Goal: Task Accomplishment & Management: Use online tool/utility

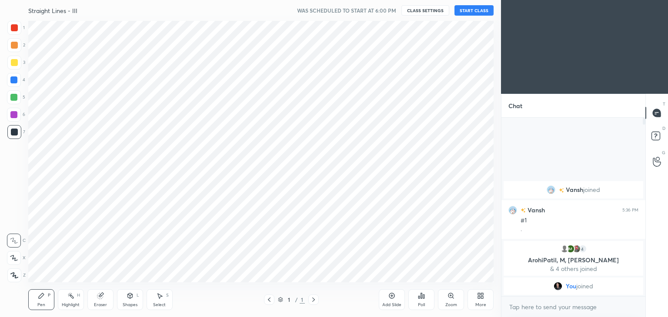
scroll to position [43212, 43008]
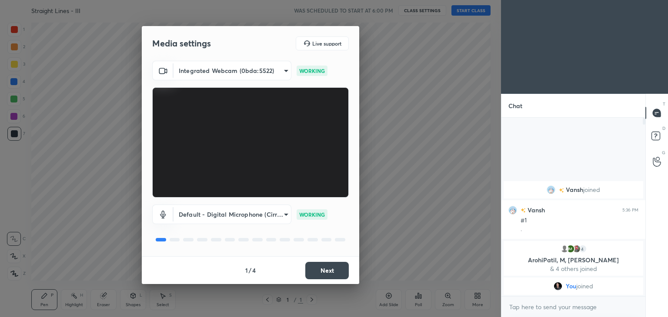
click at [322, 272] on button "Next" at bounding box center [326, 270] width 43 height 17
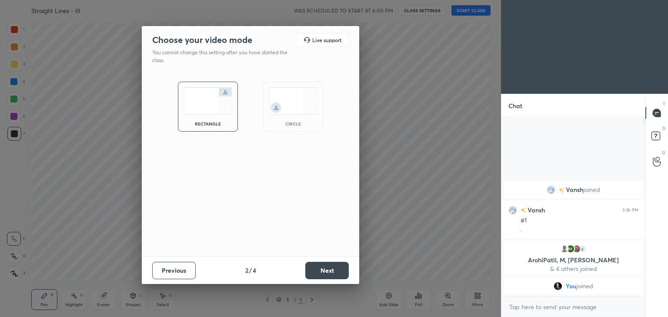
click at [322, 272] on button "Next" at bounding box center [326, 270] width 43 height 17
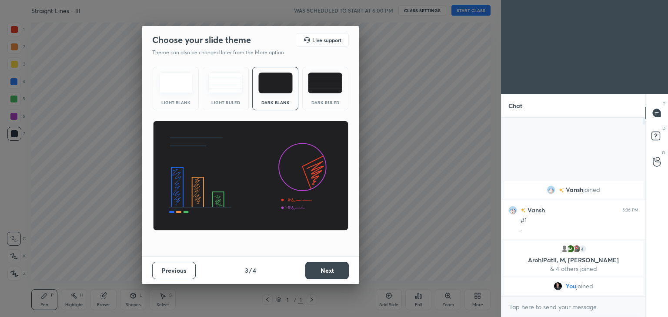
click at [322, 272] on button "Next" at bounding box center [326, 270] width 43 height 17
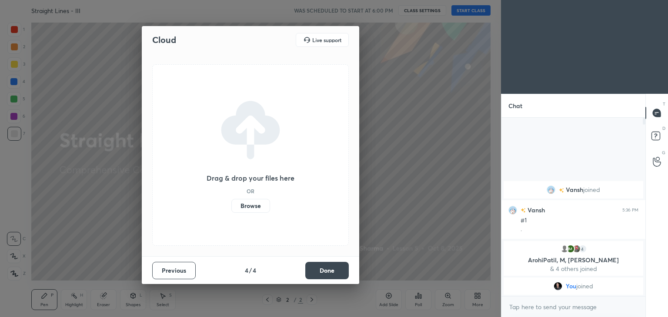
click at [322, 272] on button "Done" at bounding box center [326, 270] width 43 height 17
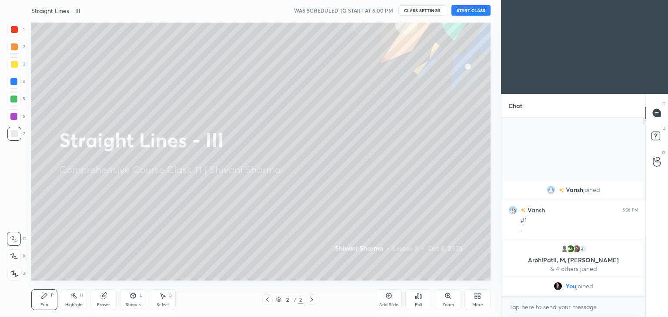
click at [479, 300] on div "More" at bounding box center [477, 300] width 26 height 21
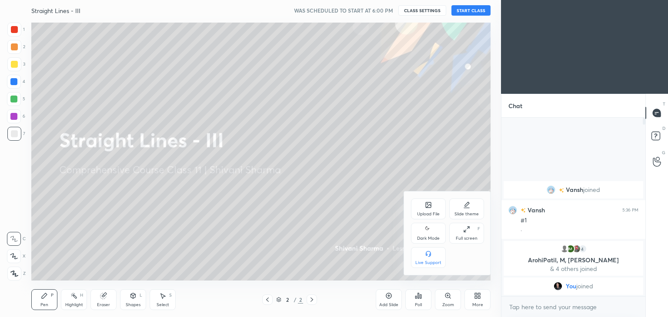
click at [420, 231] on div "Dark Mode" at bounding box center [428, 233] width 35 height 21
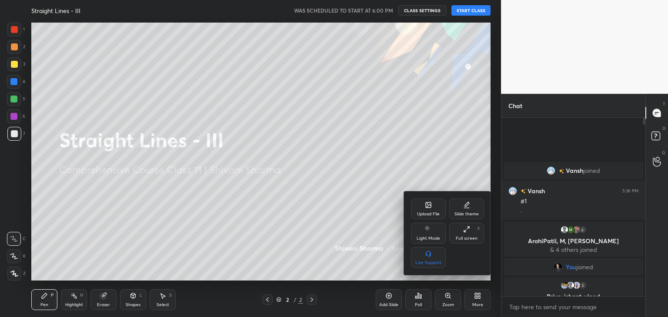
click at [476, 9] on div at bounding box center [334, 158] width 668 height 317
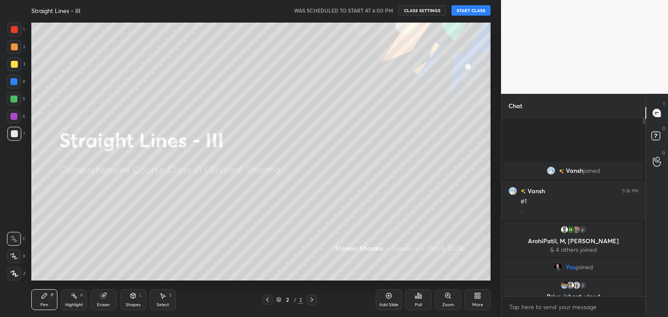
click at [476, 9] on button "START CLASS" at bounding box center [470, 10] width 39 height 10
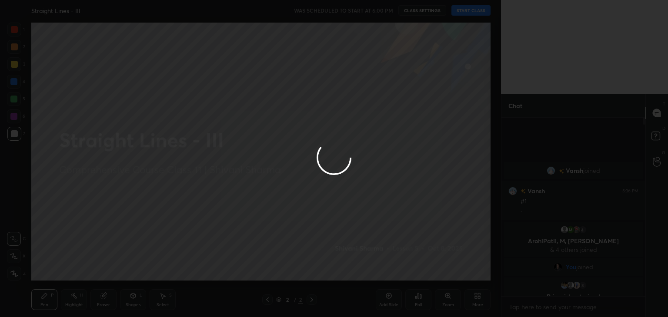
click at [476, 9] on div at bounding box center [334, 158] width 668 height 317
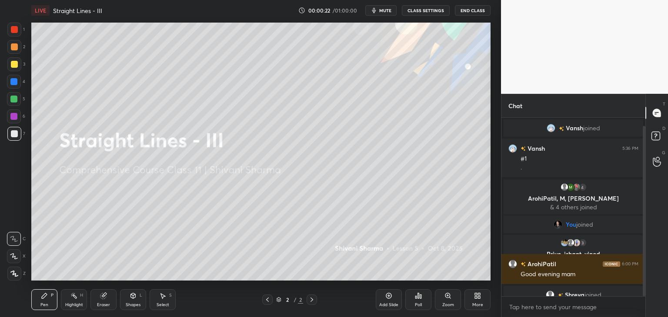
scroll to position [9, 0]
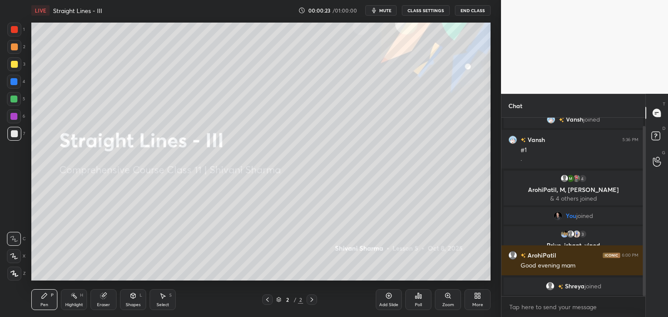
drag, startPoint x: 644, startPoint y: 184, endPoint x: 643, endPoint y: 270, distance: 86.1
click at [643, 270] on div at bounding box center [644, 211] width 3 height 170
click at [641, 266] on div at bounding box center [642, 207] width 5 height 179
drag, startPoint x: 641, startPoint y: 266, endPoint x: 642, endPoint y: 282, distance: 15.7
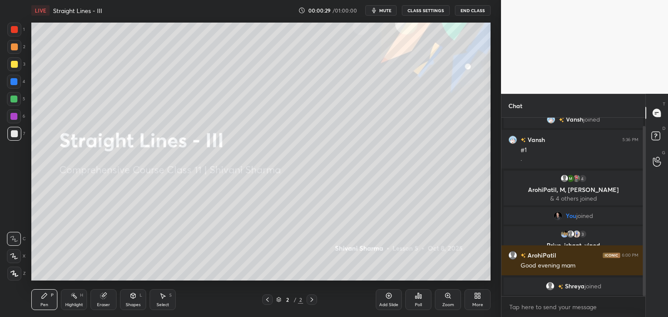
click at [642, 282] on div at bounding box center [642, 207] width 5 height 179
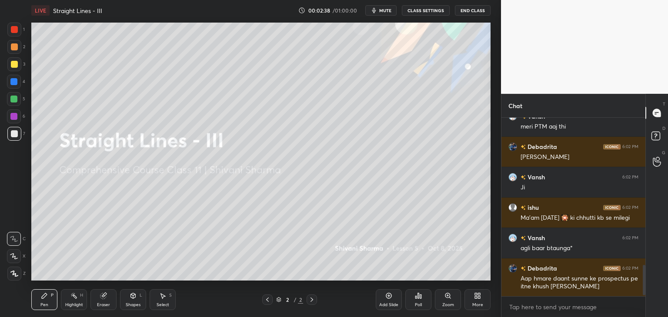
scroll to position [870, 0]
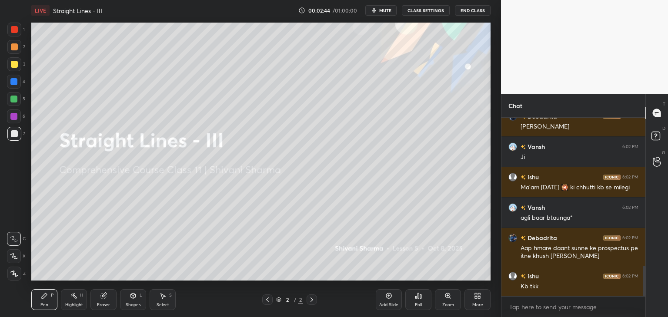
click at [476, 303] on div "More" at bounding box center [477, 305] width 11 height 4
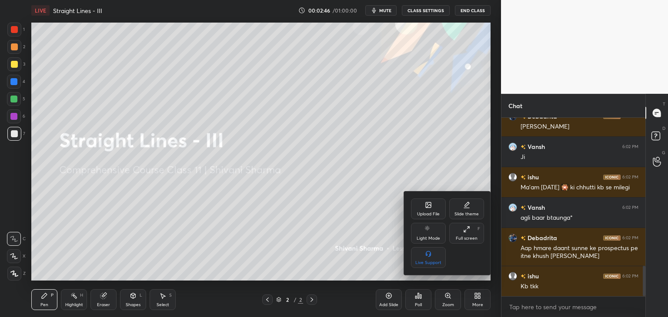
click at [427, 208] on icon at bounding box center [428, 205] width 7 height 7
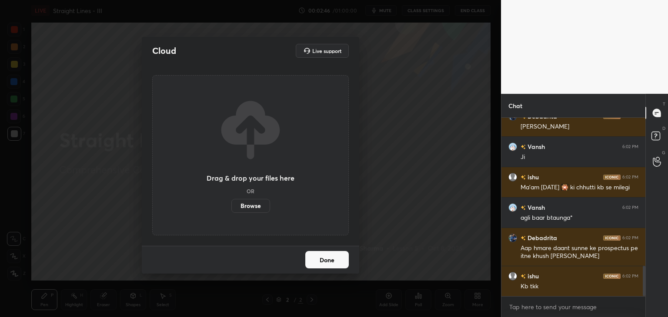
scroll to position [901, 0]
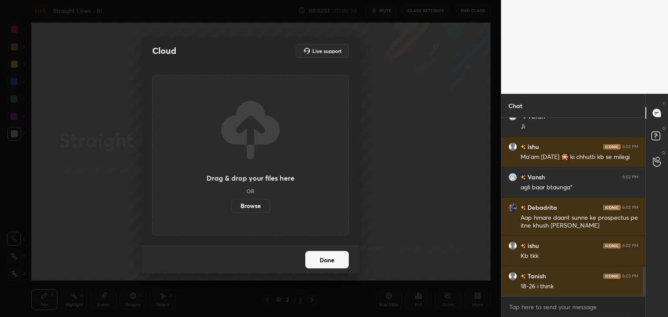
click at [246, 208] on label "Browse" at bounding box center [250, 206] width 39 height 14
click at [231, 208] on input "Browse" at bounding box center [231, 206] width 0 height 14
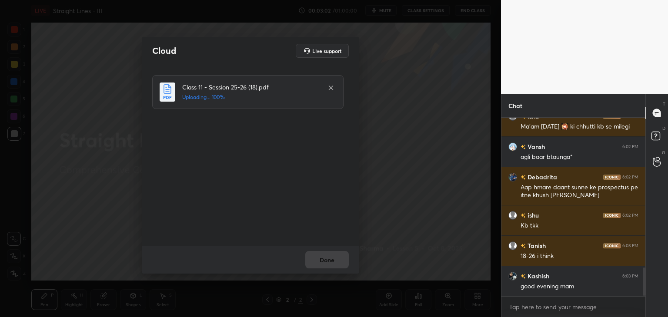
scroll to position [969, 0]
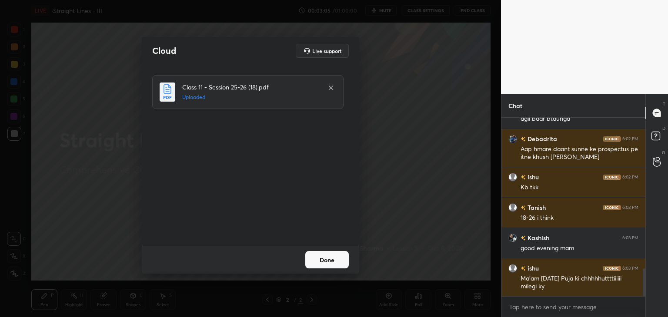
click at [337, 263] on button "Done" at bounding box center [326, 259] width 43 height 17
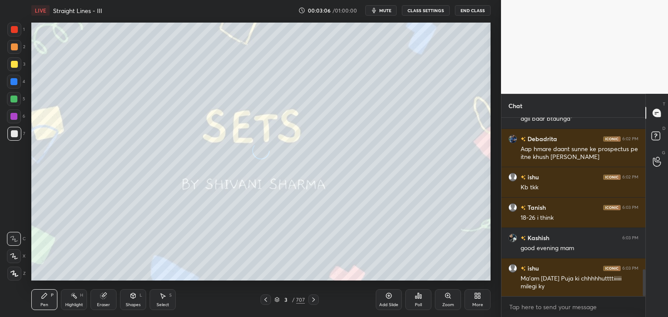
scroll to position [1000, 0]
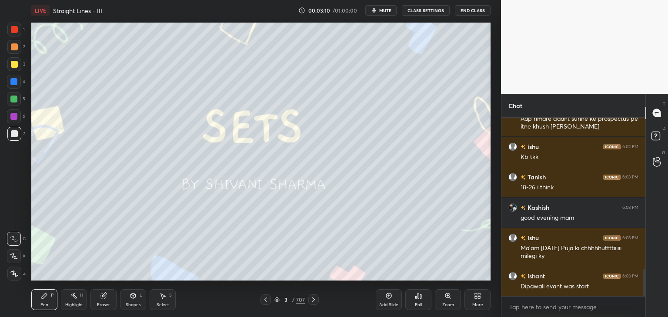
click at [291, 300] on div "3 / 707" at bounding box center [289, 300] width 30 height 8
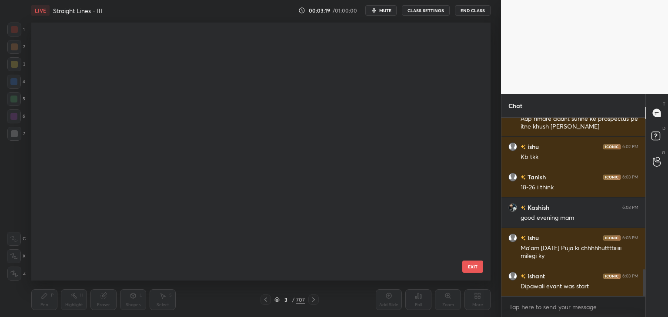
scroll to position [18517, 0]
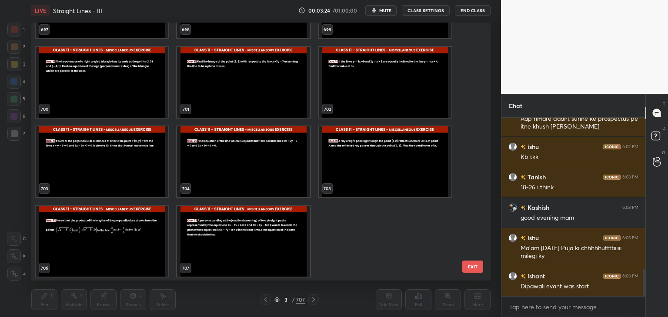
click at [234, 233] on img "grid" at bounding box center [243, 241] width 133 height 71
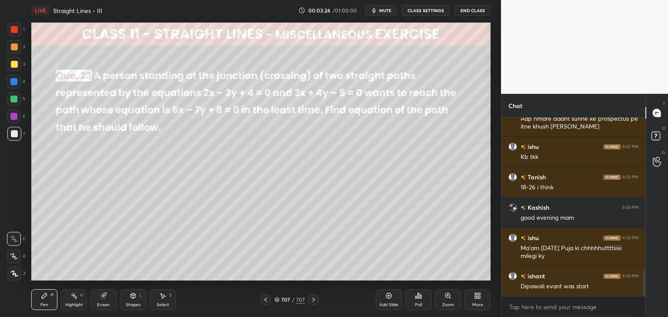
click at [234, 233] on img "grid" at bounding box center [243, 241] width 133 height 71
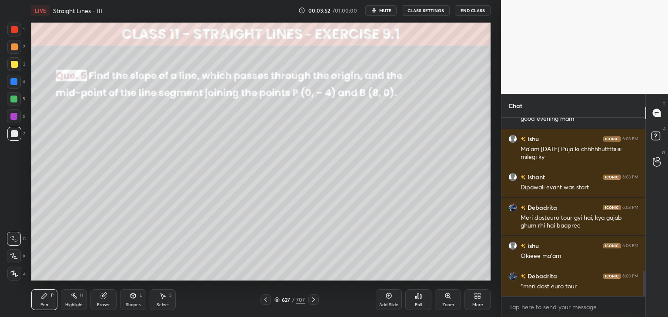
scroll to position [1129, 0]
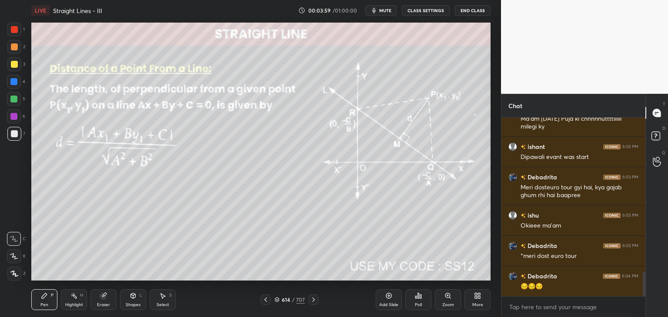
click at [266, 301] on icon at bounding box center [265, 300] width 3 height 4
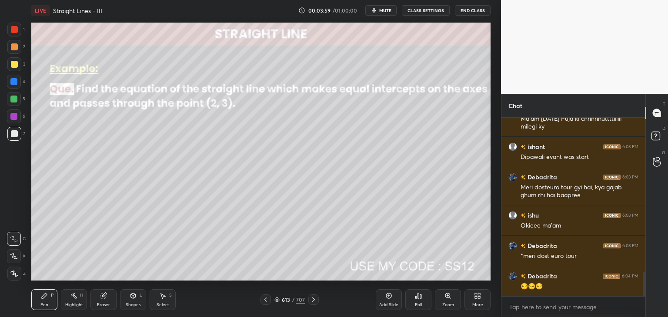
click at [266, 301] on icon at bounding box center [265, 300] width 3 height 4
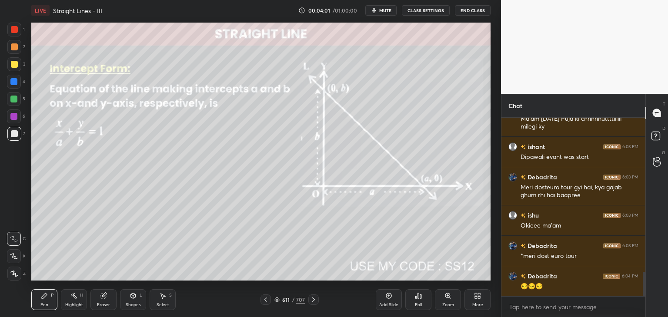
click at [266, 301] on icon at bounding box center [265, 300] width 3 height 4
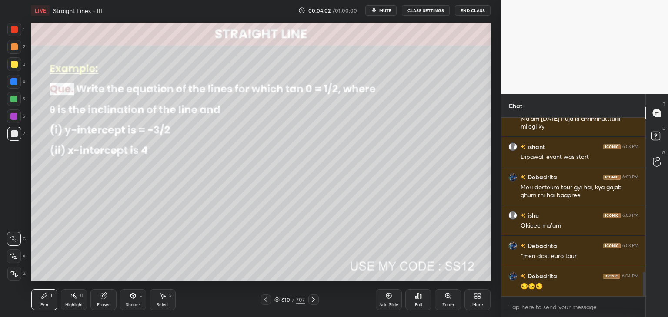
click at [266, 301] on icon at bounding box center [265, 300] width 3 height 4
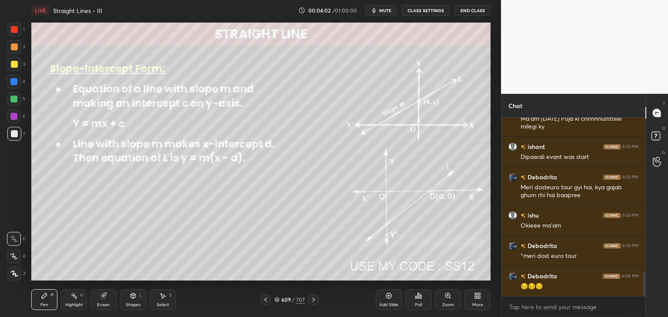
click at [266, 301] on icon at bounding box center [265, 300] width 3 height 4
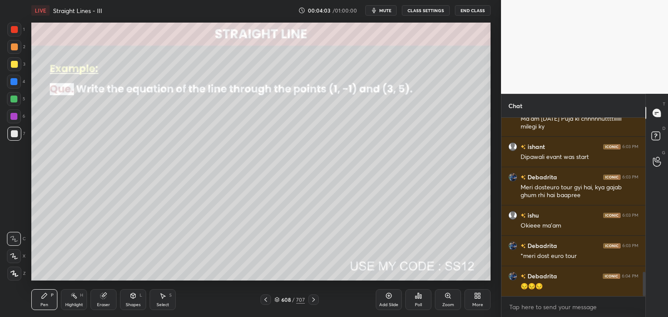
click at [266, 301] on icon at bounding box center [265, 300] width 3 height 4
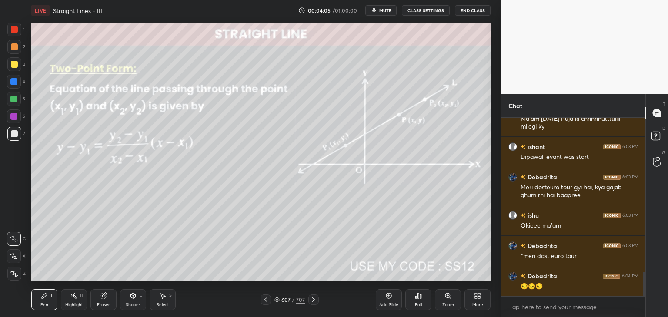
click at [266, 301] on icon at bounding box center [265, 300] width 3 height 4
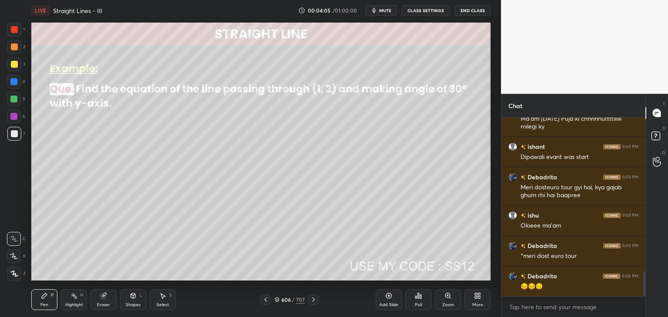
scroll to position [1160, 0]
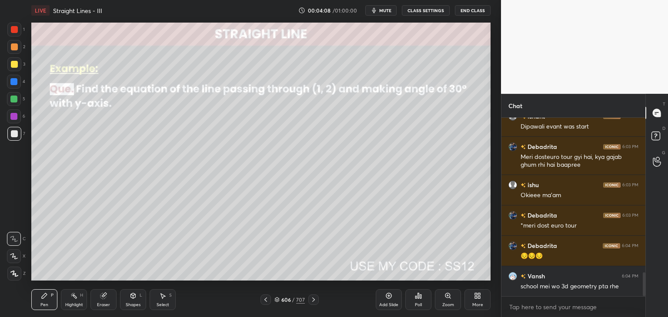
click at [296, 300] on div "606 / 707" at bounding box center [289, 300] width 30 height 8
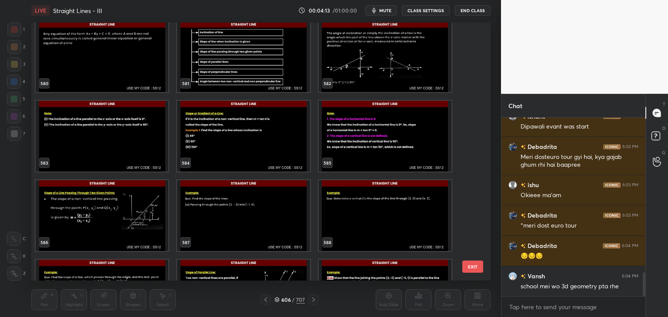
scroll to position [1169, 0]
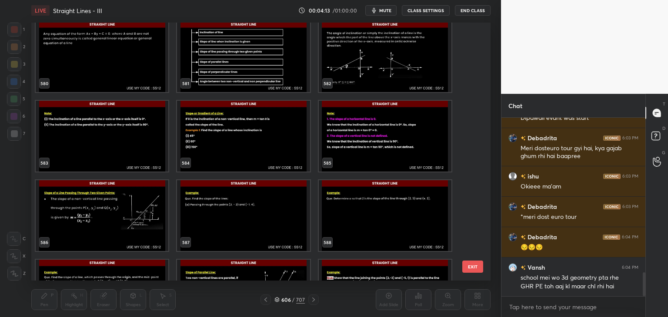
click at [280, 86] on img "grid" at bounding box center [243, 56] width 133 height 71
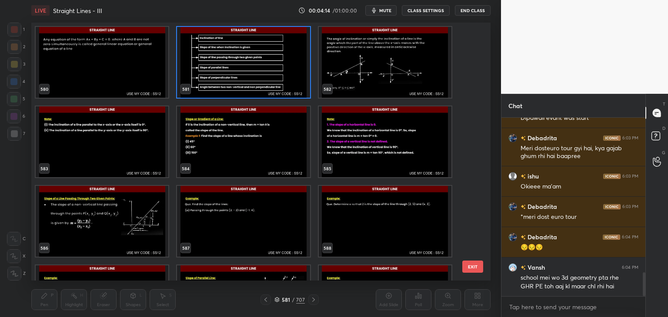
click at [280, 86] on img "grid" at bounding box center [243, 62] width 133 height 71
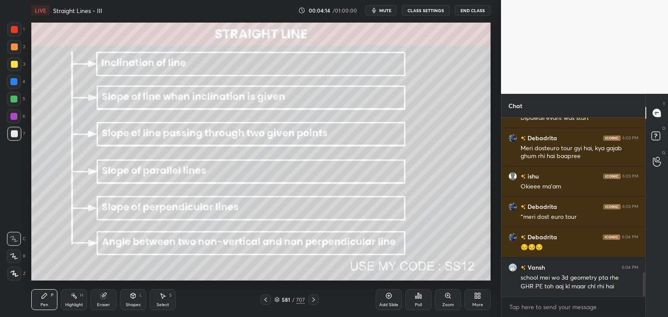
click at [280, 86] on img "grid" at bounding box center [243, 62] width 133 height 71
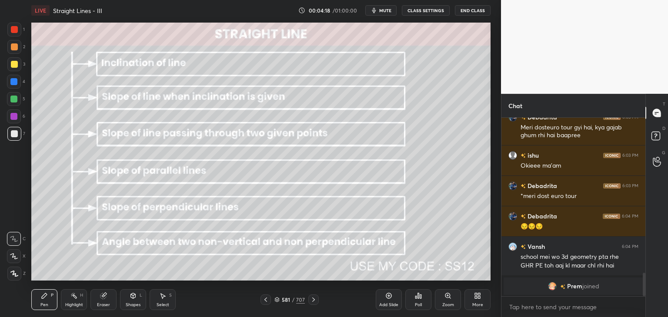
scroll to position [1052, 0]
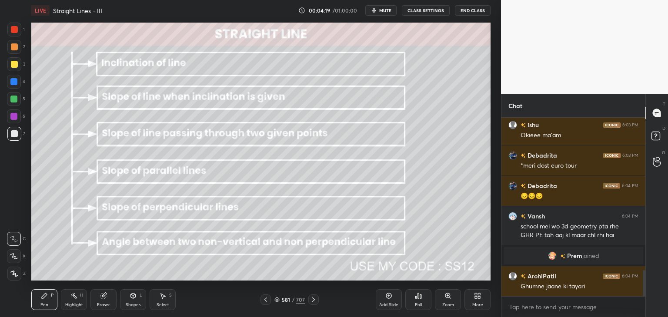
click at [266, 301] on icon at bounding box center [265, 299] width 7 height 7
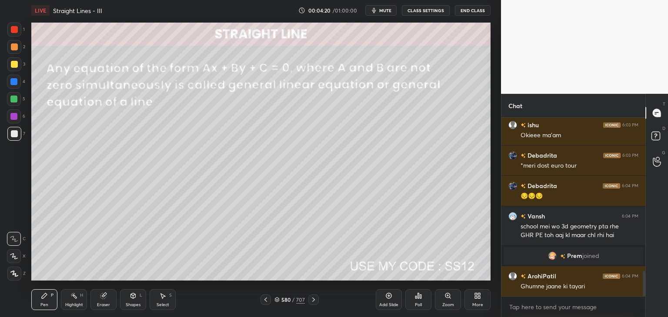
scroll to position [1082, 0]
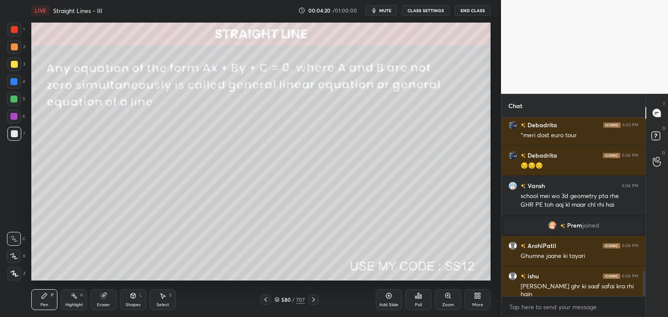
click at [266, 301] on icon at bounding box center [265, 299] width 7 height 7
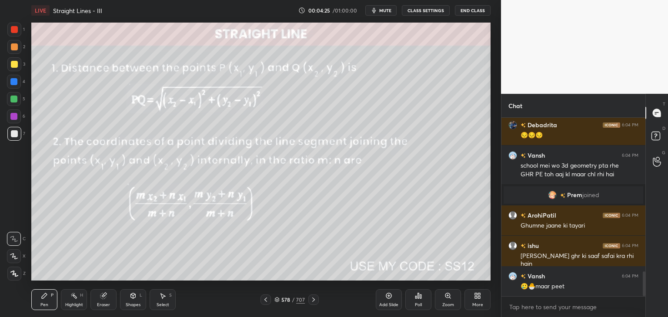
click at [266, 301] on icon at bounding box center [265, 299] width 7 height 7
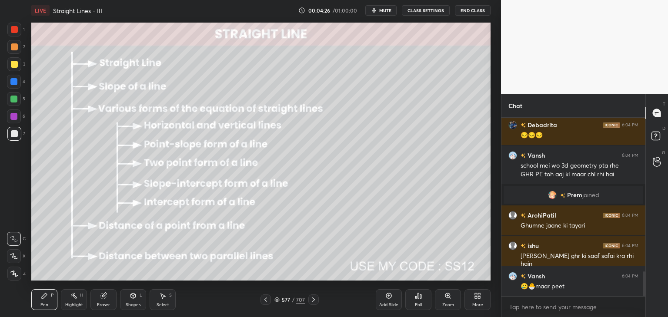
click at [266, 301] on icon at bounding box center [265, 299] width 7 height 7
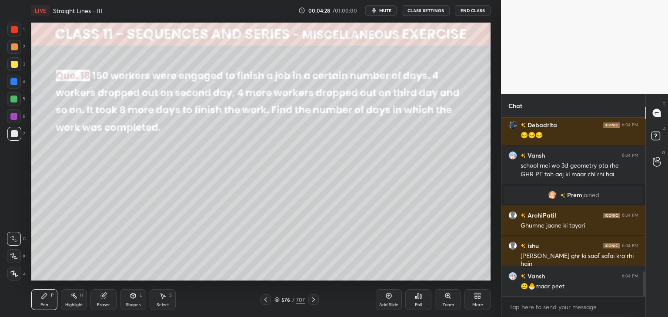
click at [313, 301] on icon at bounding box center [313, 300] width 3 height 4
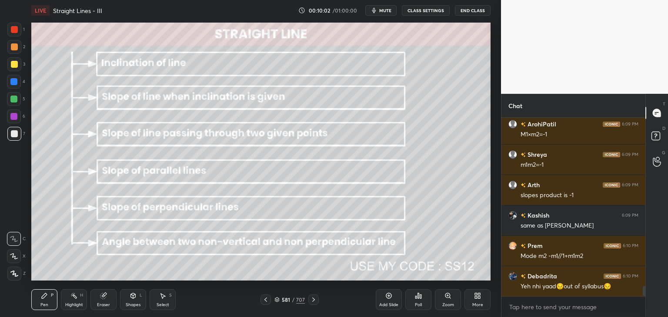
scroll to position [2889, 0]
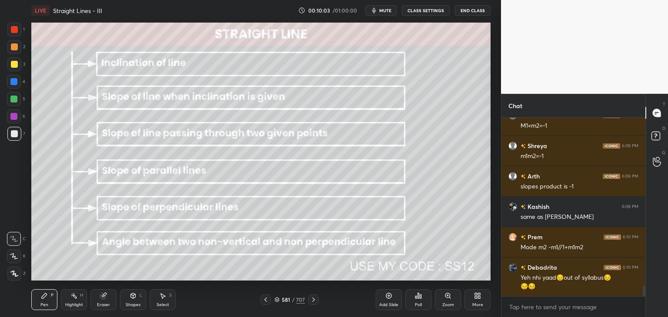
click at [313, 301] on icon at bounding box center [313, 300] width 3 height 4
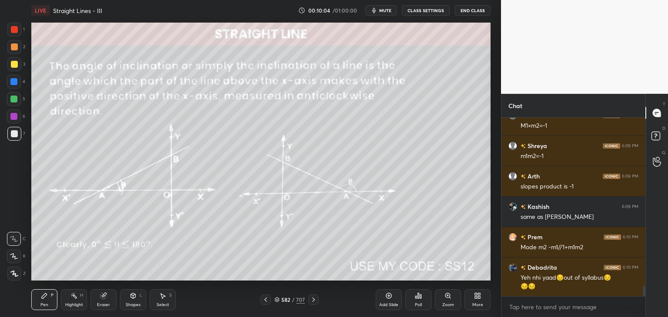
click at [313, 301] on icon at bounding box center [313, 300] width 3 height 4
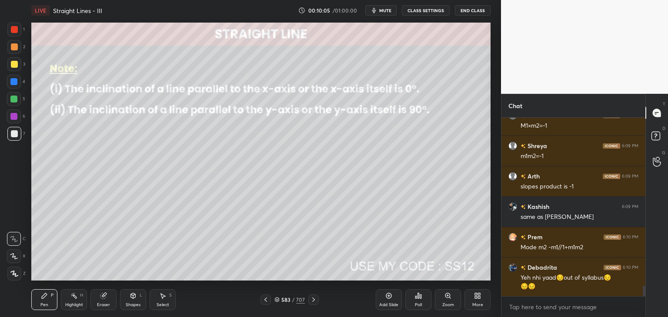
click at [313, 301] on icon at bounding box center [313, 300] width 3 height 4
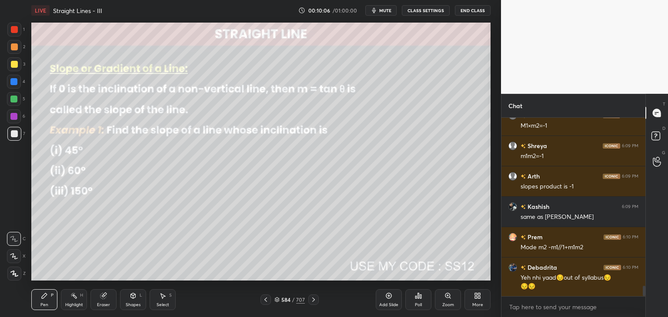
click at [313, 301] on icon at bounding box center [313, 300] width 3 height 4
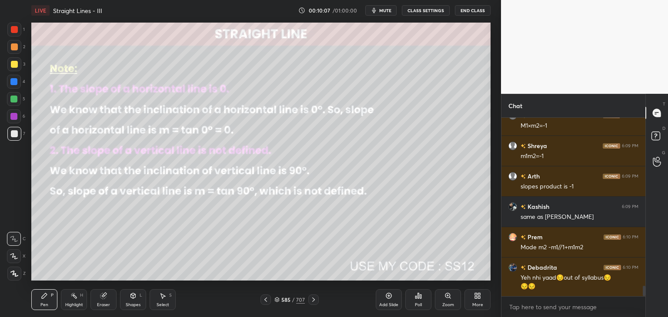
click at [313, 301] on icon at bounding box center [313, 300] width 3 height 4
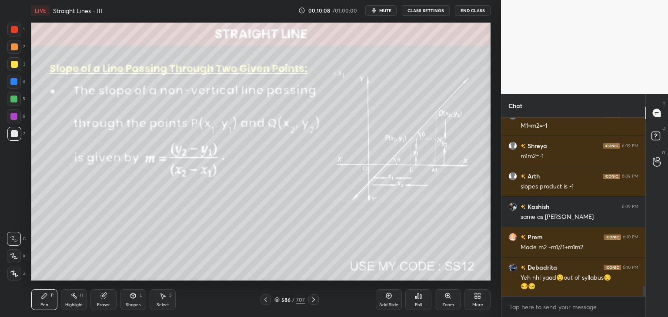
click at [313, 301] on icon at bounding box center [313, 300] width 3 height 4
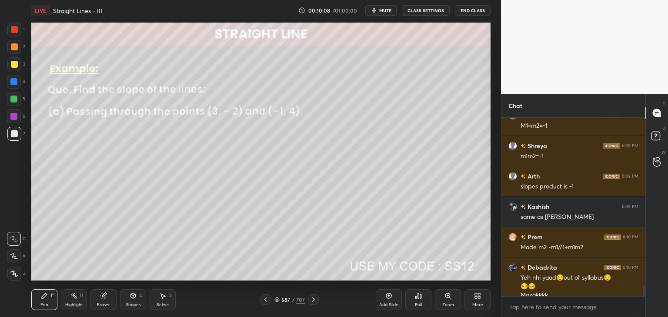
scroll to position [2898, 0]
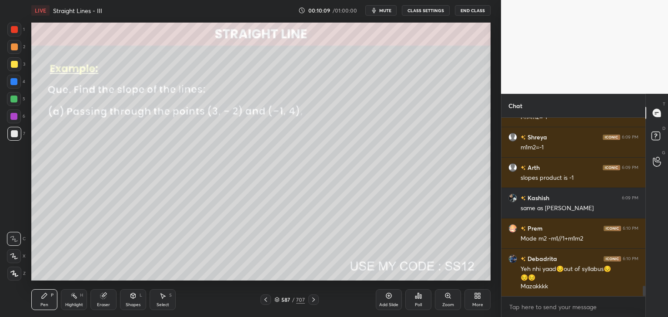
click at [313, 301] on icon at bounding box center [313, 300] width 3 height 4
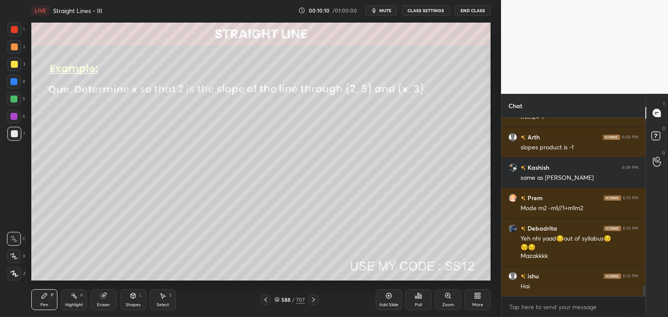
click at [313, 301] on icon at bounding box center [313, 300] width 3 height 4
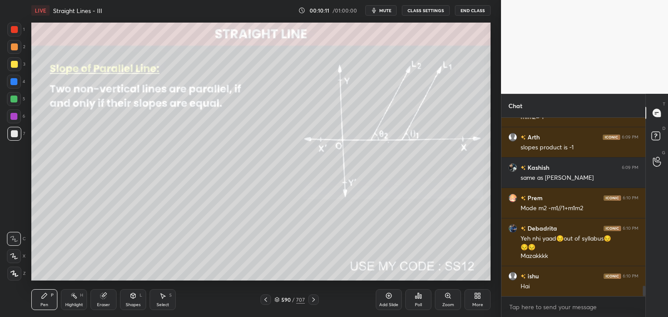
click at [313, 301] on icon at bounding box center [313, 300] width 3 height 4
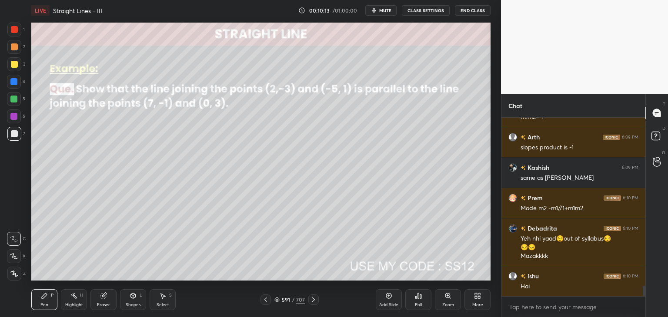
click at [313, 300] on icon at bounding box center [313, 299] width 7 height 7
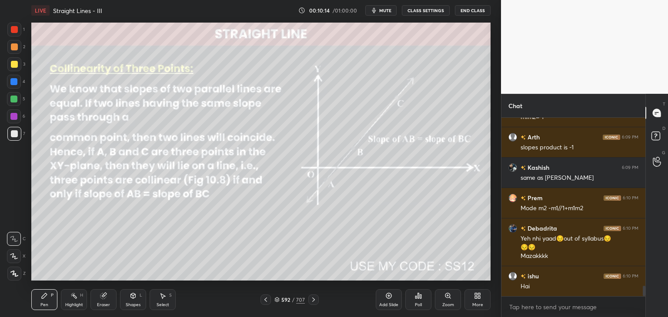
click at [313, 300] on icon at bounding box center [313, 299] width 7 height 7
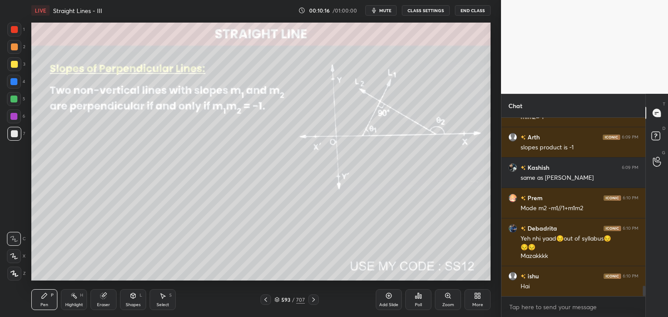
click at [313, 300] on icon at bounding box center [313, 299] width 7 height 7
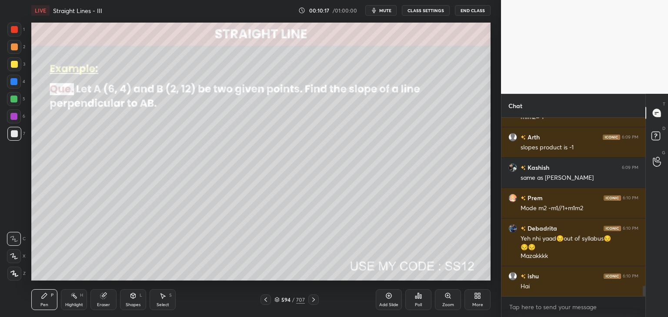
click at [313, 300] on icon at bounding box center [313, 299] width 7 height 7
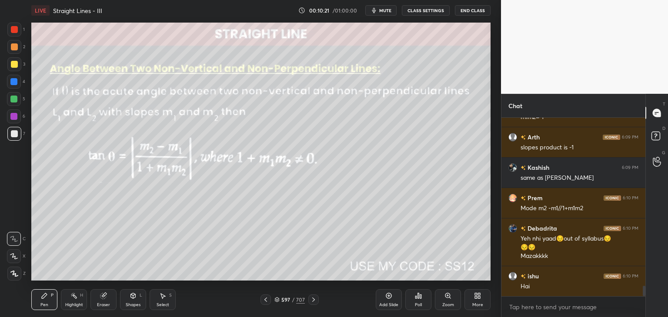
click at [313, 300] on icon at bounding box center [313, 299] width 7 height 7
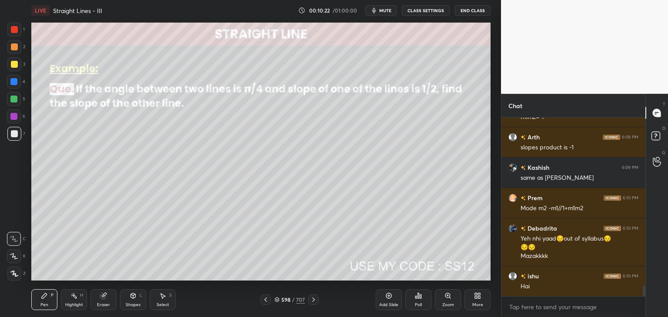
click at [313, 300] on icon at bounding box center [313, 299] width 7 height 7
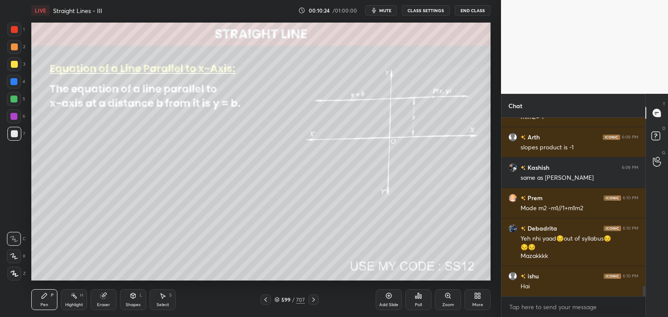
click at [266, 300] on icon at bounding box center [265, 299] width 7 height 7
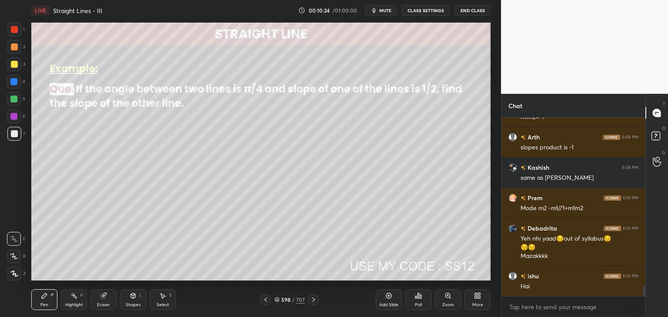
click at [266, 300] on icon at bounding box center [265, 299] width 7 height 7
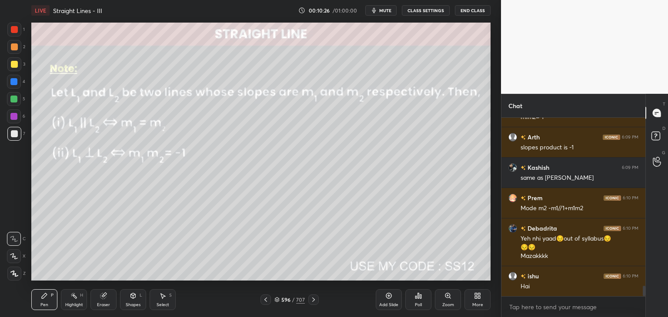
click at [310, 298] on icon at bounding box center [313, 299] width 7 height 7
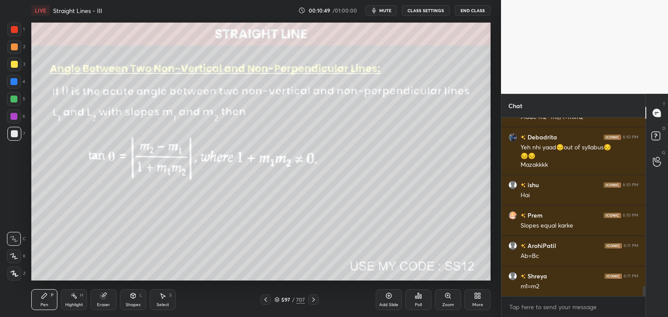
scroll to position [3050, 0]
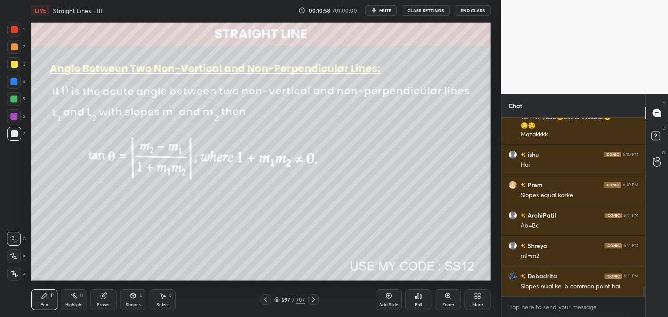
click at [310, 301] on icon at bounding box center [313, 299] width 7 height 7
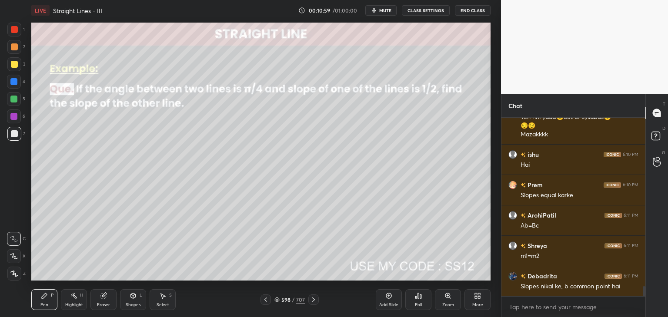
click at [310, 301] on icon at bounding box center [313, 299] width 7 height 7
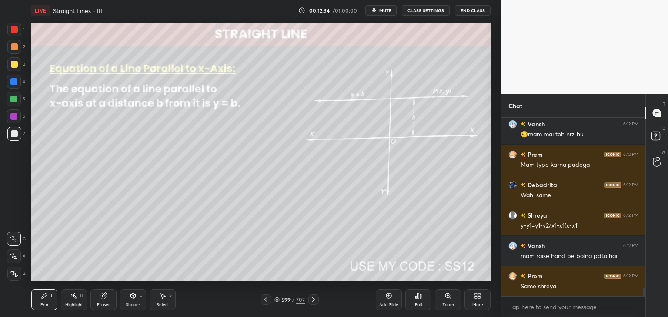
scroll to position [3750, 0]
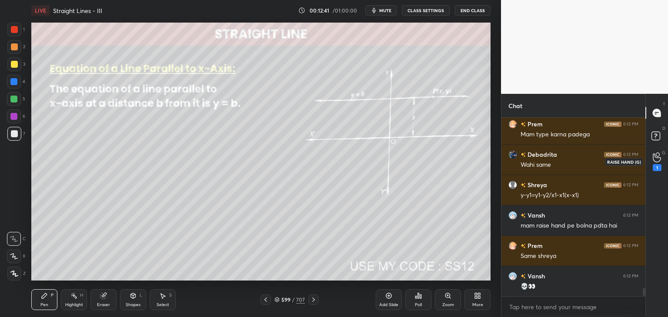
click at [658, 164] on div "1" at bounding box center [657, 167] width 9 height 7
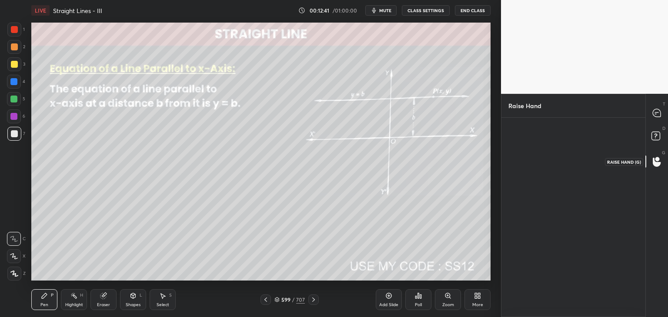
scroll to position [3, 3]
click at [657, 114] on icon at bounding box center [657, 113] width 8 height 8
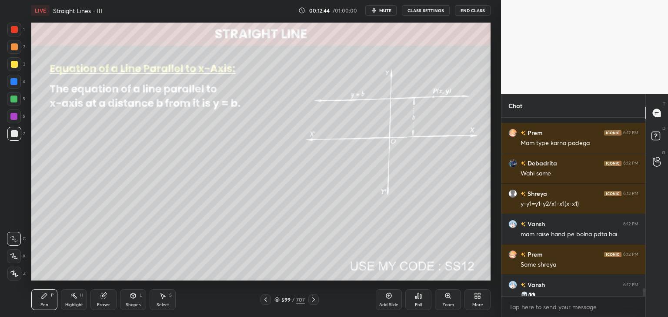
scroll to position [3935, 0]
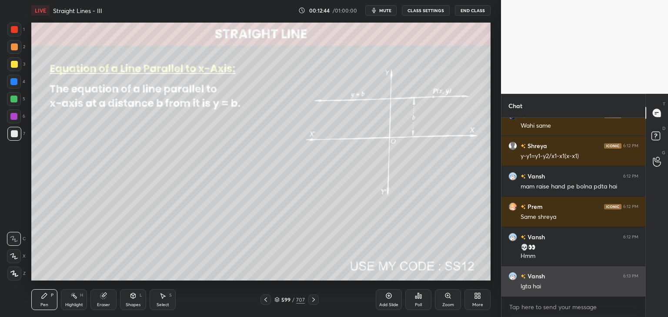
click at [578, 284] on div "lgta hai" at bounding box center [579, 287] width 118 height 9
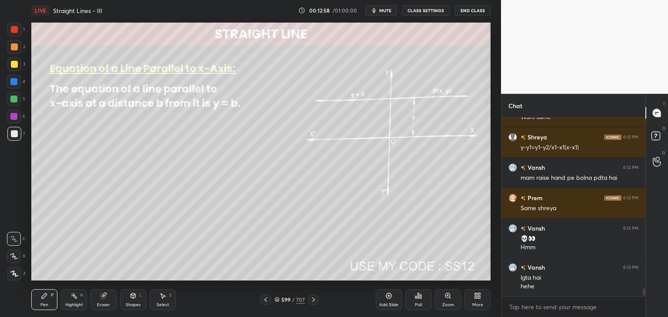
scroll to position [3, 3]
click at [313, 298] on icon at bounding box center [313, 299] width 7 height 7
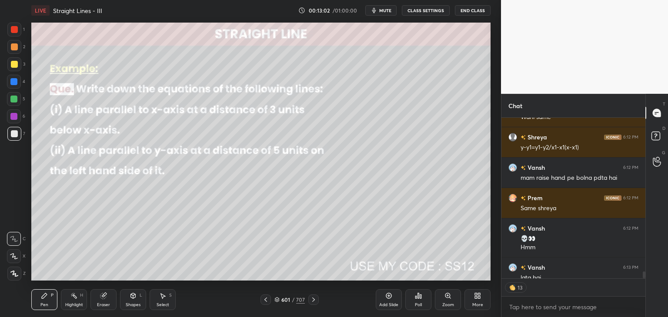
click at [313, 298] on icon at bounding box center [313, 299] width 7 height 7
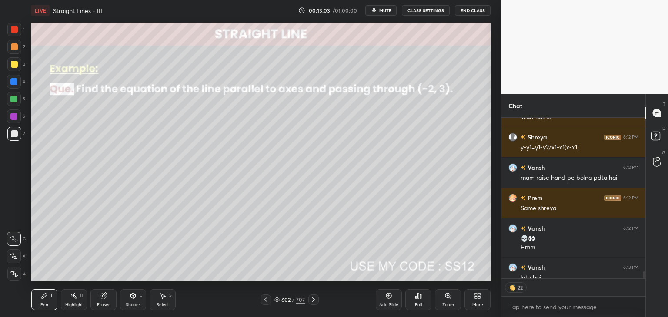
click at [313, 298] on icon at bounding box center [313, 299] width 7 height 7
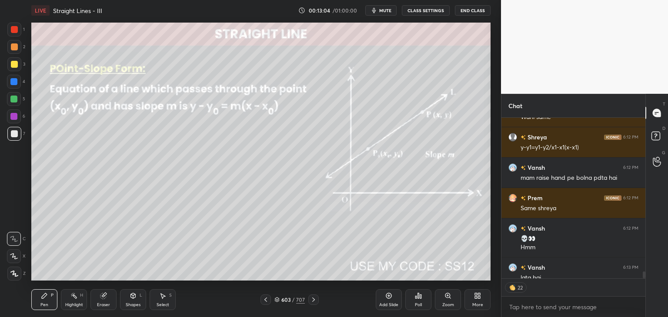
click at [313, 298] on icon at bounding box center [313, 299] width 7 height 7
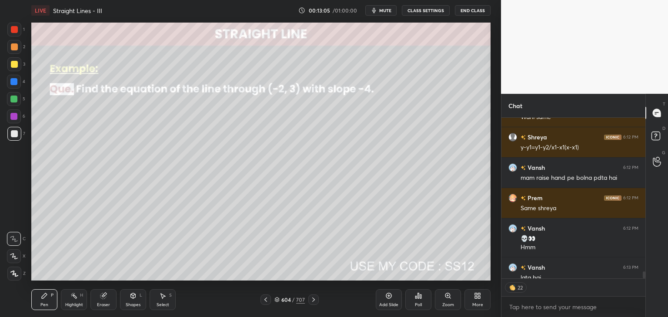
click at [313, 298] on icon at bounding box center [313, 299] width 7 height 7
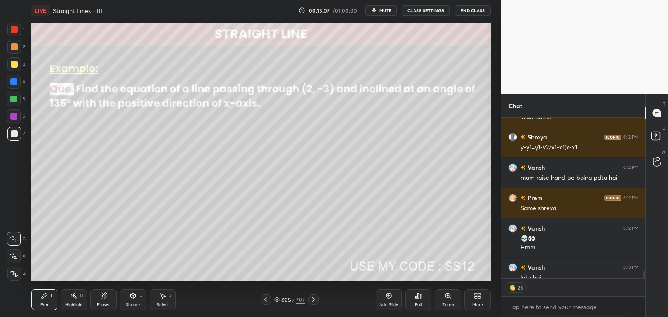
click at [313, 299] on icon at bounding box center [313, 299] width 7 height 7
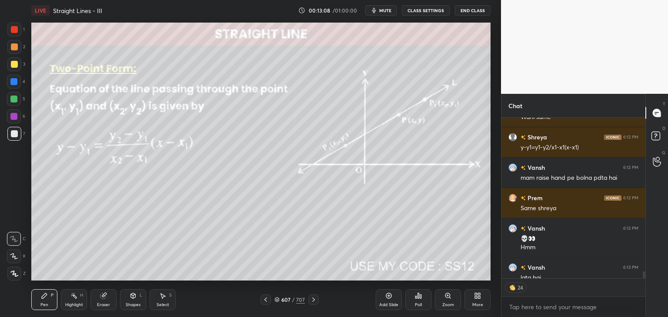
click at [313, 299] on icon at bounding box center [313, 299] width 7 height 7
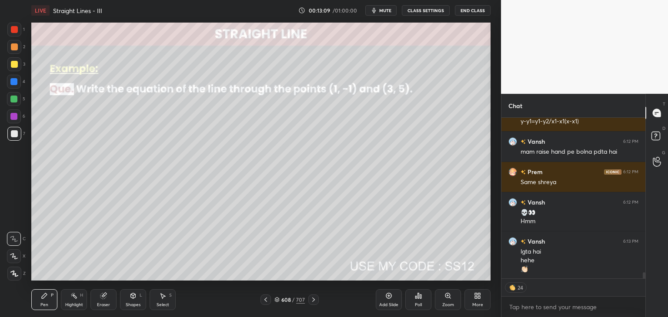
scroll to position [4001, 0]
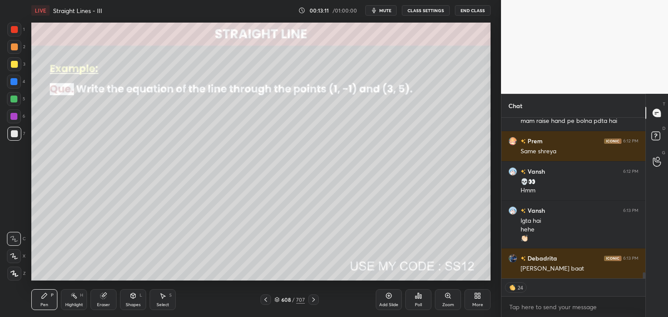
click at [313, 299] on icon at bounding box center [313, 299] width 7 height 7
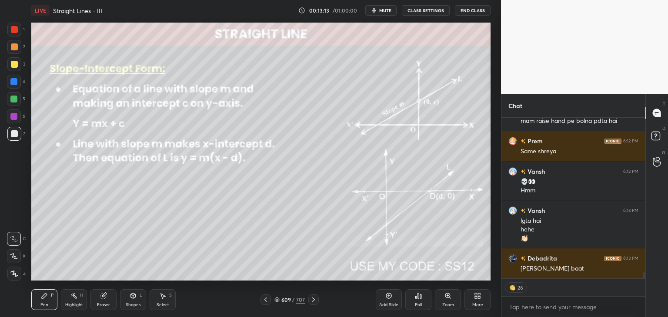
click at [313, 299] on icon at bounding box center [313, 299] width 7 height 7
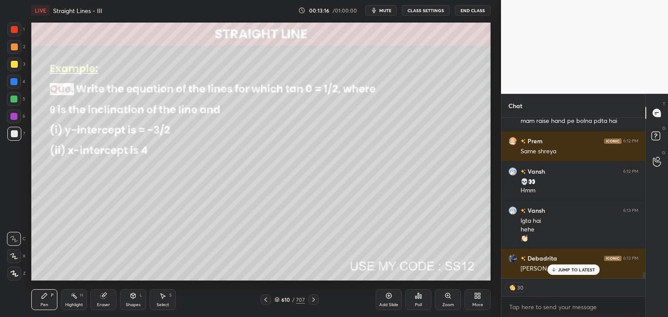
scroll to position [4031, 0]
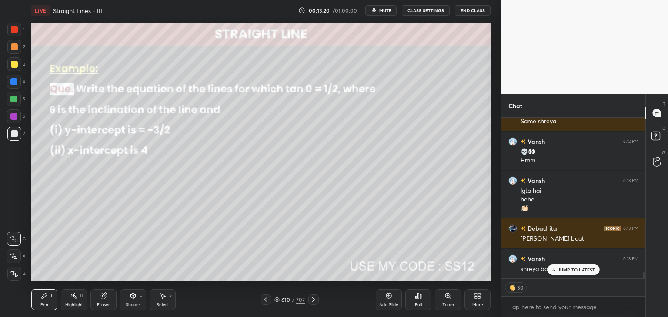
click at [313, 299] on icon at bounding box center [313, 299] width 7 height 7
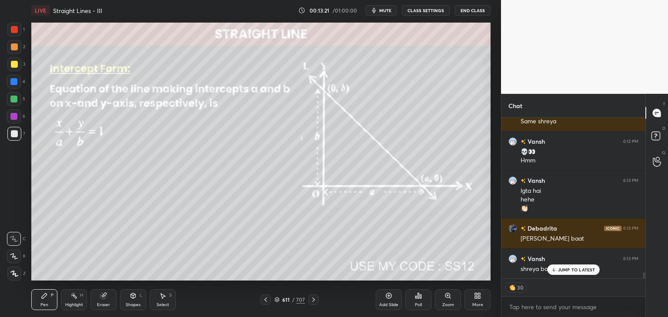
click at [313, 299] on icon at bounding box center [313, 299] width 7 height 7
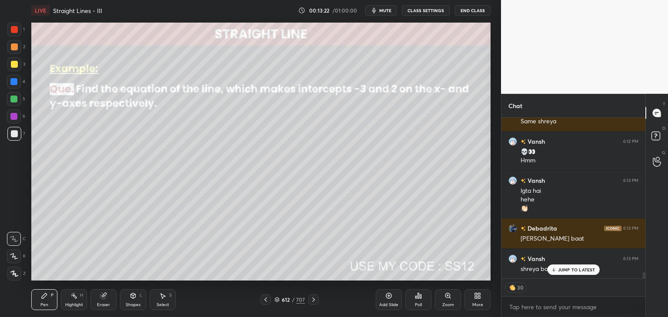
click at [263, 299] on icon at bounding box center [265, 299] width 7 height 7
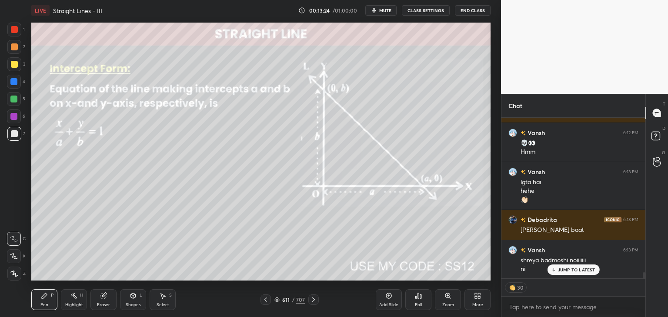
scroll to position [176, 141]
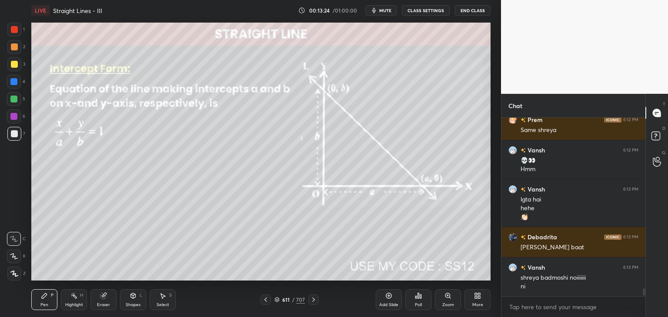
click at [570, 270] on div "[PERSON_NAME] 6:11 PM Y-y1=m(x-x1) [PERSON_NAME] 6:11 PM mam repeat. ArohiPatil…" at bounding box center [573, 207] width 144 height 179
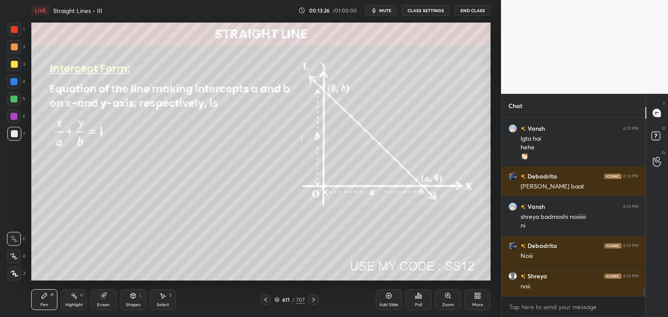
click at [264, 298] on icon at bounding box center [265, 299] width 7 height 7
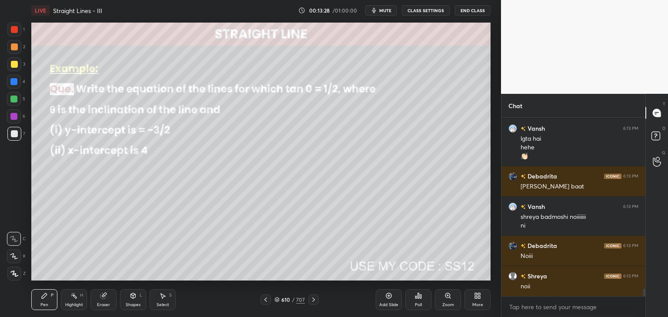
click at [265, 302] on icon at bounding box center [265, 299] width 7 height 7
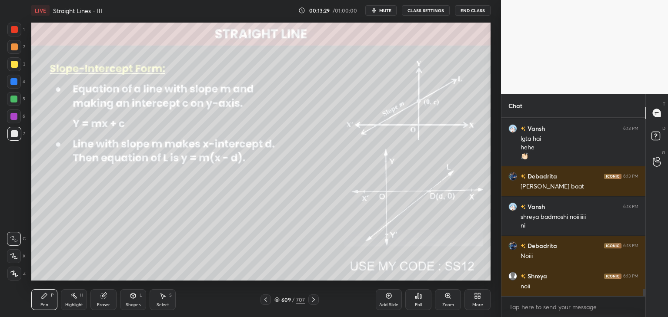
click at [265, 302] on icon at bounding box center [265, 299] width 7 height 7
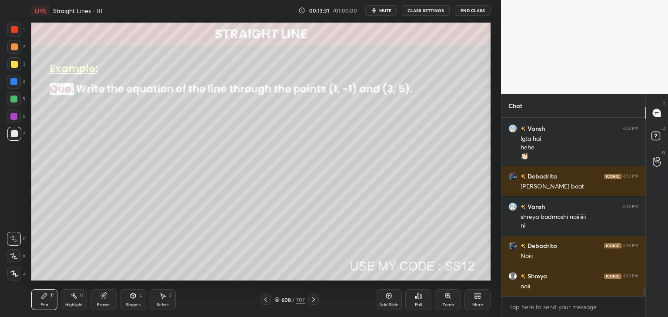
click at [265, 302] on icon at bounding box center [265, 299] width 7 height 7
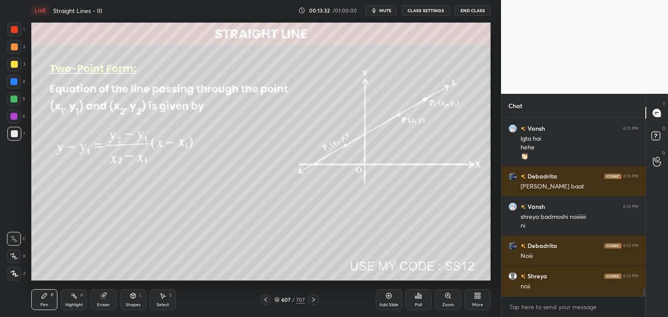
click at [311, 299] on icon at bounding box center [313, 299] width 7 height 7
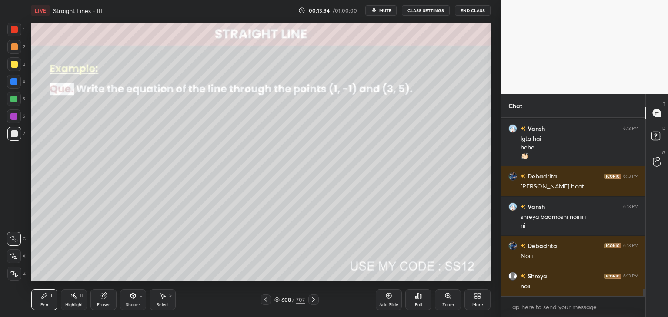
click at [393, 302] on div "Add Slide" at bounding box center [389, 300] width 26 height 21
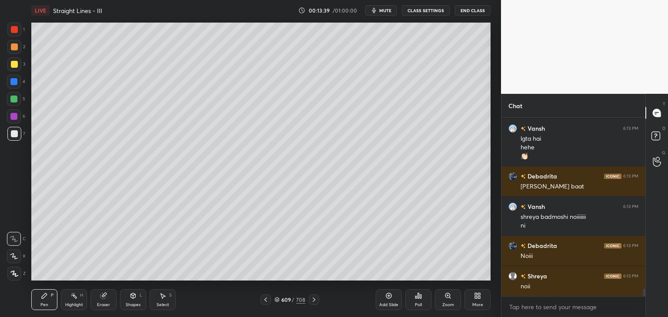
scroll to position [4113, 0]
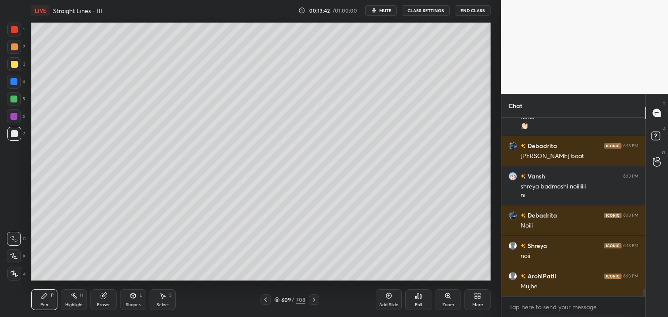
click at [14, 274] on icon at bounding box center [14, 274] width 8 height 6
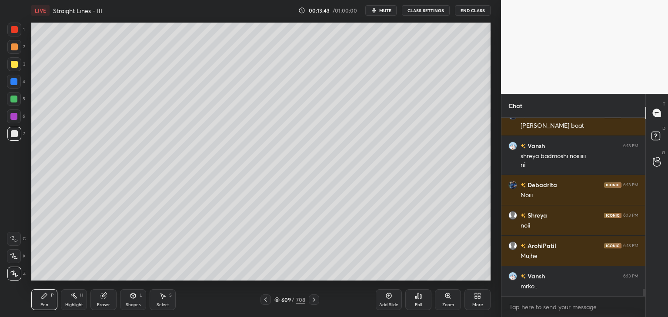
click at [15, 66] on div at bounding box center [14, 64] width 7 height 7
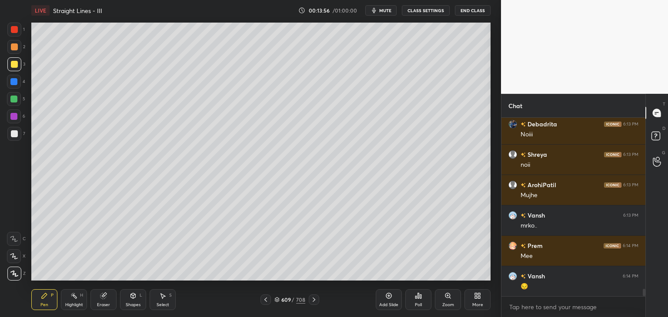
scroll to position [4213, 0]
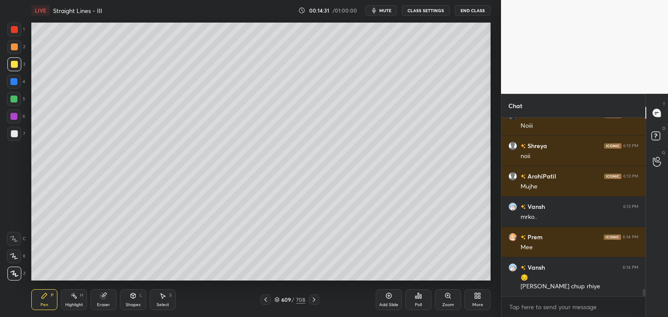
click at [15, 131] on div at bounding box center [14, 133] width 7 height 7
drag, startPoint x: 134, startPoint y: 303, endPoint x: 139, endPoint y: 298, distance: 7.4
click at [134, 303] on div "Shapes" at bounding box center [133, 305] width 15 height 4
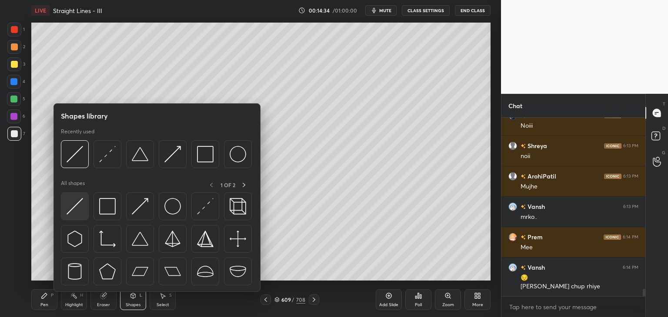
click at [77, 209] on img at bounding box center [75, 206] width 17 height 17
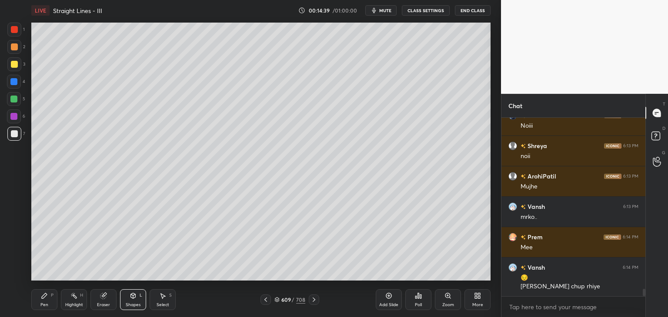
click at [42, 300] on div "Pen P" at bounding box center [44, 300] width 26 height 21
click at [139, 301] on div "Shapes L" at bounding box center [133, 300] width 26 height 21
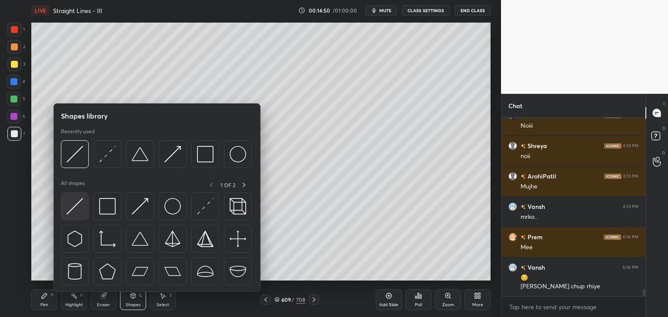
click at [75, 207] on img at bounding box center [75, 206] width 17 height 17
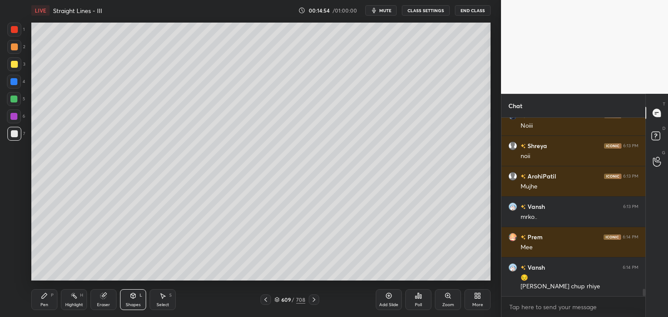
click at [45, 303] on div "Pen" at bounding box center [44, 305] width 8 height 4
click at [14, 65] on div at bounding box center [14, 64] width 7 height 7
click at [169, 301] on div "Select S" at bounding box center [163, 300] width 26 height 21
drag, startPoint x: 227, startPoint y: 122, endPoint x: 244, endPoint y: 143, distance: 27.2
click at [247, 145] on div "0 ° Undo Copy Duplicate Duplicate to new slide Delete" at bounding box center [260, 152] width 459 height 258
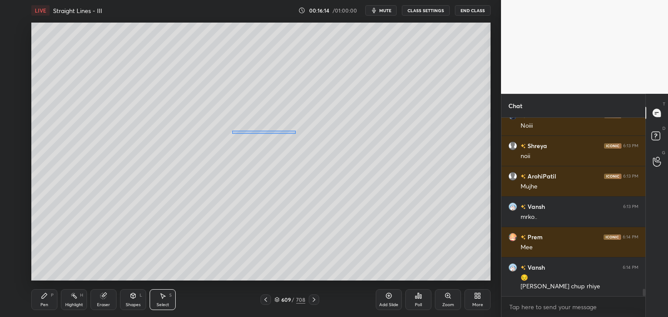
drag, startPoint x: 238, startPoint y: 131, endPoint x: 289, endPoint y: 134, distance: 50.5
click at [293, 134] on div "0 ° Undo Copy Duplicate Duplicate to new slide Delete" at bounding box center [260, 152] width 459 height 258
drag, startPoint x: 226, startPoint y: 123, endPoint x: 266, endPoint y: 155, distance: 51.3
click at [268, 159] on div "0 ° Undo Copy Duplicate Duplicate to new slide Delete" at bounding box center [260, 152] width 459 height 258
drag, startPoint x: 231, startPoint y: 131, endPoint x: 316, endPoint y: 139, distance: 85.1
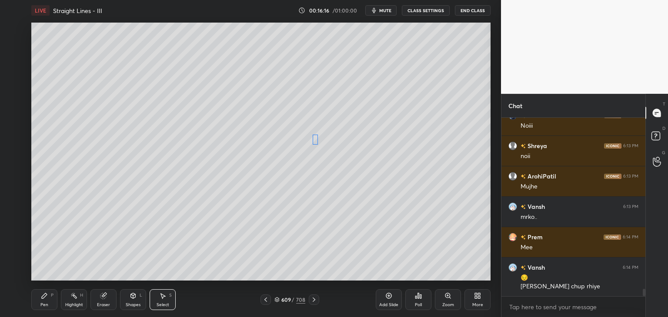
click at [316, 139] on div "0 ° Undo Copy Duplicate Duplicate to new slide Delete" at bounding box center [260, 152] width 459 height 258
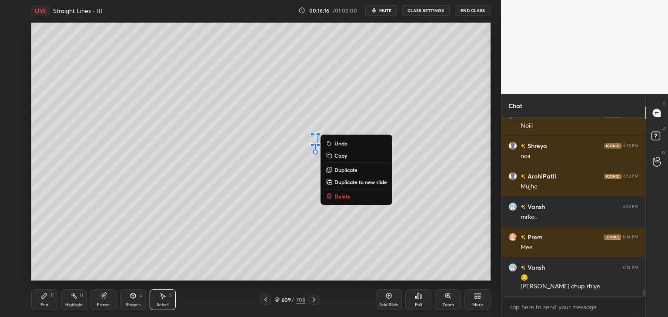
click at [170, 226] on div "0 ° Undo Copy Duplicate Duplicate to new slide Delete" at bounding box center [260, 152] width 459 height 258
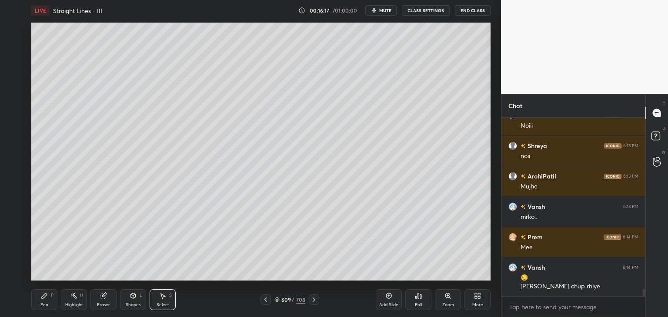
drag, startPoint x: 42, startPoint y: 306, endPoint x: 47, endPoint y: 304, distance: 5.3
click at [43, 306] on div "Pen" at bounding box center [44, 305] width 8 height 4
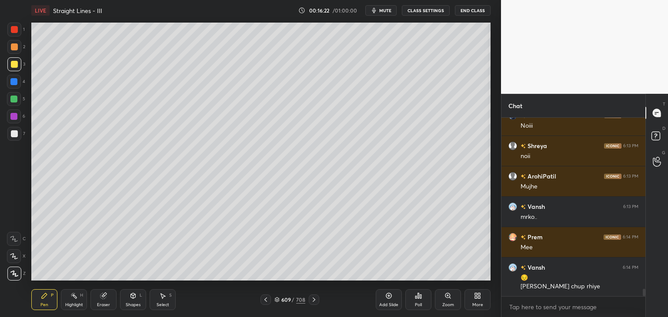
click at [161, 301] on div "Select S" at bounding box center [163, 300] width 26 height 21
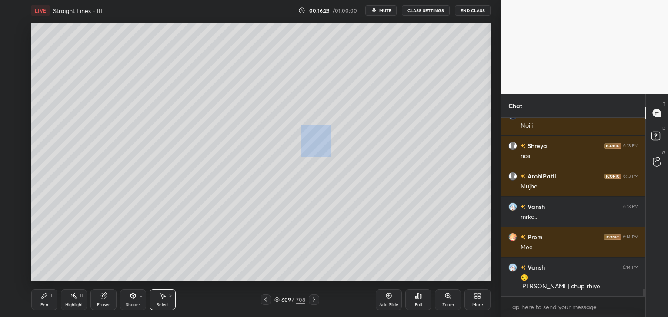
drag, startPoint x: 311, startPoint y: 136, endPoint x: 332, endPoint y: 159, distance: 31.1
click at [332, 159] on div "0 ° Undo Copy Duplicate Duplicate to new slide Delete" at bounding box center [260, 152] width 459 height 258
drag, startPoint x: 300, startPoint y: 135, endPoint x: 295, endPoint y: 135, distance: 4.8
click at [295, 133] on div "0 ° Undo Copy Duplicate Duplicate to new slide Delete" at bounding box center [260, 152] width 459 height 258
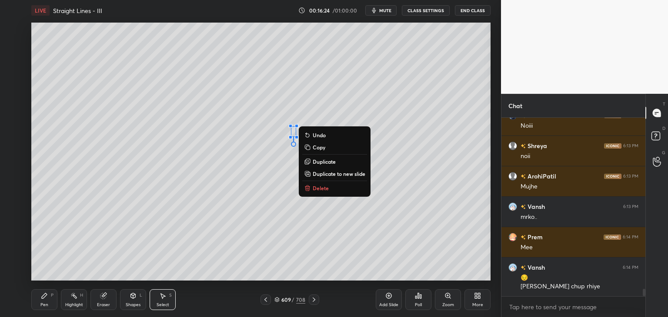
click at [245, 195] on div "0 ° Undo Copy Duplicate Duplicate to new slide Delete" at bounding box center [260, 152] width 459 height 258
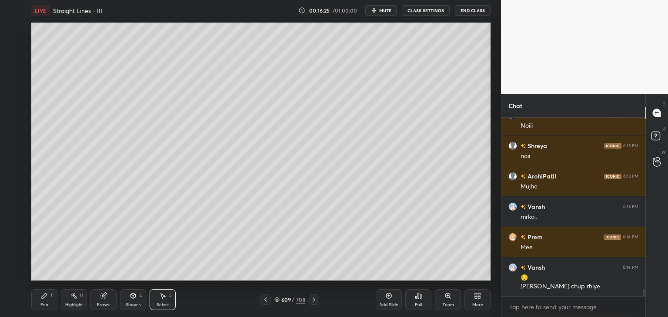
drag, startPoint x: 44, startPoint y: 302, endPoint x: 49, endPoint y: 299, distance: 5.3
click at [45, 303] on div "Pen" at bounding box center [44, 305] width 8 height 4
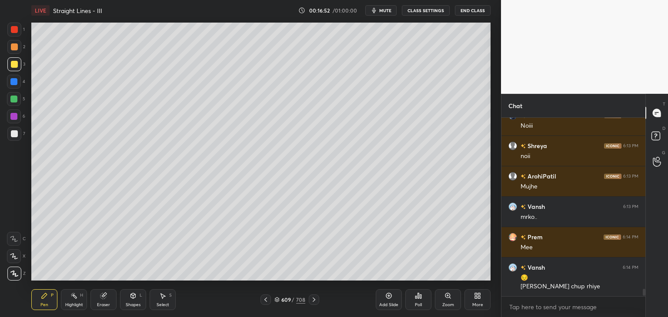
click at [386, 306] on div "Add Slide" at bounding box center [388, 305] width 19 height 4
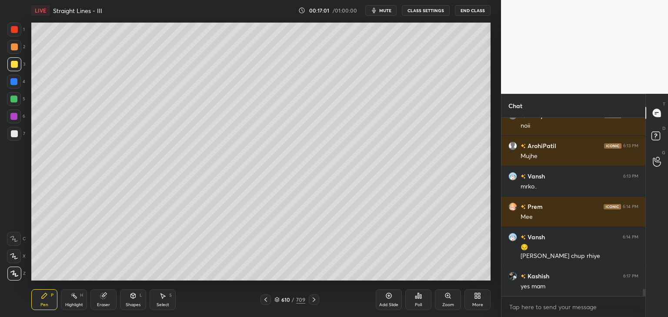
drag, startPoint x: 267, startPoint y: 301, endPoint x: 278, endPoint y: 292, distance: 13.9
click at [268, 300] on icon at bounding box center [265, 299] width 7 height 7
click at [310, 298] on icon at bounding box center [313, 299] width 7 height 7
click at [266, 300] on icon at bounding box center [265, 299] width 7 height 7
click at [310, 302] on icon at bounding box center [313, 299] width 7 height 7
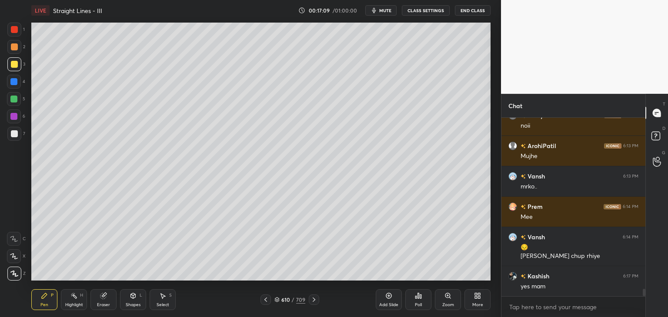
drag, startPoint x: 268, startPoint y: 301, endPoint x: 282, endPoint y: 293, distance: 16.4
click at [268, 301] on icon at bounding box center [265, 299] width 7 height 7
click at [313, 302] on icon at bounding box center [313, 299] width 7 height 7
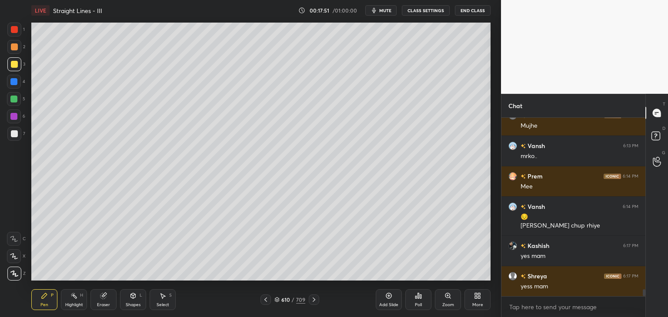
scroll to position [4305, 0]
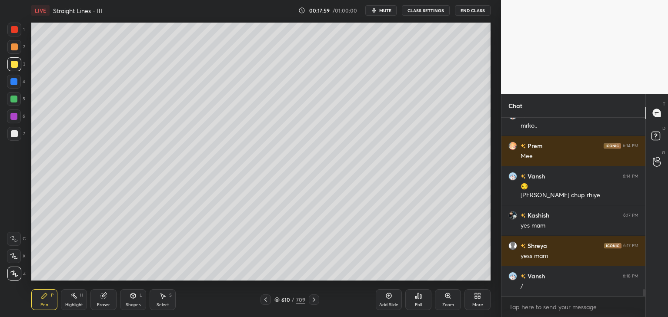
click at [16, 137] on div at bounding box center [14, 133] width 7 height 7
drag, startPoint x: 267, startPoint y: 298, endPoint x: 290, endPoint y: 284, distance: 27.3
click at [268, 298] on icon at bounding box center [265, 299] width 7 height 7
drag, startPoint x: 315, startPoint y: 300, endPoint x: 322, endPoint y: 283, distance: 18.6
click at [315, 300] on icon at bounding box center [313, 299] width 7 height 7
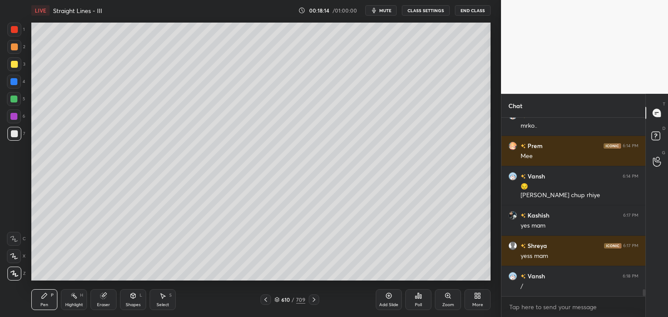
click at [265, 299] on icon at bounding box center [265, 299] width 7 height 7
drag, startPoint x: 314, startPoint y: 302, endPoint x: 330, endPoint y: 287, distance: 21.9
click at [313, 301] on icon at bounding box center [313, 299] width 7 height 7
click at [163, 299] on icon at bounding box center [162, 296] width 7 height 7
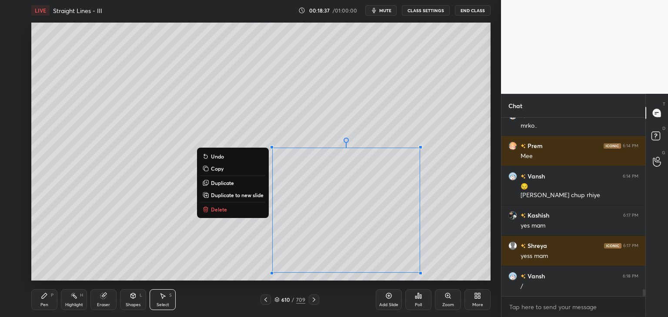
drag, startPoint x: 264, startPoint y: 150, endPoint x: 444, endPoint y: 279, distance: 221.2
click at [444, 280] on div "LIVE Straight Lines - III 00:18:37 / 01:00:00 mute CLASS SETTINGS End Class 0 °…" at bounding box center [261, 158] width 466 height 317
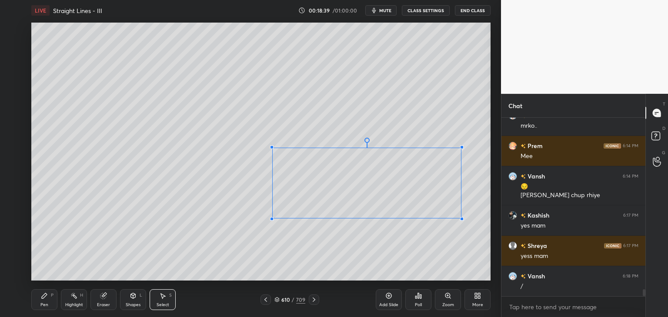
drag, startPoint x: 421, startPoint y: 274, endPoint x: 456, endPoint y: 226, distance: 58.8
click at [460, 221] on div at bounding box center [461, 218] width 3 height 3
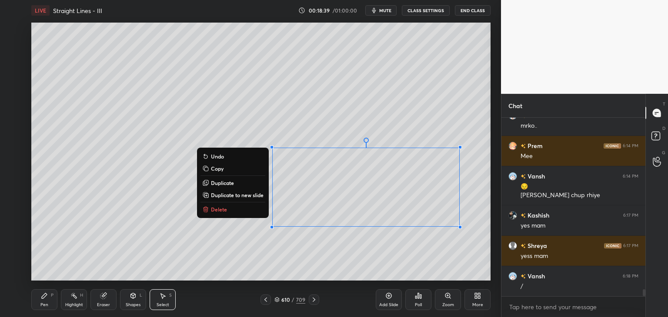
click at [386, 253] on div "0 ° Undo Copy Duplicate Duplicate to new slide Delete" at bounding box center [260, 152] width 459 height 258
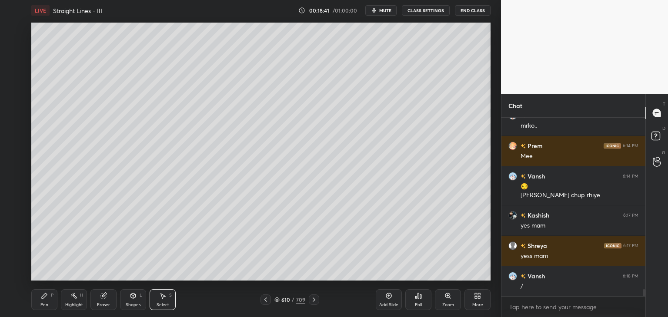
click at [42, 299] on icon at bounding box center [44, 296] width 7 height 7
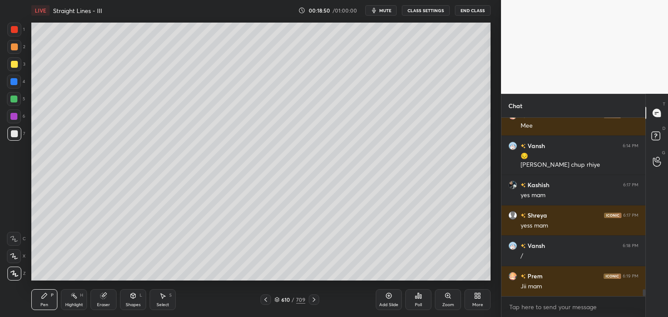
click at [265, 300] on icon at bounding box center [265, 300] width 3 height 4
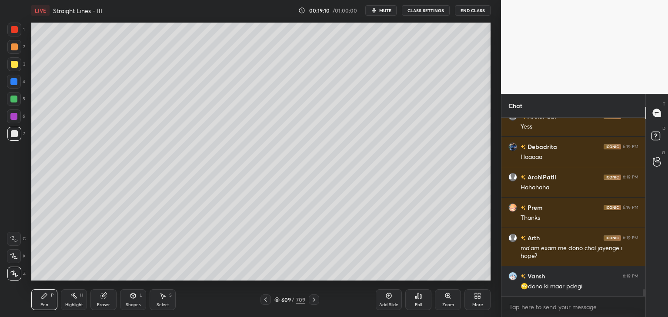
scroll to position [4594, 0]
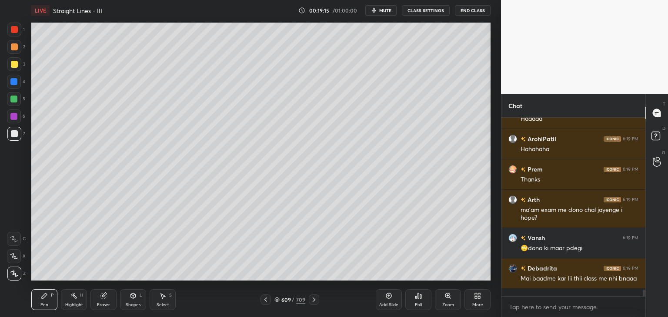
click at [315, 303] on icon at bounding box center [313, 299] width 7 height 7
click at [313, 302] on icon at bounding box center [313, 299] width 7 height 7
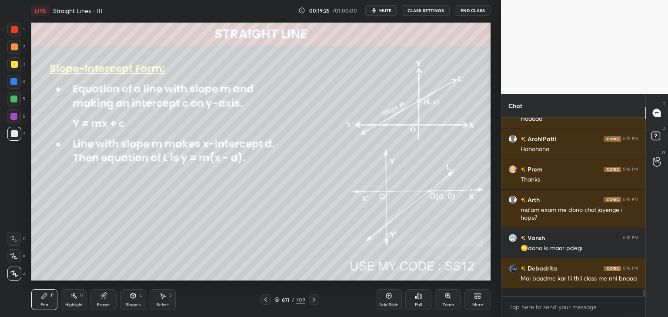
scroll to position [4625, 0]
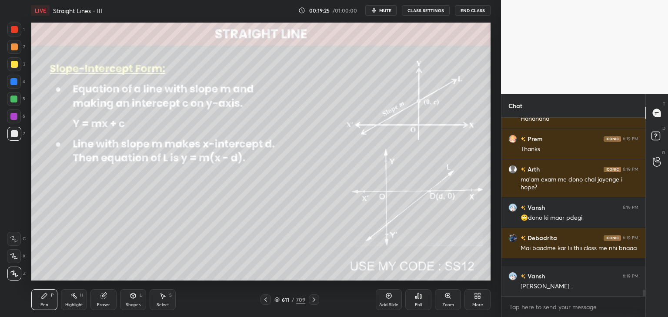
click at [135, 304] on div "Shapes" at bounding box center [133, 305] width 15 height 4
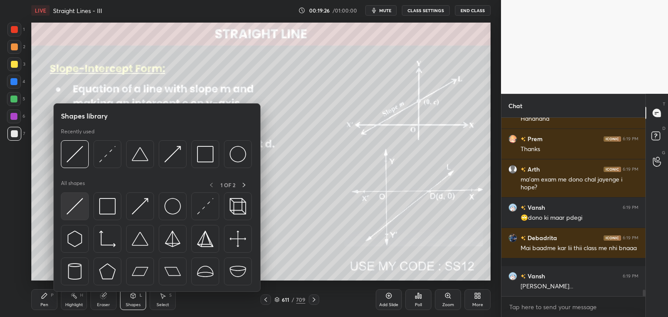
click at [78, 206] on img at bounding box center [75, 206] width 17 height 17
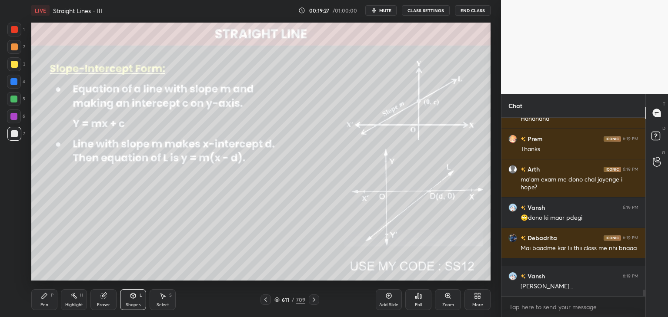
click at [12, 64] on div at bounding box center [14, 64] width 7 height 7
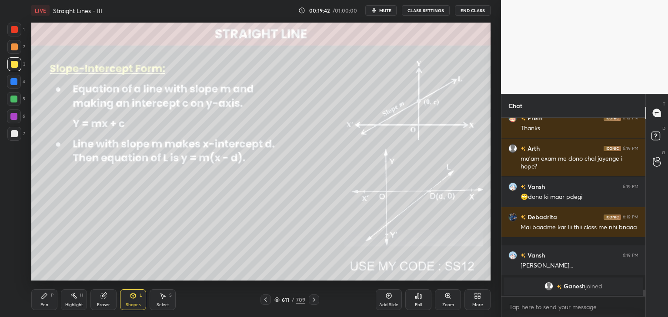
scroll to position [3722, 0]
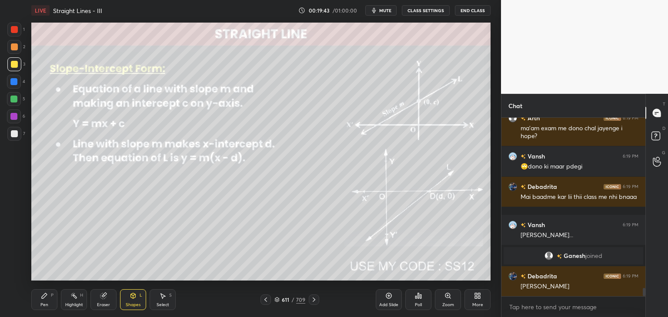
click at [43, 303] on div "Pen" at bounding box center [44, 305] width 8 height 4
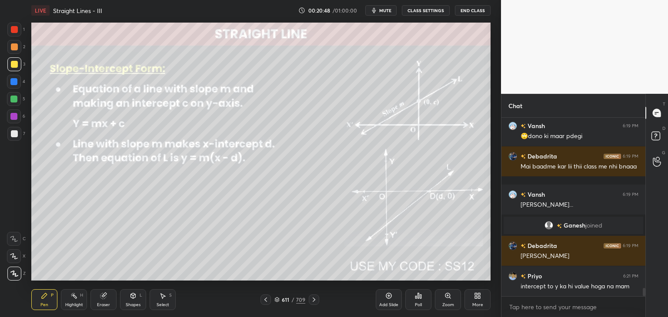
click at [132, 300] on div "Shapes L" at bounding box center [133, 300] width 26 height 21
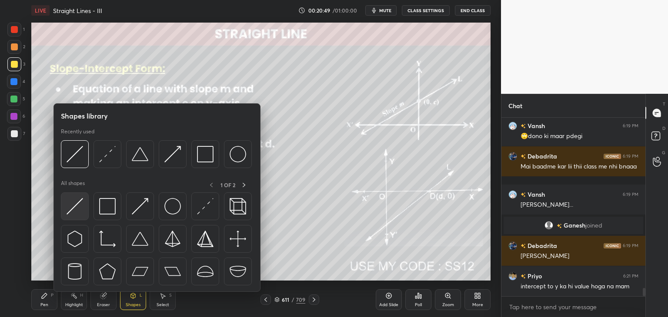
click at [77, 207] on img at bounding box center [75, 206] width 17 height 17
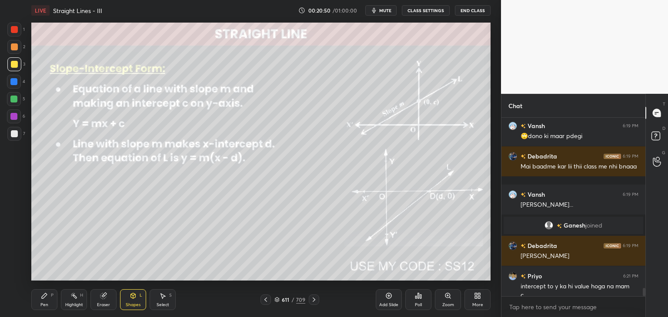
scroll to position [3761, 0]
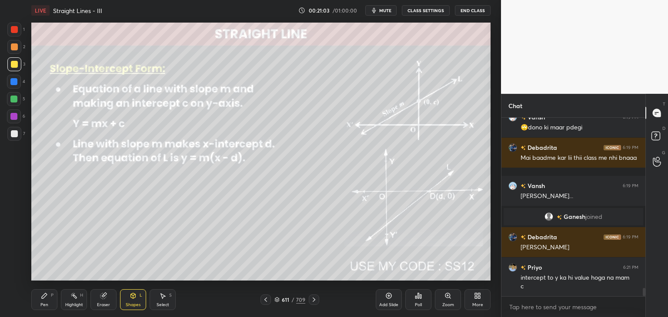
click at [49, 303] on div "Pen P" at bounding box center [44, 300] width 26 height 21
click at [383, 13] on button "mute" at bounding box center [380, 10] width 31 height 10
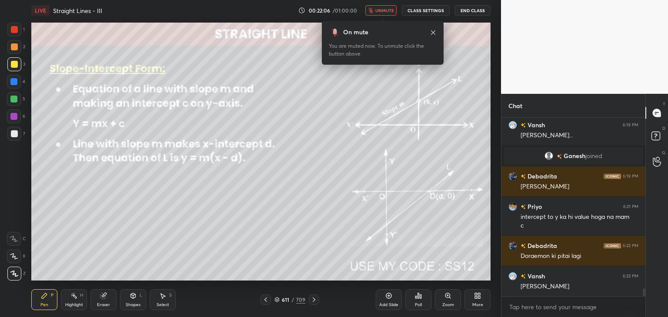
scroll to position [3831, 0]
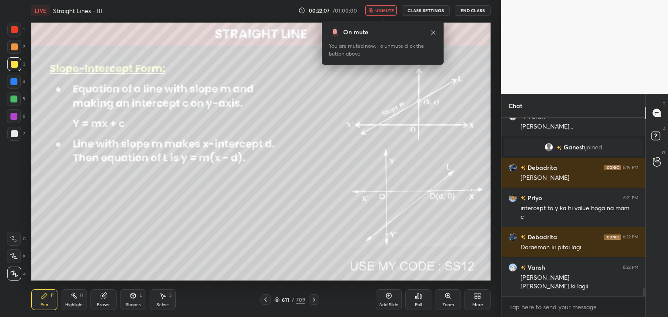
click at [383, 13] on button "unmute" at bounding box center [380, 10] width 31 height 10
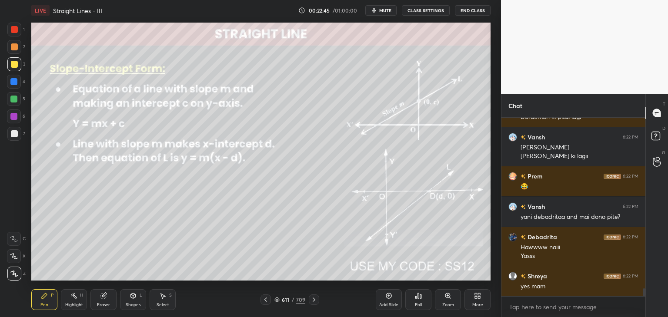
scroll to position [3992, 0]
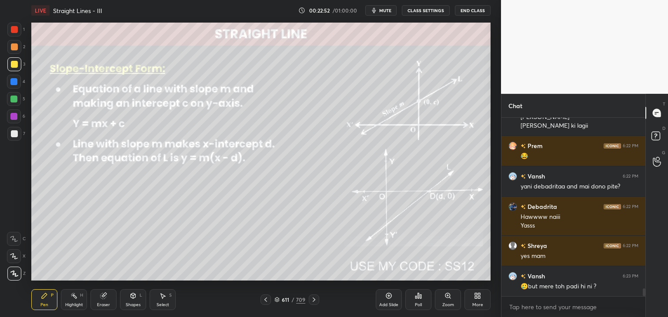
click at [397, 305] on div "Add Slide" at bounding box center [388, 305] width 19 height 4
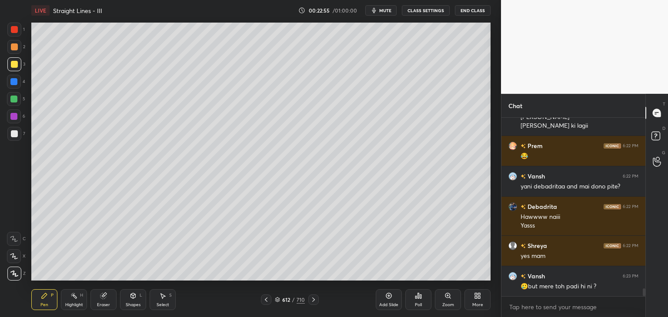
click at [15, 134] on div at bounding box center [14, 133] width 7 height 7
click at [419, 302] on div "Poll" at bounding box center [418, 300] width 26 height 21
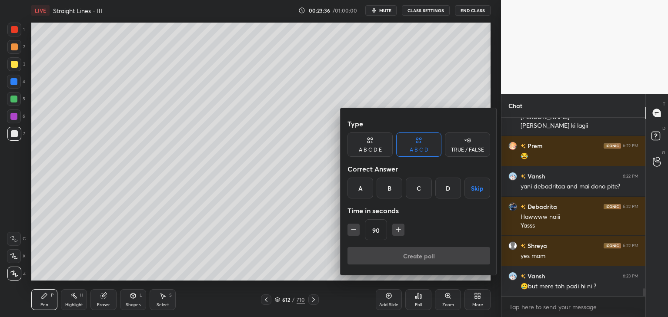
drag, startPoint x: 472, startPoint y: 192, endPoint x: 452, endPoint y: 218, distance: 33.0
click at [472, 192] on button "Skip" at bounding box center [477, 188] width 26 height 21
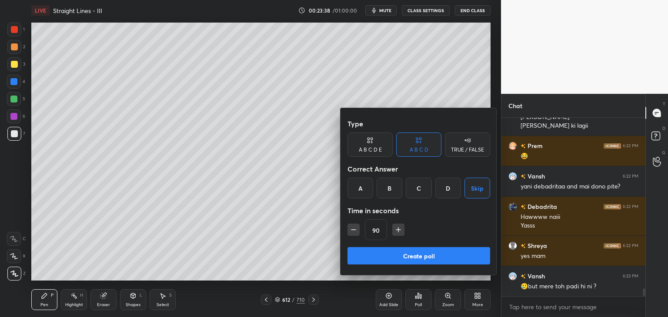
click at [396, 258] on button "Create poll" at bounding box center [418, 255] width 143 height 17
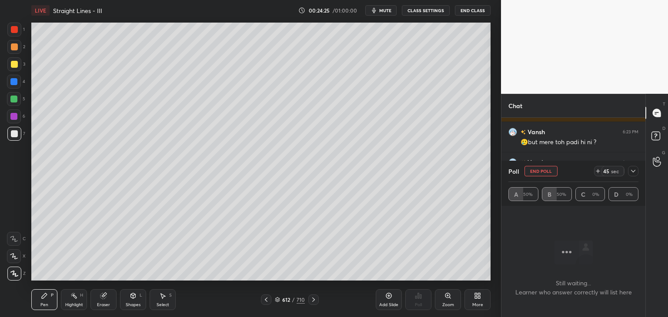
scroll to position [4167, 0]
click at [635, 171] on icon at bounding box center [633, 171] width 7 height 7
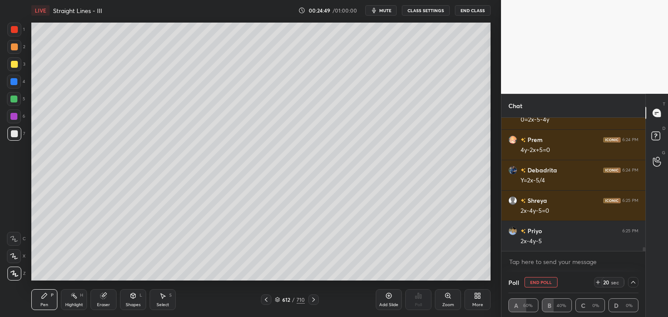
scroll to position [4288, 0]
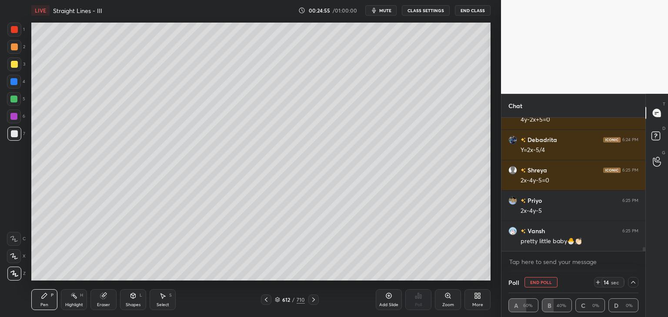
click at [539, 281] on button "End Poll" at bounding box center [540, 282] width 33 height 10
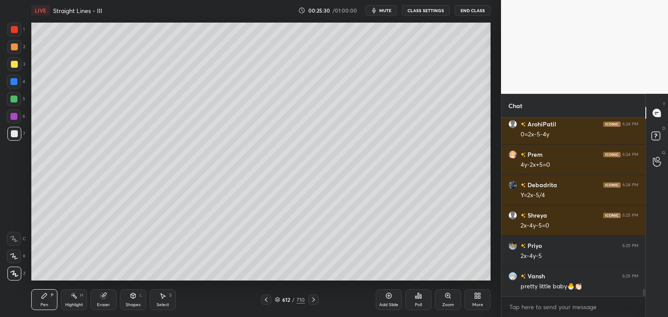
scroll to position [4273, 0]
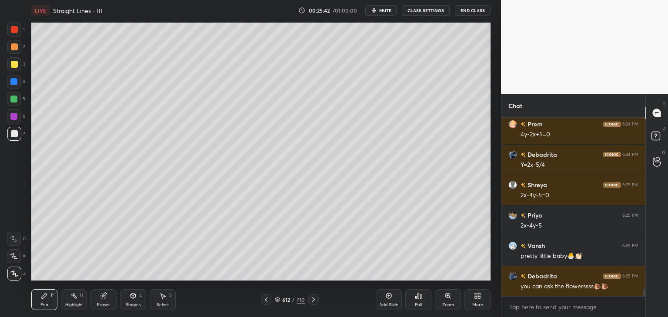
click at [404, 301] on div "Add Slide Poll Zoom More" at bounding box center [433, 300] width 115 height 49
drag, startPoint x: 392, startPoint y: 303, endPoint x: 367, endPoint y: 286, distance: 30.0
click at [391, 303] on div "Add Slide" at bounding box center [388, 305] width 19 height 4
click at [17, 65] on div at bounding box center [14, 64] width 7 height 7
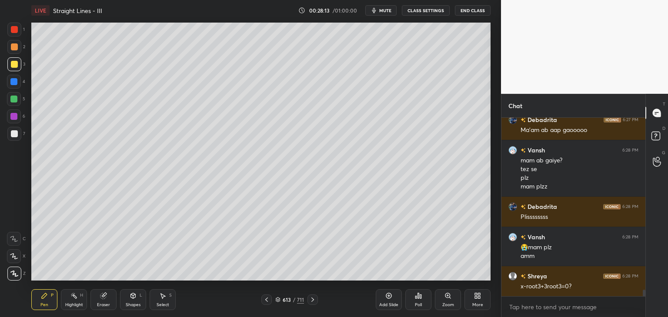
scroll to position [4691, 0]
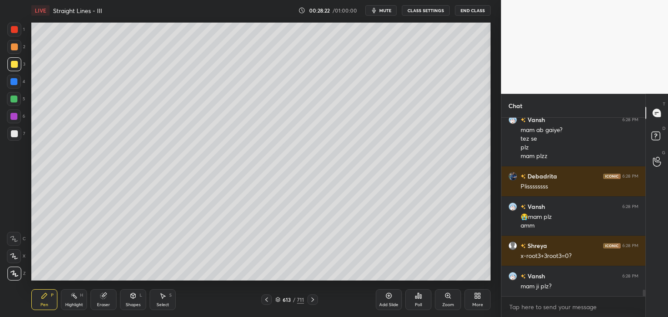
click at [16, 133] on div at bounding box center [14, 133] width 7 height 7
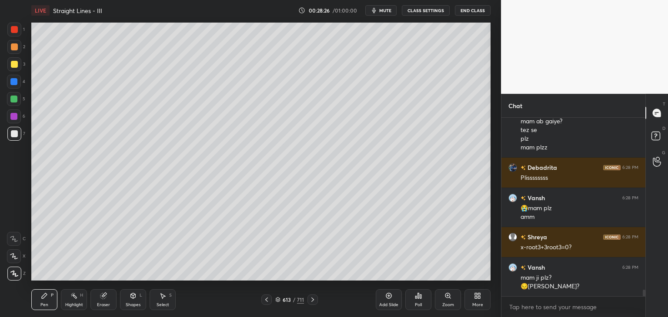
scroll to position [4730, 0]
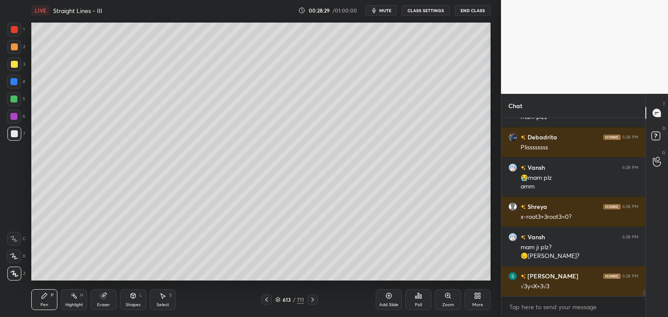
click at [132, 303] on div "Shapes" at bounding box center [133, 305] width 15 height 4
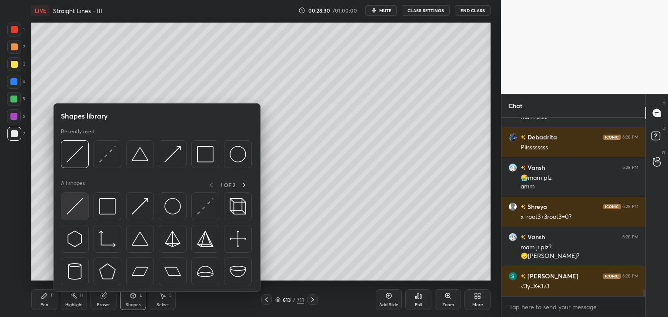
click at [75, 211] on img at bounding box center [75, 206] width 17 height 17
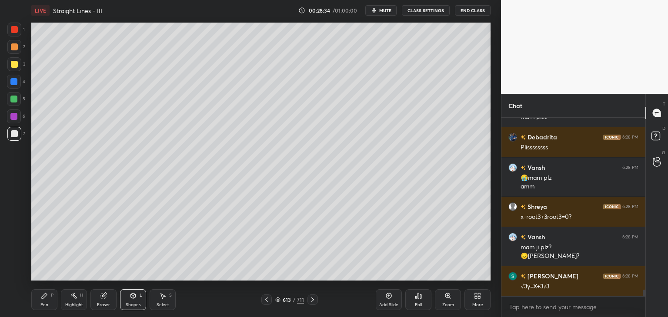
click at [43, 299] on icon at bounding box center [44, 296] width 7 height 7
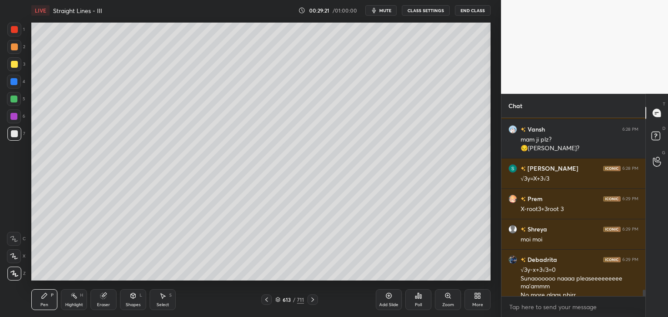
scroll to position [4846, 0]
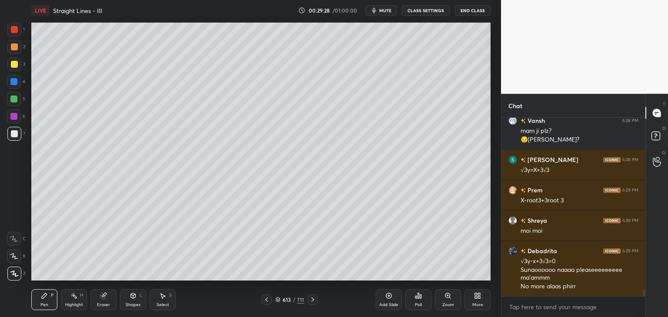
click at [160, 303] on div "Select" at bounding box center [163, 305] width 13 height 4
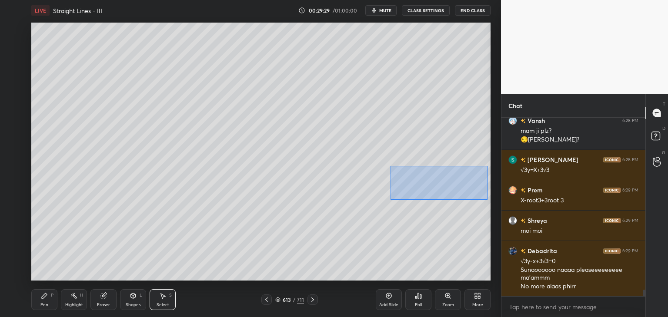
drag, startPoint x: 390, startPoint y: 166, endPoint x: 485, endPoint y: 199, distance: 100.4
click at [491, 201] on div "0 ° Undo Copy Duplicate Duplicate to new slide Delete Setting up your live clas…" at bounding box center [261, 152] width 466 height 262
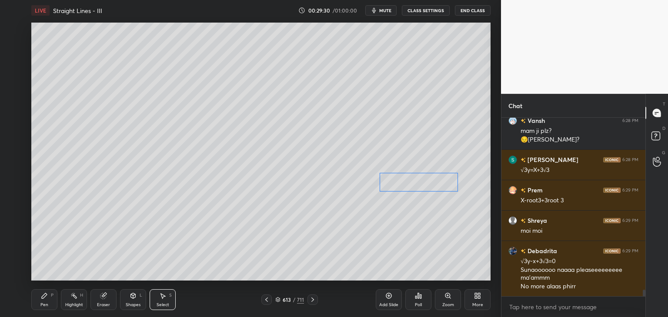
drag, startPoint x: 401, startPoint y: 183, endPoint x: 414, endPoint y: 216, distance: 35.4
click at [401, 183] on div "0 ° Undo Copy Duplicate Duplicate to new slide Delete" at bounding box center [260, 152] width 459 height 258
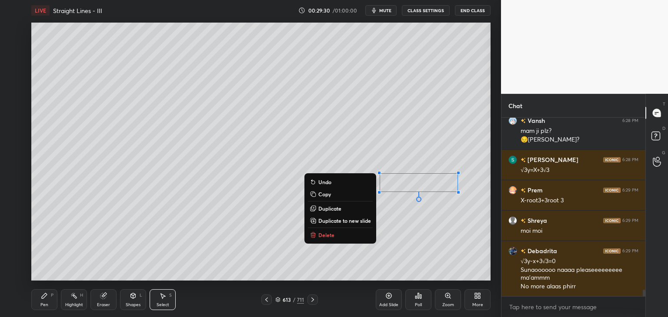
click at [417, 235] on div "0 ° Undo Copy Duplicate Duplicate to new slide Delete" at bounding box center [260, 152] width 459 height 258
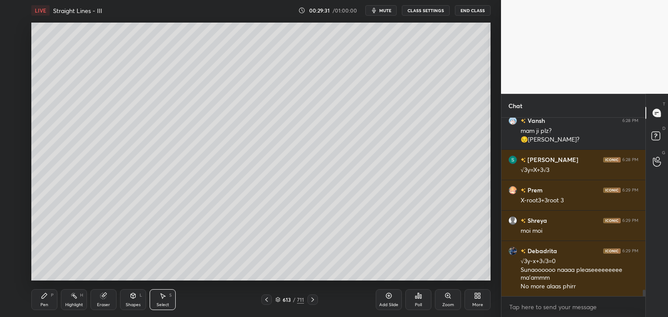
click at [41, 303] on div "Pen" at bounding box center [44, 305] width 8 height 4
click at [310, 300] on icon at bounding box center [312, 299] width 7 height 7
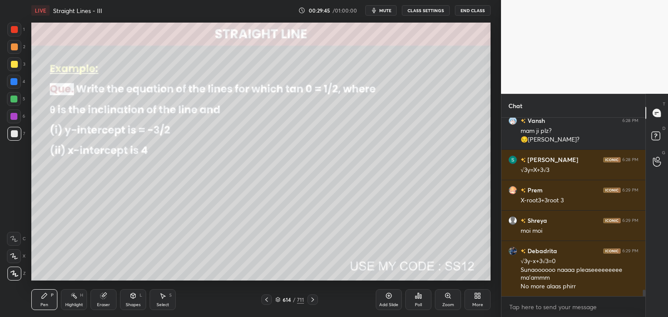
click at [310, 300] on icon at bounding box center [312, 299] width 7 height 7
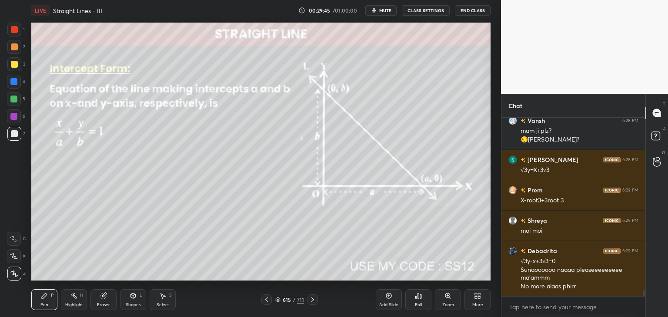
scroll to position [4877, 0]
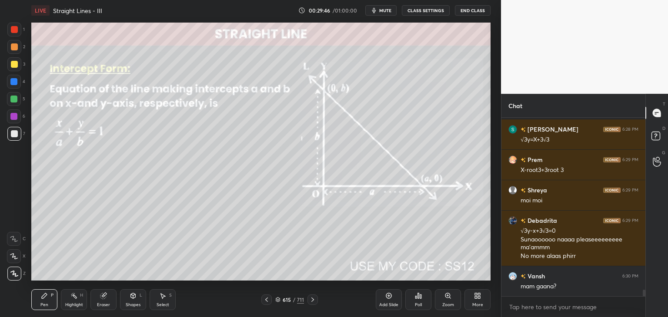
click at [270, 301] on icon at bounding box center [266, 299] width 7 height 7
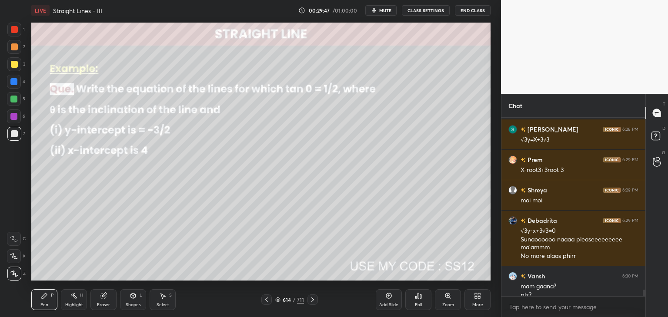
scroll to position [4886, 0]
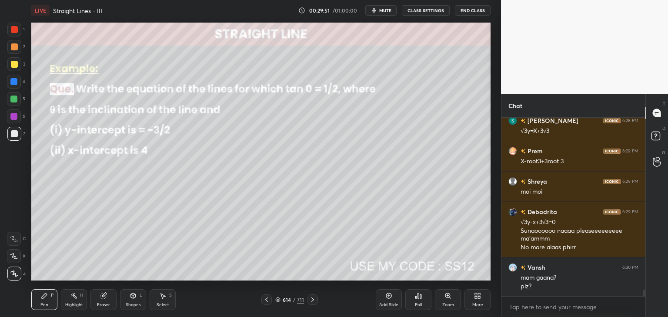
click at [268, 300] on icon at bounding box center [266, 299] width 7 height 7
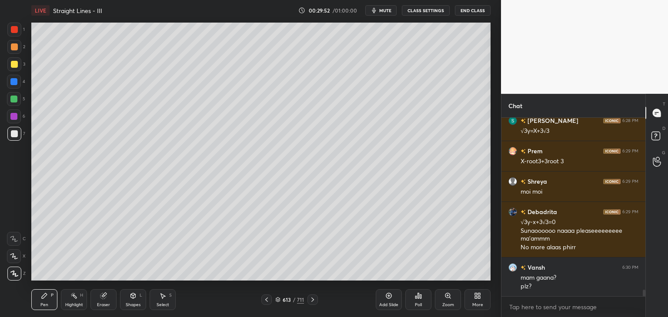
click at [392, 299] on icon at bounding box center [388, 296] width 7 height 7
click at [19, 62] on div at bounding box center [14, 64] width 14 height 14
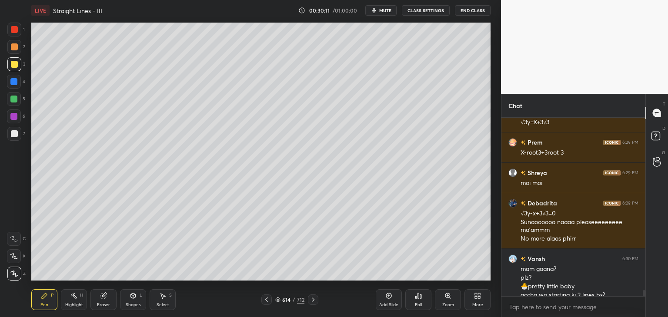
scroll to position [4903, 0]
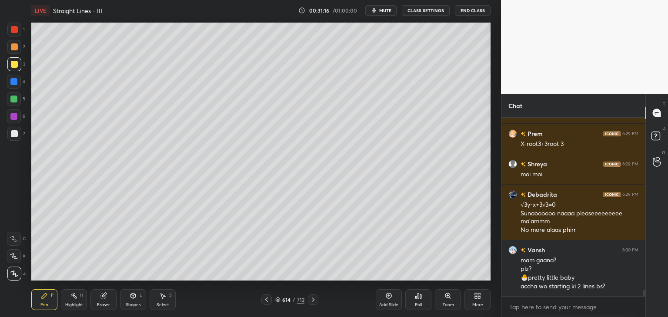
click at [420, 302] on div "Poll" at bounding box center [418, 300] width 26 height 21
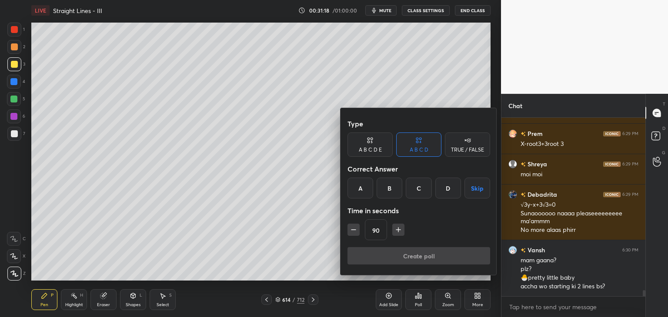
click at [476, 189] on button "Skip" at bounding box center [477, 188] width 26 height 21
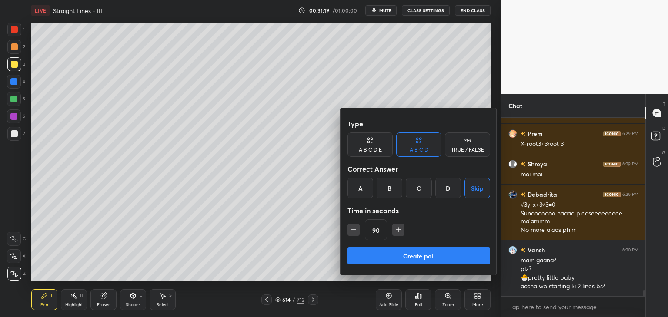
click at [410, 256] on button "Create poll" at bounding box center [418, 255] width 143 height 17
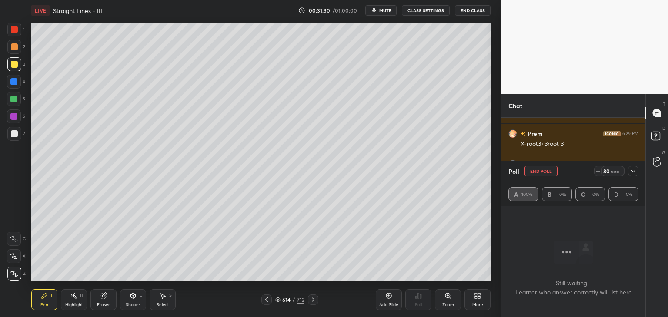
scroll to position [4979, 0]
click at [631, 171] on icon at bounding box center [633, 171] width 7 height 7
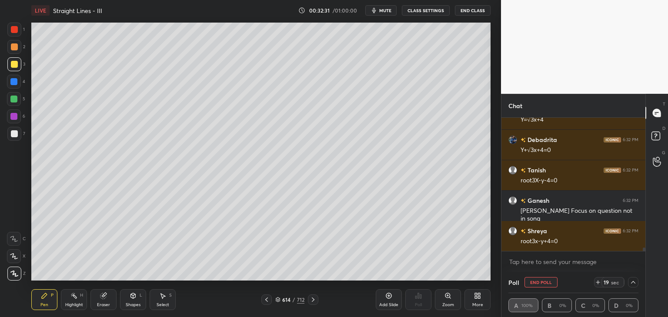
scroll to position [5192, 0]
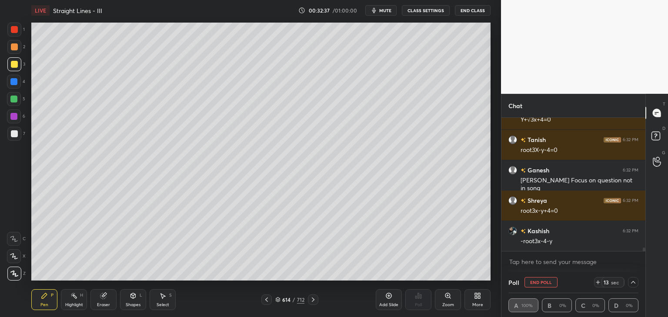
click at [15, 136] on div at bounding box center [14, 133] width 7 height 7
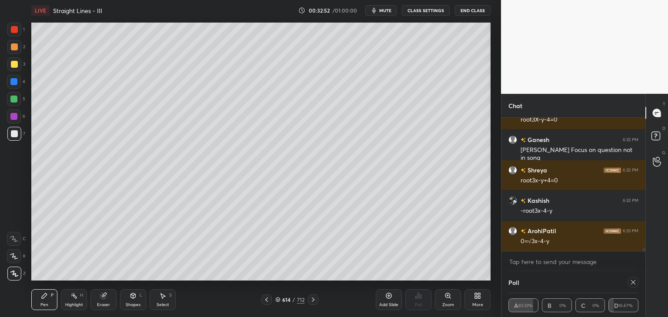
click at [633, 283] on icon at bounding box center [633, 282] width 7 height 7
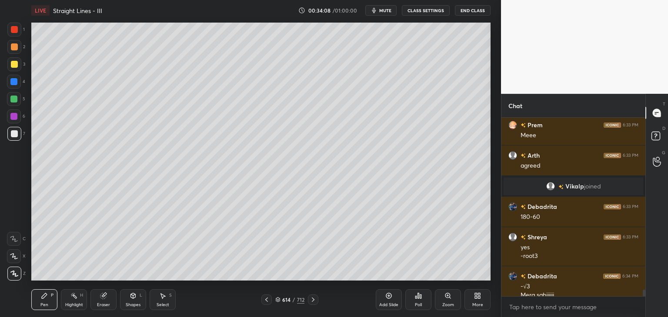
scroll to position [4901, 0]
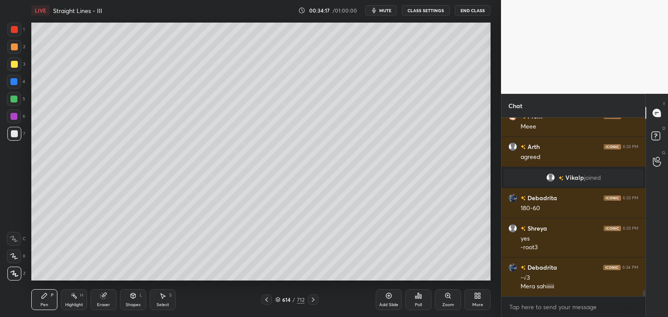
click at [391, 301] on div "Add Slide" at bounding box center [389, 300] width 26 height 21
click at [16, 62] on div at bounding box center [14, 64] width 7 height 7
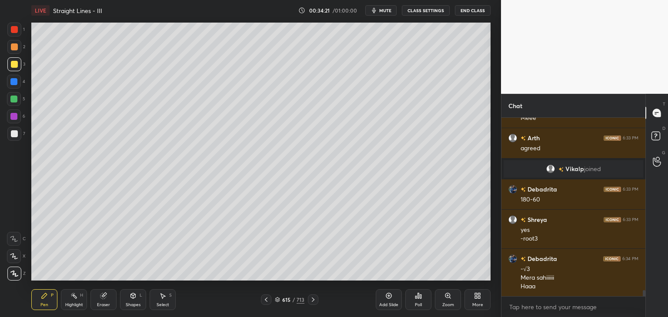
scroll to position [4940, 0]
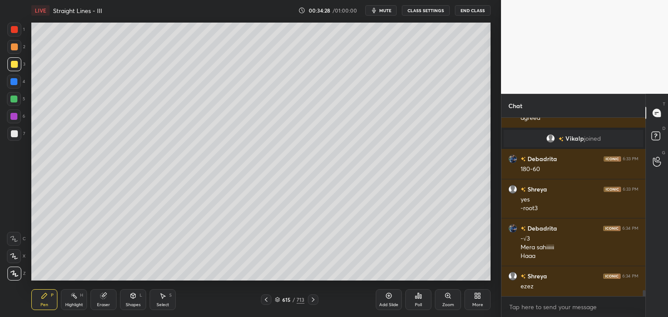
click at [18, 66] on div at bounding box center [14, 64] width 14 height 14
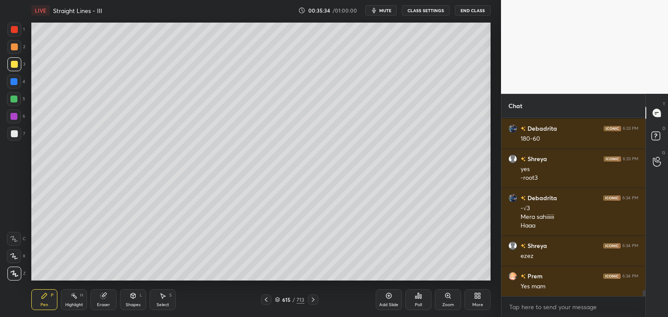
scroll to position [5001, 0]
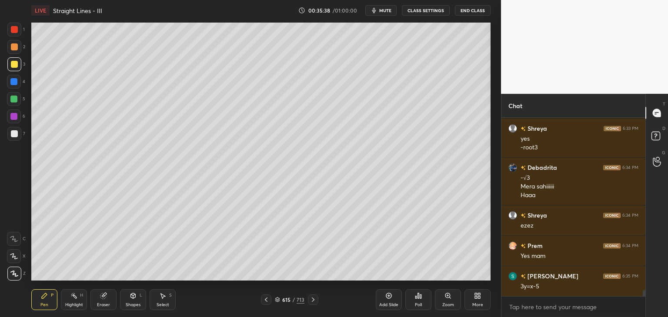
click at [15, 133] on div at bounding box center [14, 133] width 7 height 7
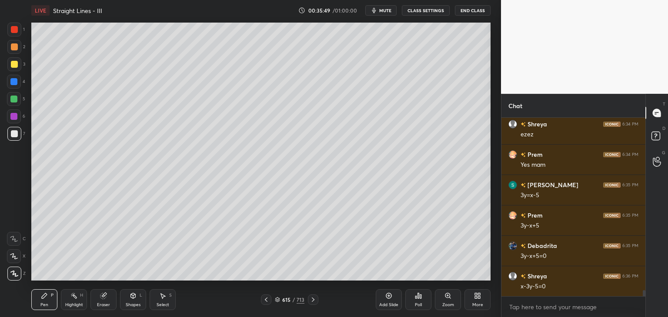
scroll to position [5123, 0]
click at [391, 303] on div "Add Slide" at bounding box center [388, 305] width 19 height 4
click at [14, 67] on div at bounding box center [14, 64] width 7 height 7
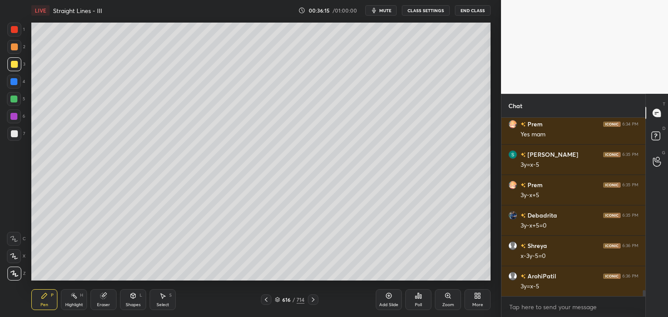
scroll to position [5153, 0]
click at [267, 300] on icon at bounding box center [266, 299] width 7 height 7
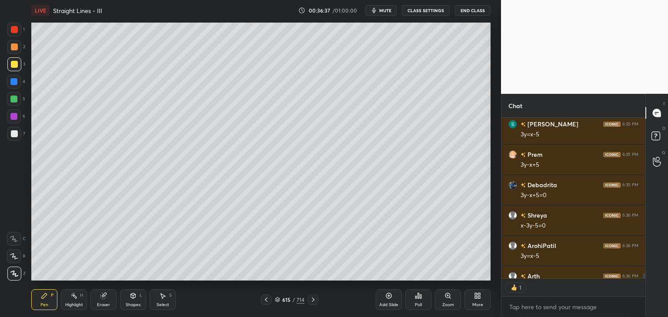
scroll to position [5180, 0]
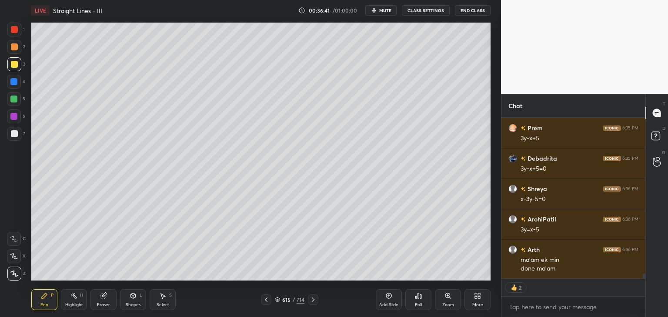
click at [312, 302] on icon at bounding box center [313, 299] width 7 height 7
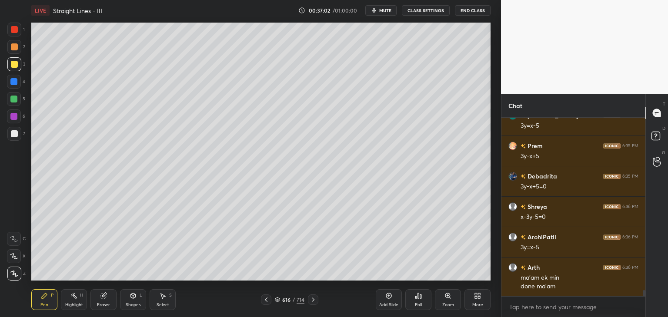
scroll to position [176, 141]
click at [420, 303] on div "Poll" at bounding box center [418, 305] width 7 height 4
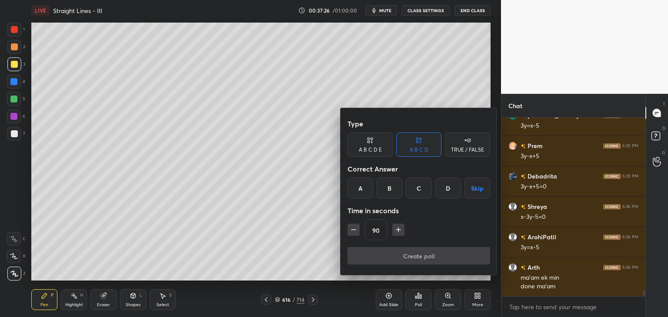
click at [477, 193] on button "Skip" at bounding box center [477, 188] width 26 height 21
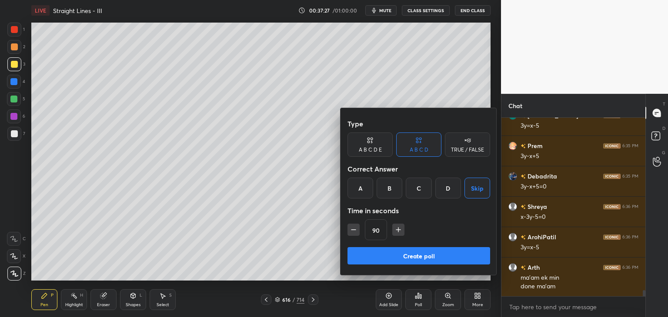
click at [412, 262] on button "Create poll" at bounding box center [418, 255] width 143 height 17
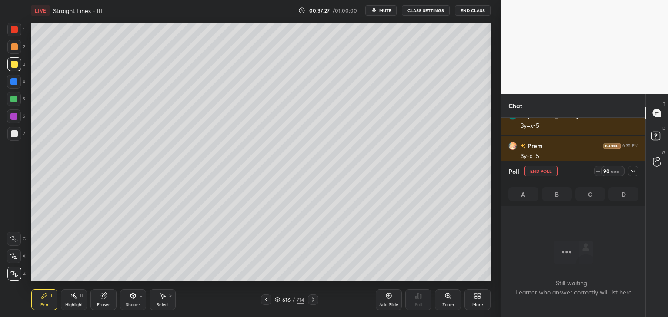
scroll to position [3, 3]
click at [636, 168] on div at bounding box center [633, 171] width 10 height 10
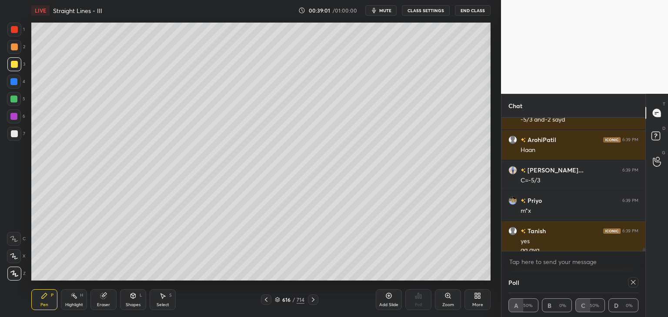
scroll to position [5728, 0]
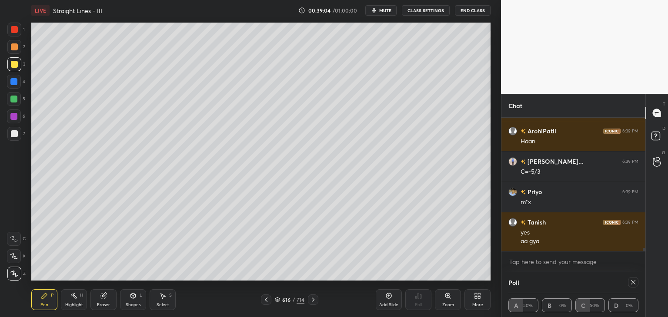
click at [137, 304] on div "Shapes" at bounding box center [133, 305] width 15 height 4
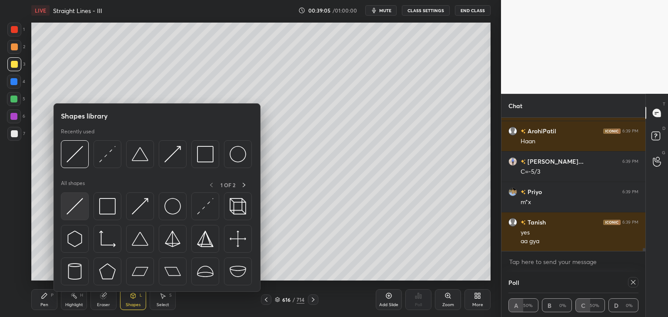
click at [74, 207] on img at bounding box center [75, 206] width 17 height 17
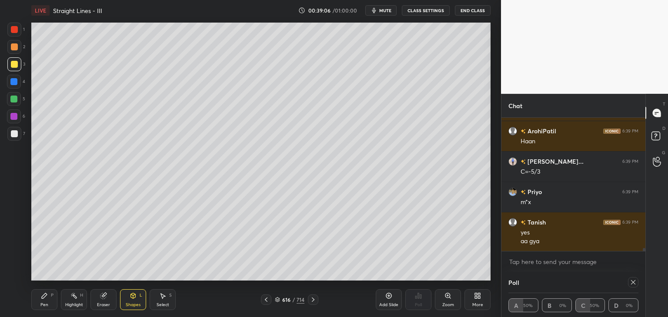
click at [14, 131] on div at bounding box center [14, 133] width 7 height 7
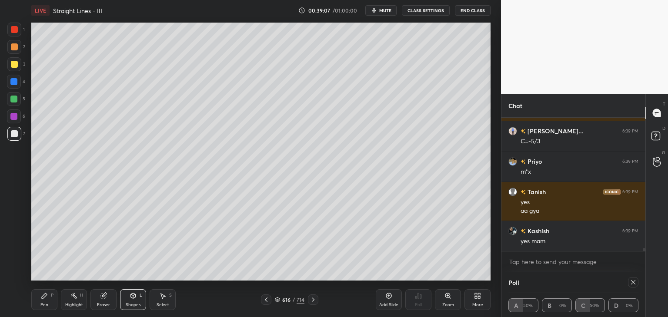
click at [137, 302] on div "Shapes L" at bounding box center [133, 300] width 26 height 21
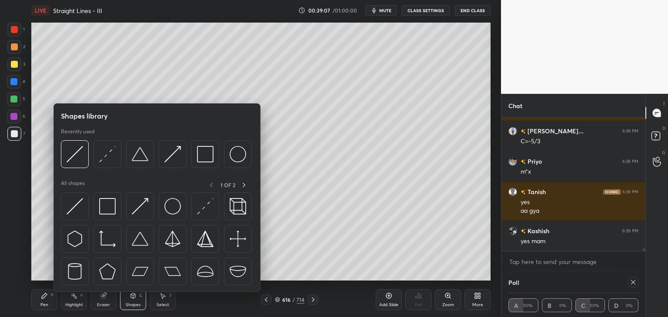
scroll to position [5789, 0]
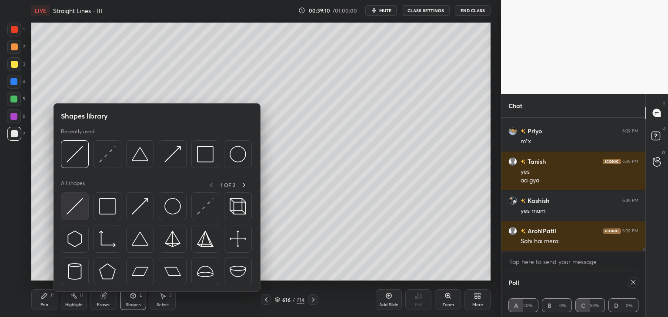
click at [73, 211] on img at bounding box center [75, 206] width 17 height 17
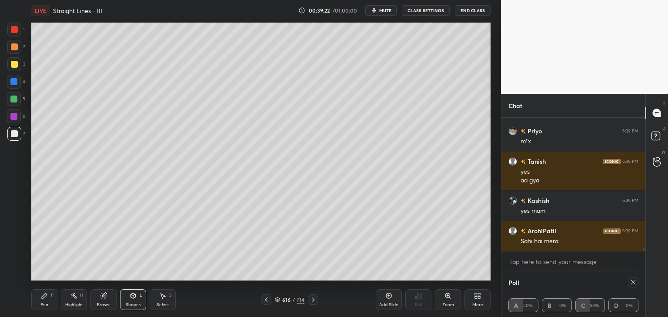
click at [43, 303] on div "Pen" at bounding box center [44, 305] width 8 height 4
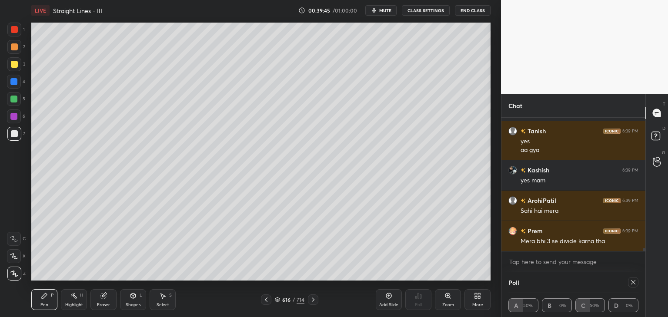
scroll to position [5858, 0]
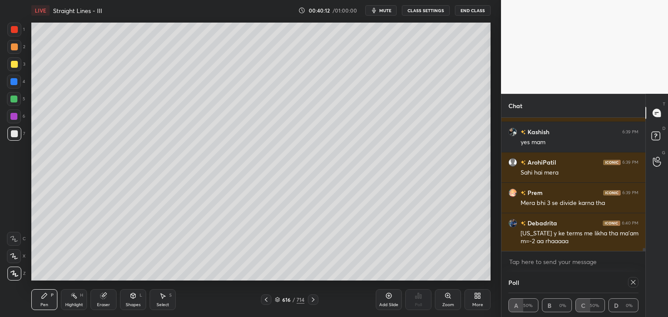
click at [631, 283] on icon at bounding box center [633, 282] width 7 height 7
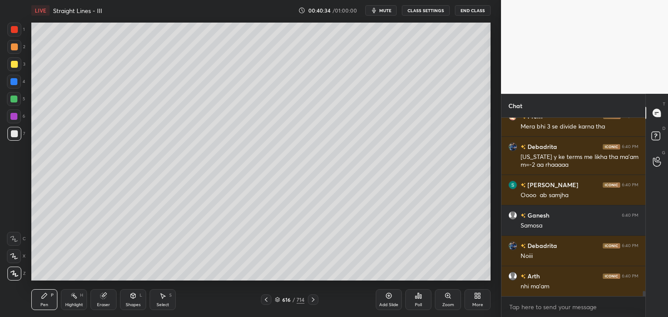
scroll to position [5965, 0]
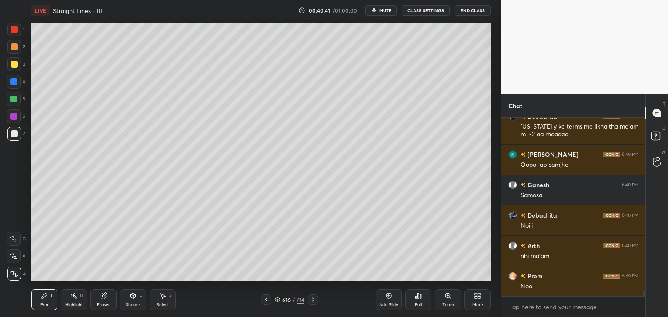
click at [391, 301] on div "Add Slide" at bounding box center [389, 300] width 26 height 21
drag, startPoint x: 18, startPoint y: 61, endPoint x: 27, endPoint y: 64, distance: 9.4
click at [17, 61] on div at bounding box center [14, 64] width 14 height 14
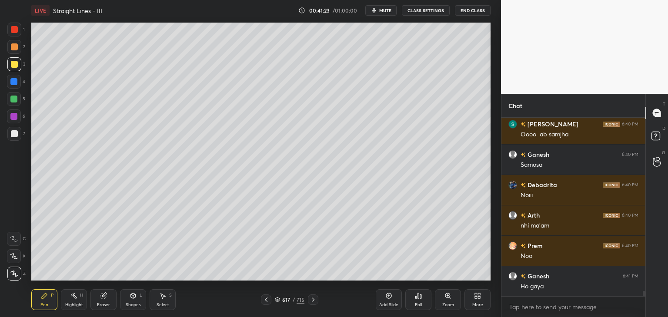
click at [418, 306] on div "Poll" at bounding box center [418, 305] width 7 height 4
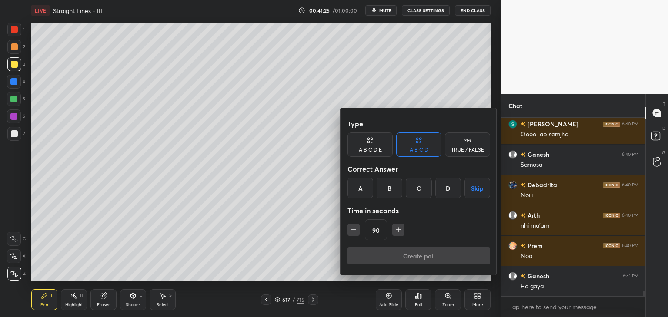
drag, startPoint x: 475, startPoint y: 190, endPoint x: 453, endPoint y: 211, distance: 31.1
click at [475, 190] on button "Skip" at bounding box center [477, 188] width 26 height 21
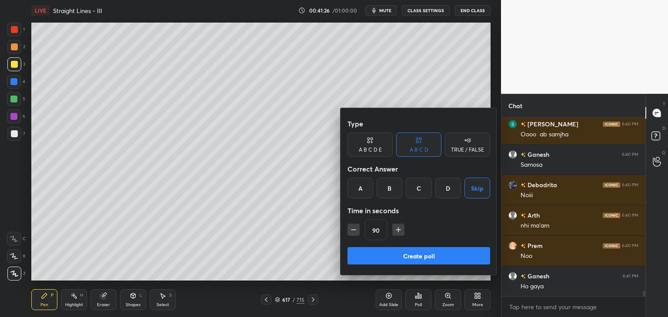
click at [379, 258] on button "Create poll" at bounding box center [418, 255] width 143 height 17
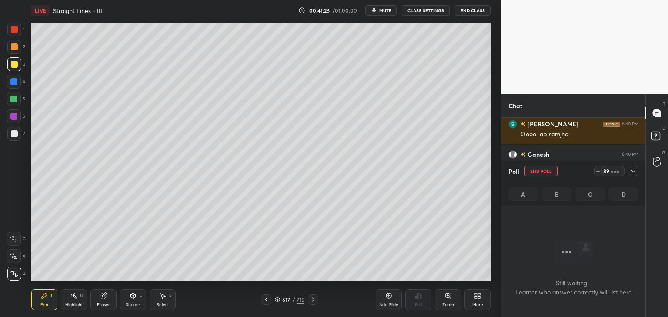
scroll to position [59, 141]
click at [636, 170] on icon at bounding box center [633, 171] width 7 height 7
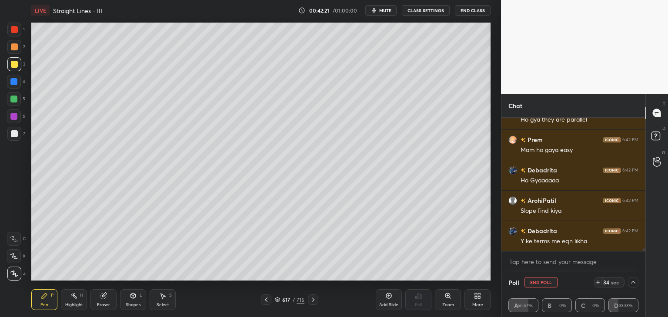
scroll to position [6223, 0]
drag, startPoint x: 635, startPoint y: 283, endPoint x: 626, endPoint y: 286, distance: 9.1
click at [635, 283] on icon at bounding box center [633, 282] width 7 height 7
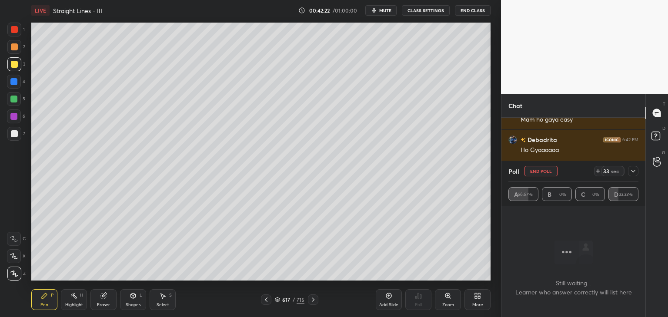
scroll to position [6253, 0]
drag, startPoint x: 533, startPoint y: 167, endPoint x: 505, endPoint y: 192, distance: 37.3
click at [533, 167] on button "End Poll" at bounding box center [540, 171] width 33 height 10
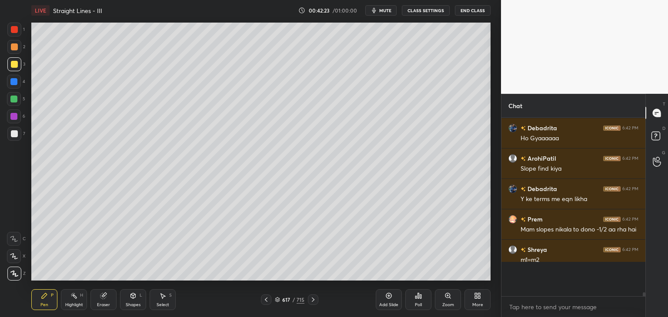
scroll to position [3, 3]
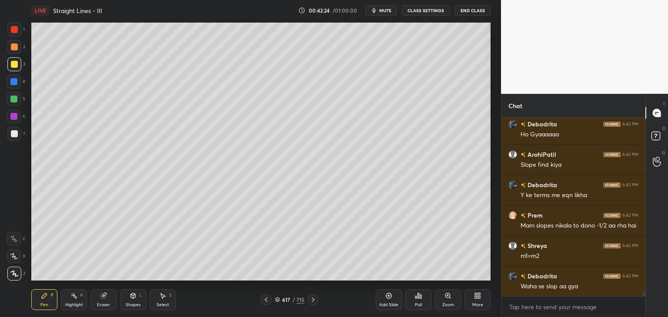
drag, startPoint x: 10, startPoint y: 130, endPoint x: 29, endPoint y: 138, distance: 19.7
click at [10, 131] on div at bounding box center [14, 134] width 14 height 14
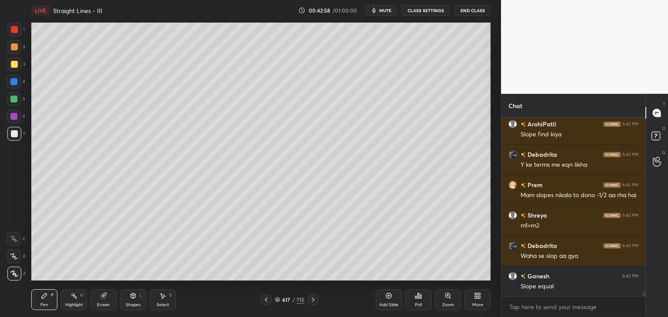
scroll to position [6299, 0]
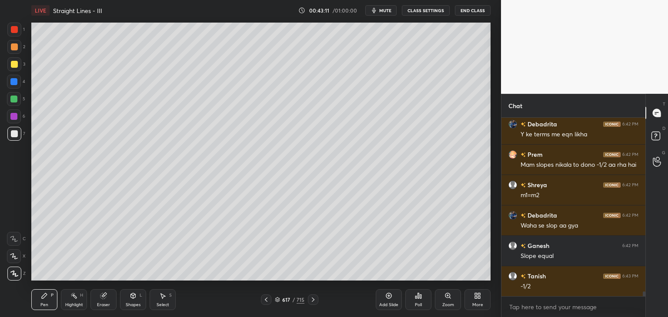
click at [103, 304] on div "Eraser" at bounding box center [103, 305] width 13 height 4
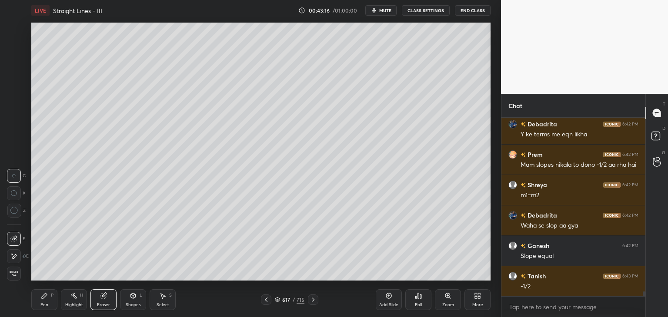
drag, startPoint x: 43, startPoint y: 304, endPoint x: 70, endPoint y: 284, distance: 33.7
click at [43, 304] on div "Pen" at bounding box center [44, 305] width 8 height 4
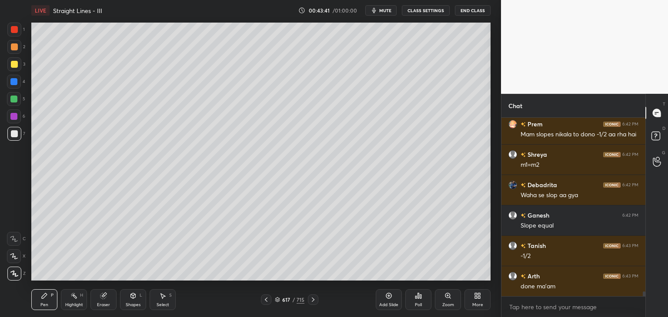
scroll to position [6360, 0]
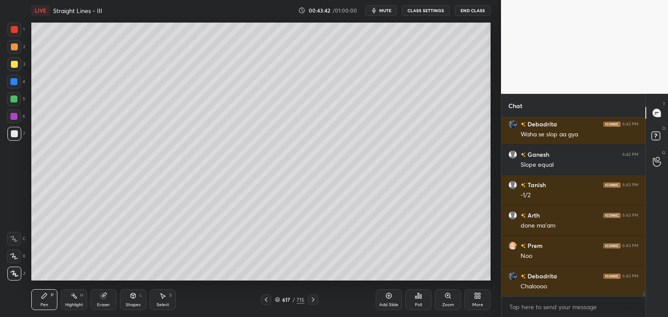
click at [388, 298] on icon at bounding box center [388, 296] width 7 height 7
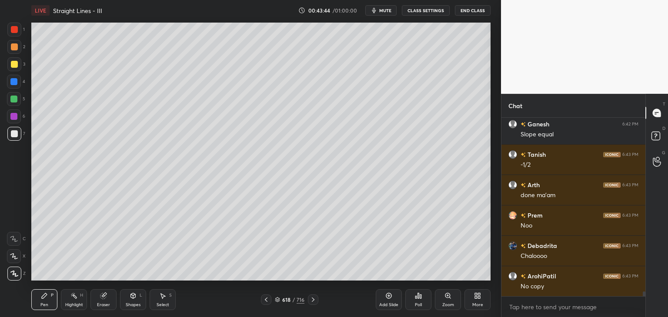
scroll to position [6452, 0]
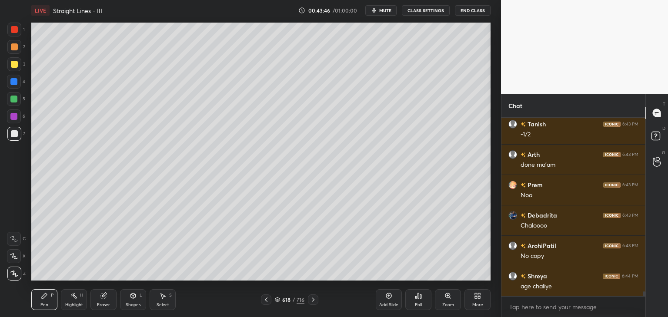
click at [17, 65] on div at bounding box center [14, 64] width 7 height 7
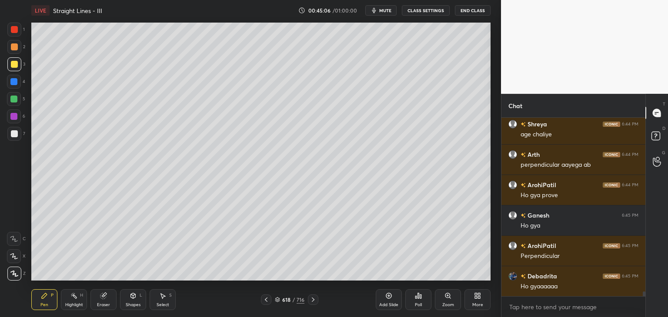
scroll to position [6634, 0]
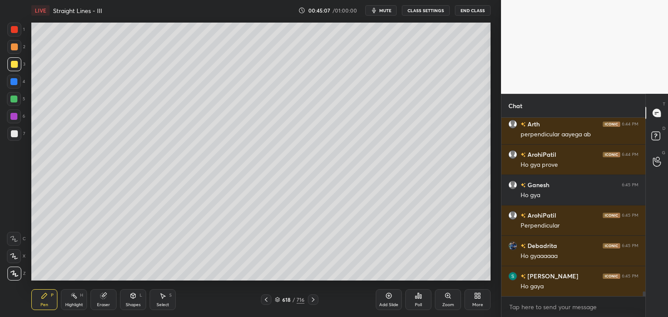
click at [167, 303] on div "Select" at bounding box center [163, 305] width 13 height 4
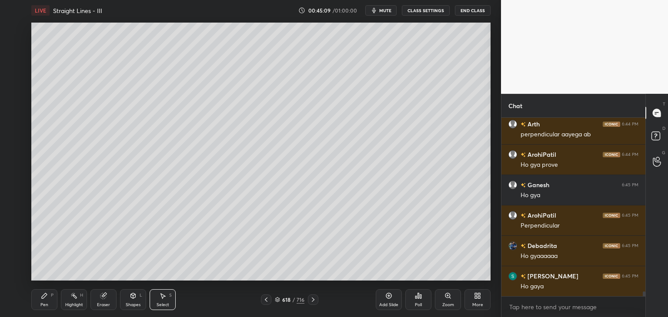
scroll to position [6665, 0]
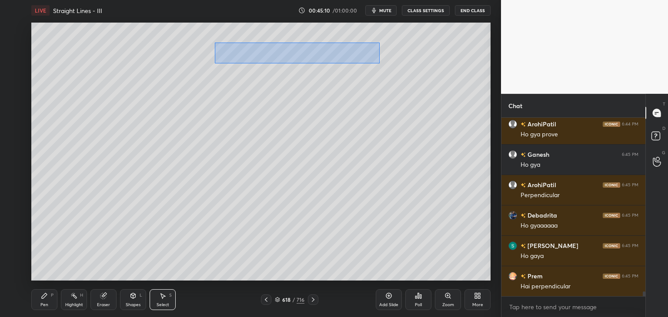
drag, startPoint x: 216, startPoint y: 43, endPoint x: 379, endPoint y: 63, distance: 164.7
click at [379, 63] on div "0 ° Undo Copy Duplicate Duplicate to new slide Delete" at bounding box center [260, 152] width 459 height 258
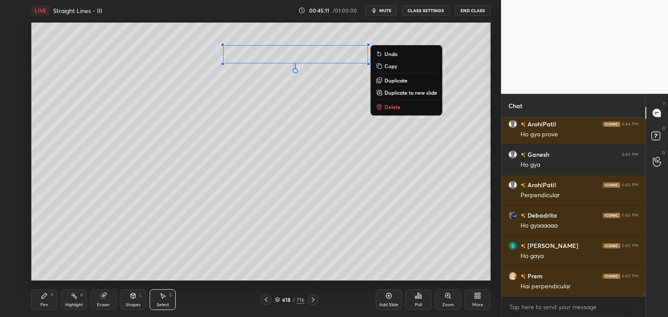
click at [387, 63] on p "Copy" at bounding box center [390, 66] width 13 height 7
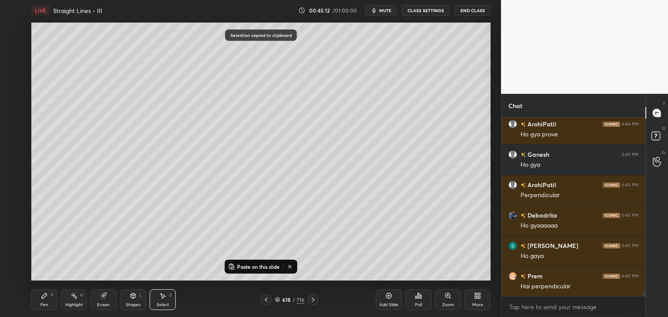
click at [390, 303] on div "Add Slide" at bounding box center [388, 305] width 19 height 4
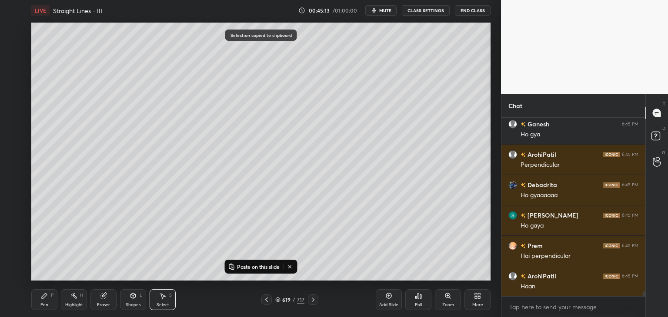
click at [239, 267] on p "Paste on this slide" at bounding box center [258, 266] width 43 height 7
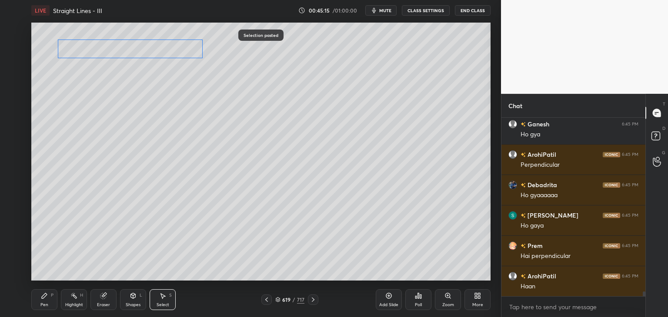
drag, startPoint x: 229, startPoint y: 58, endPoint x: 70, endPoint y: 53, distance: 159.2
click at [69, 52] on div "0 ° Undo Copy Paste here Duplicate Duplicate to new slide Delete" at bounding box center [260, 152] width 459 height 258
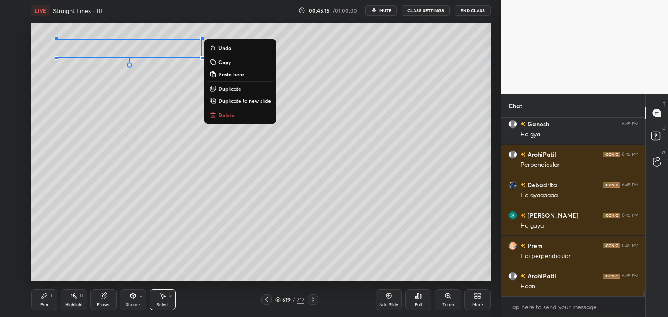
click at [90, 157] on div "0 ° Undo Copy Paste here Duplicate Duplicate to new slide Delete" at bounding box center [260, 152] width 459 height 258
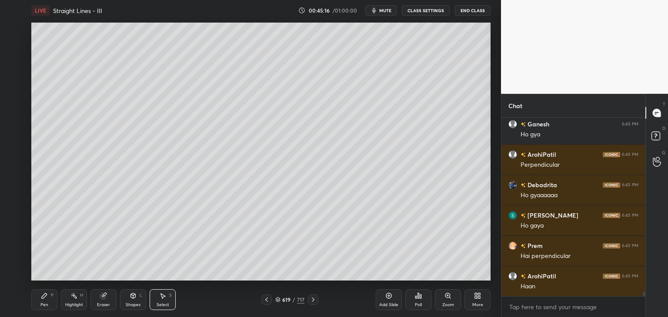
click at [266, 301] on icon at bounding box center [266, 299] width 7 height 7
drag, startPoint x: 158, startPoint y: 303, endPoint x: 153, endPoint y: 282, distance: 21.5
click at [158, 303] on div "Select" at bounding box center [163, 305] width 13 height 4
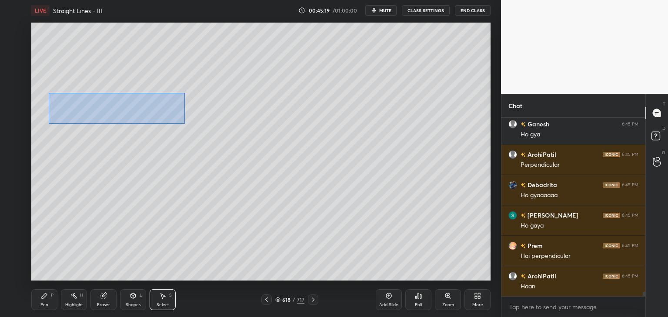
drag, startPoint x: 49, startPoint y: 93, endPoint x: 183, endPoint y: 124, distance: 137.5
click at [183, 124] on div "0 ° Undo Copy Paste here Duplicate Duplicate to new slide Delete" at bounding box center [260, 152] width 459 height 258
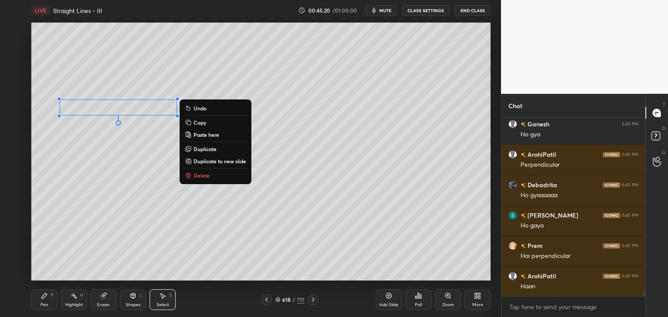
drag, startPoint x: 206, startPoint y: 121, endPoint x: 237, endPoint y: 156, distance: 46.8
click at [206, 122] on button "Copy" at bounding box center [215, 122] width 65 height 10
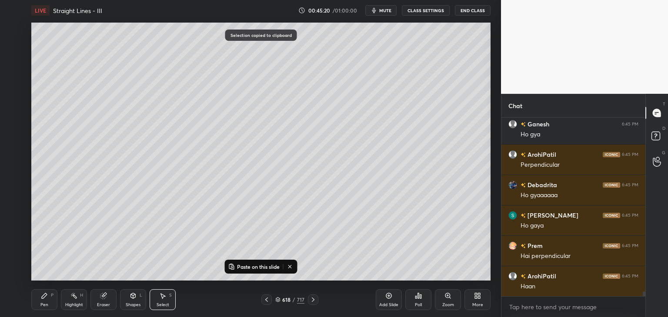
click at [315, 304] on div at bounding box center [313, 300] width 10 height 10
click at [248, 266] on p "Paste on this slide" at bounding box center [258, 266] width 43 height 7
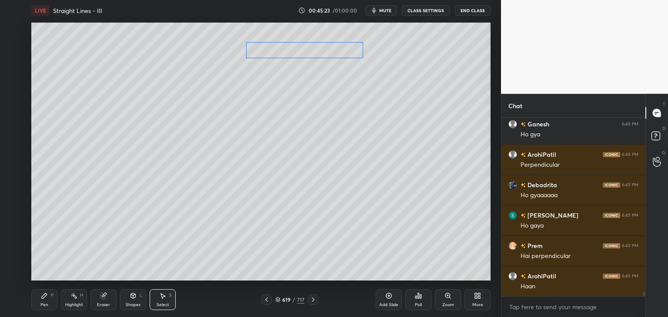
drag, startPoint x: 108, startPoint y: 107, endPoint x: 293, endPoint y: 49, distance: 194.4
click at [295, 50] on div "0 ° Undo Copy Paste here Duplicate Duplicate to new slide Delete" at bounding box center [260, 152] width 459 height 258
click at [245, 160] on div "0 ° Undo Copy Paste here Duplicate Duplicate to new slide Delete" at bounding box center [260, 152] width 459 height 258
drag, startPoint x: 268, startPoint y: 299, endPoint x: 246, endPoint y: 290, distance: 24.0
click at [268, 299] on icon at bounding box center [266, 299] width 7 height 7
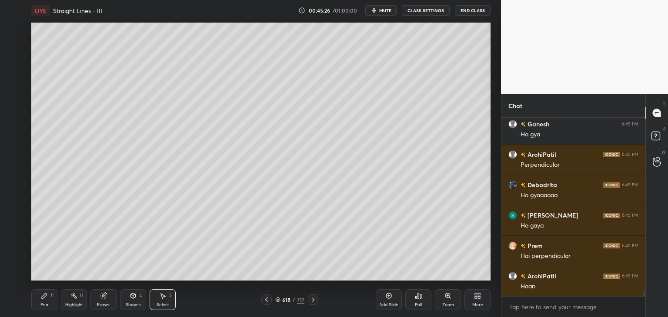
click at [161, 301] on div "Select S" at bounding box center [163, 300] width 26 height 21
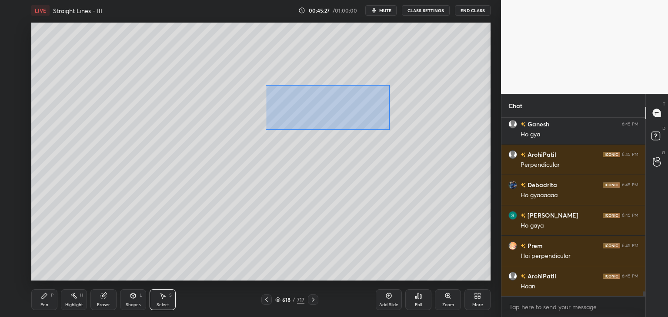
drag, startPoint x: 270, startPoint y: 97, endPoint x: 395, endPoint y: 127, distance: 128.5
click at [389, 130] on div "0 ° Undo Copy Paste here Duplicate Duplicate to new slide Delete" at bounding box center [260, 152] width 459 height 258
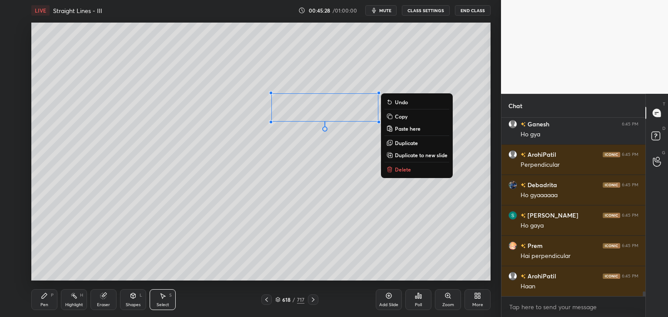
click at [400, 117] on p "Copy" at bounding box center [401, 116] width 13 height 7
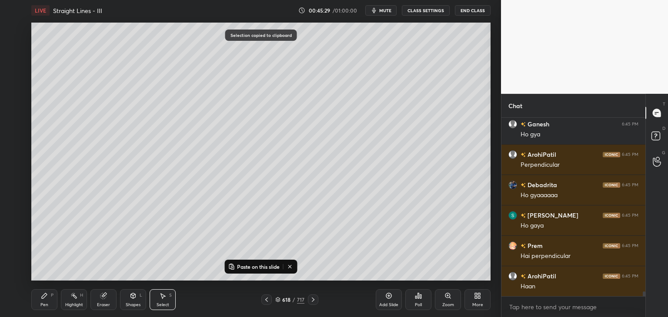
click at [314, 299] on icon at bounding box center [313, 299] width 7 height 7
click at [260, 268] on p "Paste on this slide" at bounding box center [258, 266] width 43 height 7
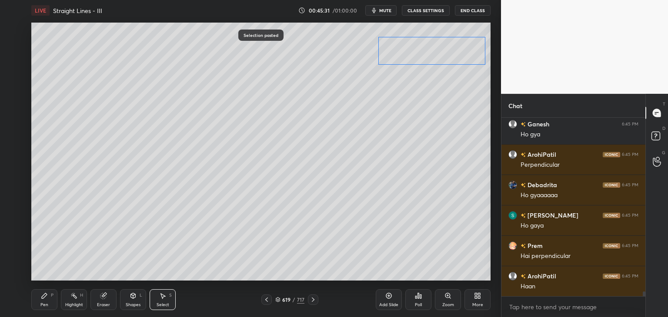
drag, startPoint x: 304, startPoint y: 115, endPoint x: 401, endPoint y: 99, distance: 97.9
click at [410, 59] on div "0 ° Undo Copy Paste here Duplicate Duplicate to new slide Delete" at bounding box center [260, 152] width 459 height 258
drag, startPoint x: 358, startPoint y: 174, endPoint x: 341, endPoint y: 205, distance: 34.8
click at [358, 175] on div "0 ° Undo Copy Paste here Duplicate Duplicate to new slide Delete" at bounding box center [260, 152] width 459 height 258
click at [47, 306] on div "Pen P" at bounding box center [44, 300] width 26 height 21
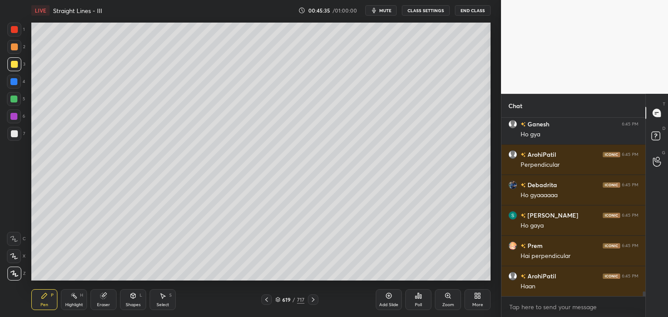
click at [13, 134] on div at bounding box center [14, 133] width 7 height 7
click at [104, 305] on div "Eraser" at bounding box center [103, 305] width 13 height 4
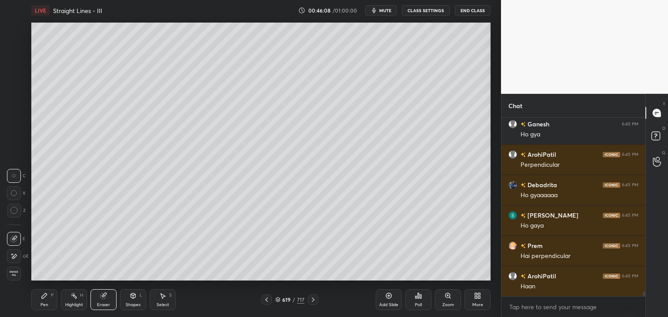
drag, startPoint x: 43, startPoint y: 305, endPoint x: 50, endPoint y: 281, distance: 24.9
click at [43, 305] on div "Pen" at bounding box center [44, 305] width 8 height 4
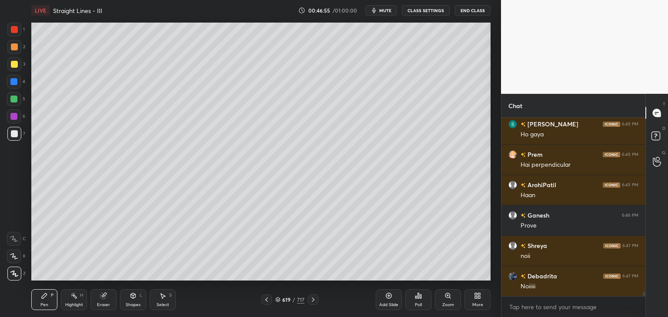
scroll to position [6817, 0]
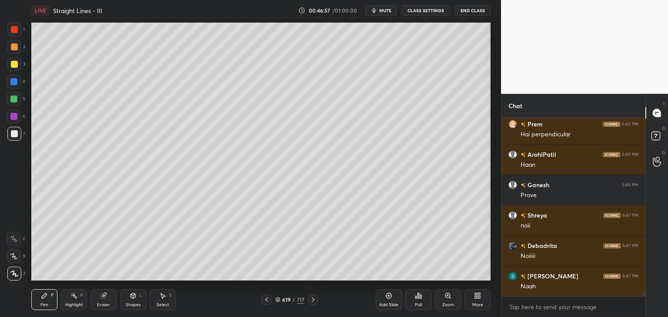
click at [394, 306] on div "Add Slide" at bounding box center [388, 305] width 19 height 4
click at [16, 63] on div at bounding box center [14, 64] width 7 height 7
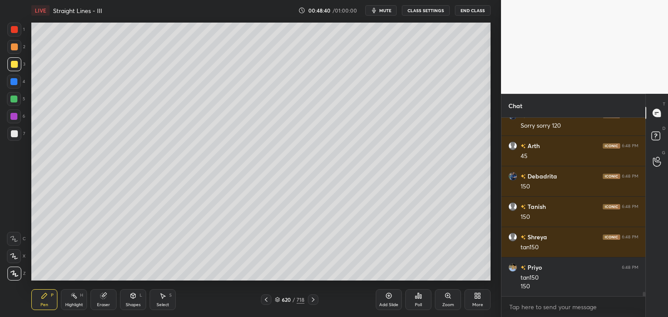
scroll to position [7130, 0]
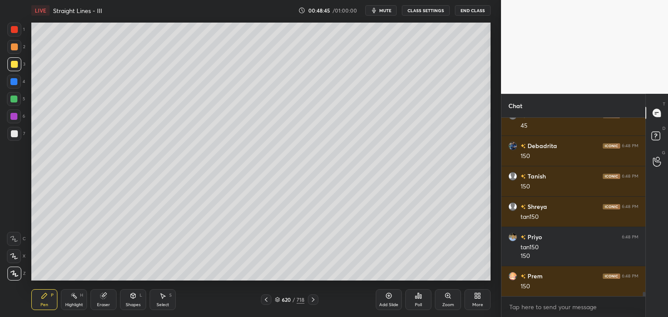
drag, startPoint x: 133, startPoint y: 302, endPoint x: 134, endPoint y: 295, distance: 7.4
click at [134, 303] on div "Shapes" at bounding box center [133, 305] width 15 height 4
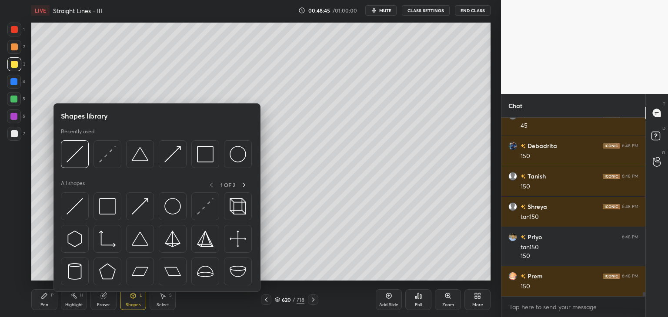
scroll to position [3, 3]
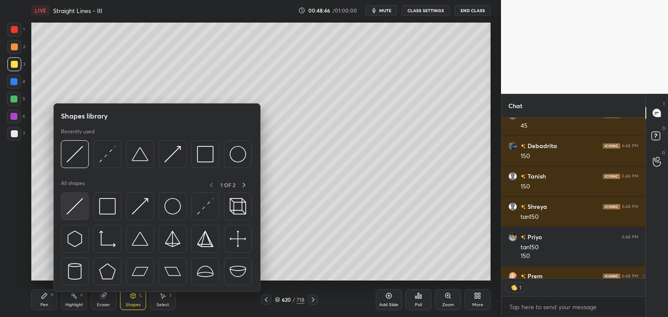
click at [86, 211] on div at bounding box center [75, 207] width 28 height 28
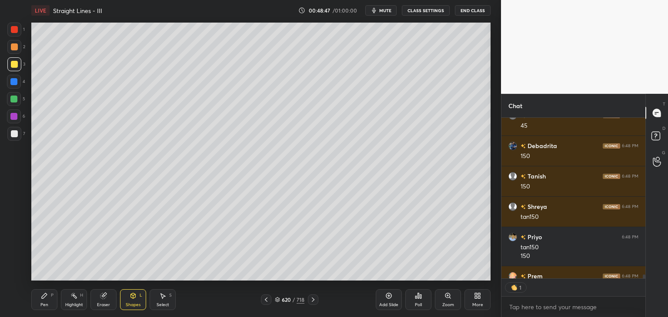
click at [17, 128] on div at bounding box center [14, 134] width 14 height 14
drag, startPoint x: 42, startPoint y: 299, endPoint x: 42, endPoint y: 293, distance: 6.1
click at [42, 298] on icon at bounding box center [44, 296] width 7 height 7
click at [13, 133] on div at bounding box center [14, 133] width 7 height 7
drag, startPoint x: 167, startPoint y: 303, endPoint x: 165, endPoint y: 283, distance: 20.2
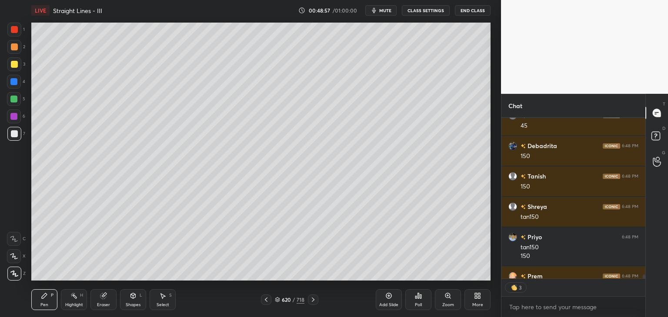
click at [167, 303] on div "Select" at bounding box center [163, 305] width 13 height 4
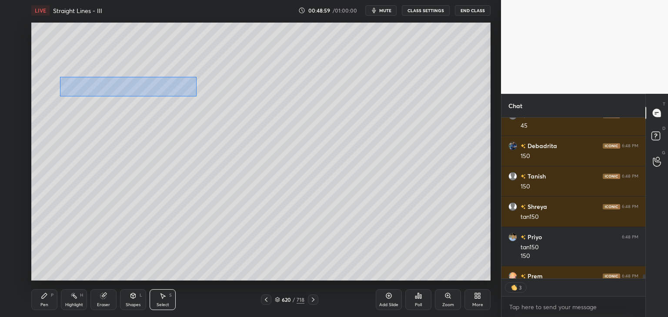
drag, startPoint x: 60, startPoint y: 77, endPoint x: 194, endPoint y: 98, distance: 136.4
click at [196, 97] on div "0 ° Undo Copy Paste here Duplicate Duplicate to new slide Delete" at bounding box center [260, 152] width 459 height 258
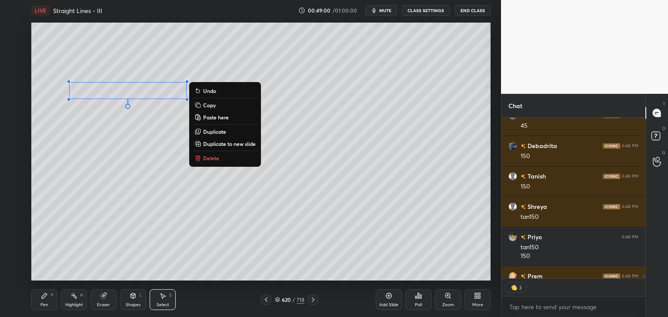
drag, startPoint x: 210, startPoint y: 105, endPoint x: 211, endPoint y: 133, distance: 27.4
click at [210, 106] on p "Copy" at bounding box center [209, 105] width 13 height 7
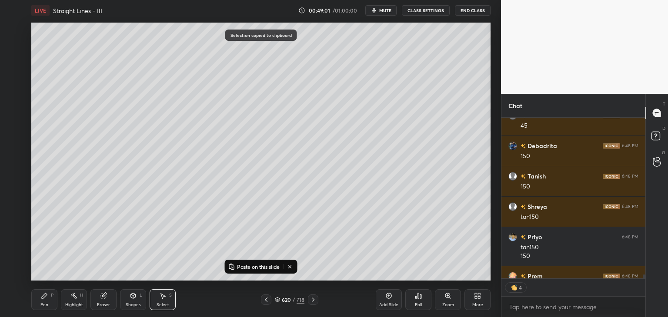
click at [237, 266] on p "Paste on this slide" at bounding box center [258, 266] width 43 height 7
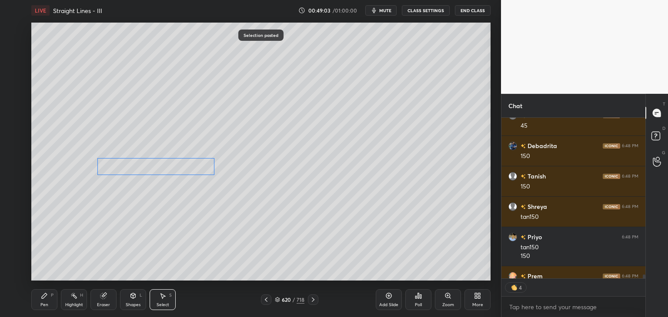
drag, startPoint x: 146, startPoint y: 98, endPoint x: 161, endPoint y: 164, distance: 67.8
click at [161, 164] on div "0 ° Undo Copy Paste here Duplicate Duplicate to new slide Delete" at bounding box center [260, 152] width 459 height 258
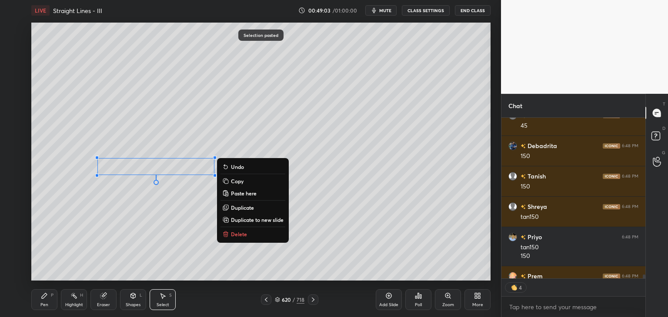
click at [141, 227] on div "0 ° Undo Copy Paste here Duplicate Duplicate to new slide Delete" at bounding box center [260, 152] width 459 height 258
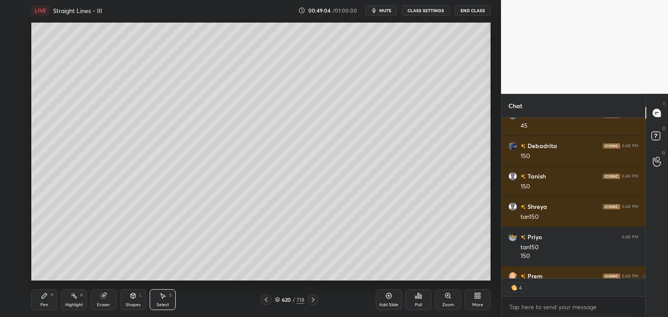
click at [42, 305] on div "Pen" at bounding box center [44, 305] width 8 height 4
click at [17, 131] on div at bounding box center [14, 133] width 7 height 7
type textarea "x"
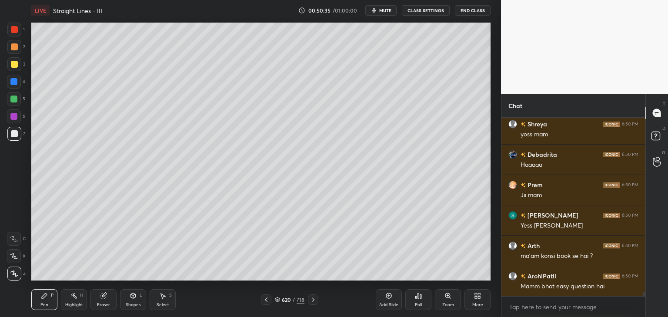
scroll to position [7373, 0]
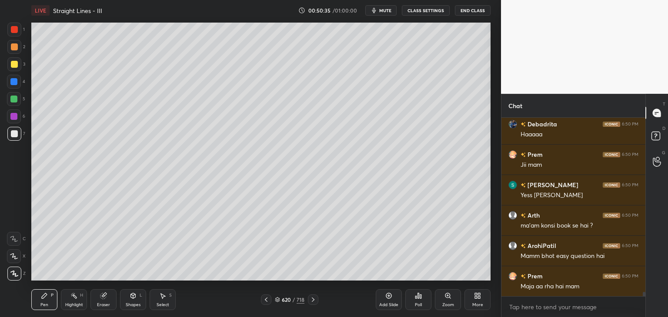
click at [316, 297] on icon at bounding box center [313, 299] width 7 height 7
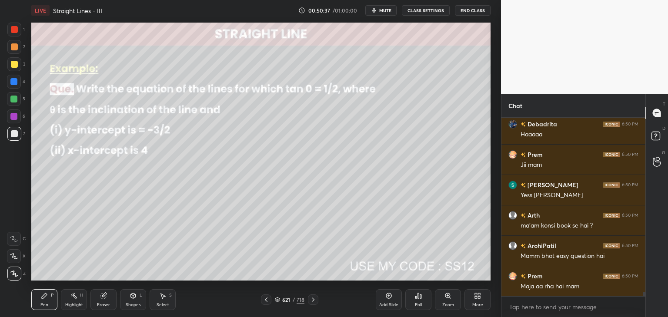
click at [269, 301] on icon at bounding box center [266, 299] width 7 height 7
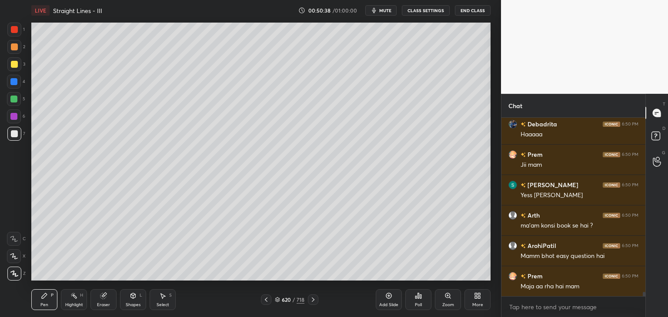
click at [388, 301] on div "Add Slide" at bounding box center [389, 300] width 26 height 21
click at [15, 62] on div at bounding box center [14, 64] width 7 height 7
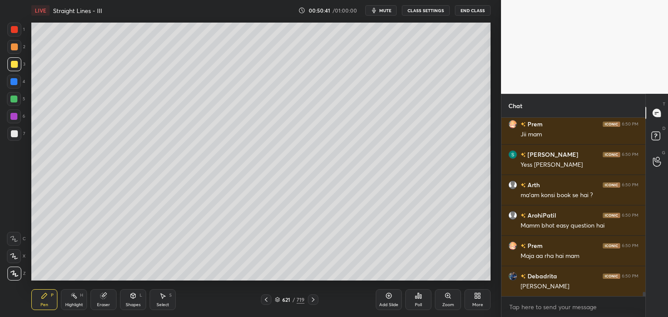
scroll to position [7434, 0]
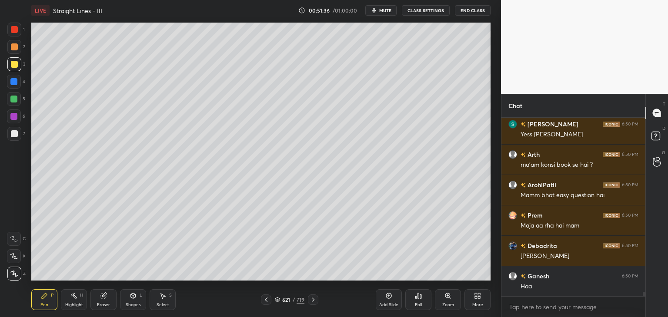
click at [419, 303] on div "Poll" at bounding box center [418, 305] width 7 height 4
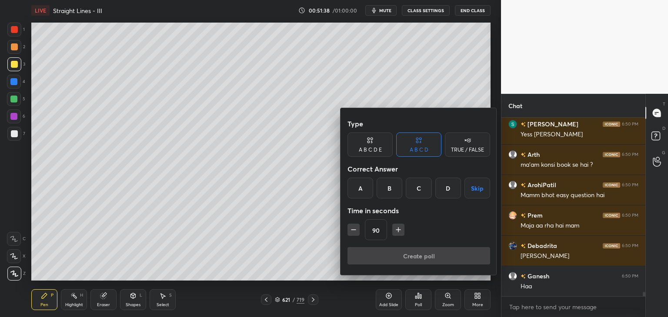
click at [353, 232] on icon "button" at bounding box center [353, 230] width 9 height 9
type input "75"
click at [478, 187] on button "Skip" at bounding box center [477, 188] width 26 height 21
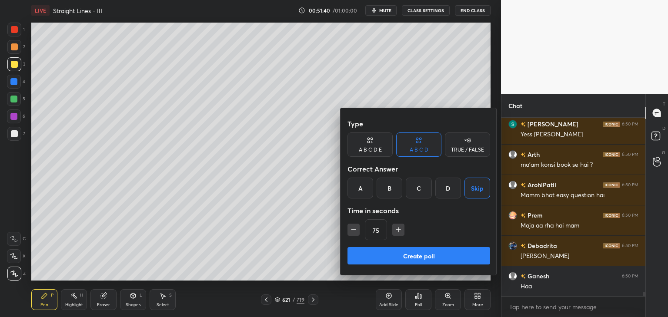
click at [424, 256] on button "Create poll" at bounding box center [418, 255] width 143 height 17
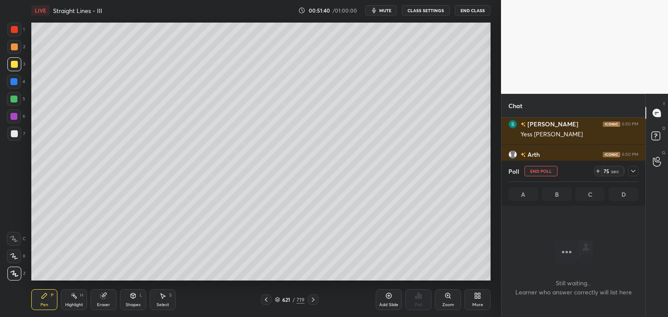
scroll to position [59, 141]
click at [632, 168] on icon at bounding box center [633, 171] width 7 height 7
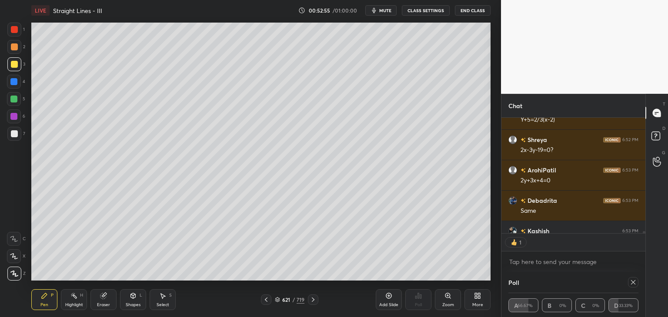
scroll to position [3, 3]
click at [15, 133] on div at bounding box center [14, 133] width 7 height 7
drag, startPoint x: 139, startPoint y: 303, endPoint x: 138, endPoint y: 298, distance: 5.3
click at [139, 303] on div "Shapes" at bounding box center [133, 305] width 15 height 4
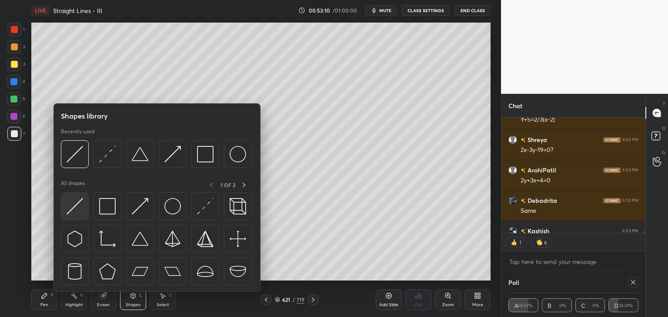
click at [73, 211] on img at bounding box center [75, 206] width 17 height 17
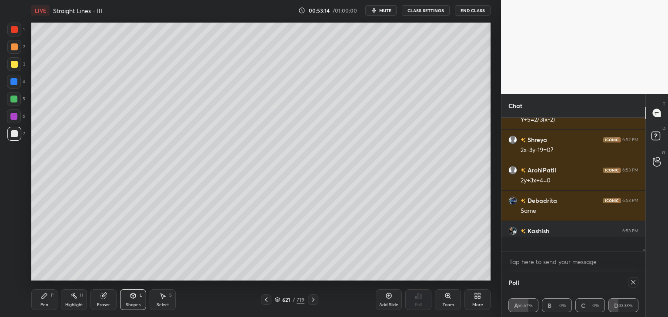
scroll to position [7631, 0]
drag, startPoint x: 48, startPoint y: 303, endPoint x: 53, endPoint y: 284, distance: 19.3
click at [48, 303] on div "Pen P" at bounding box center [44, 300] width 26 height 21
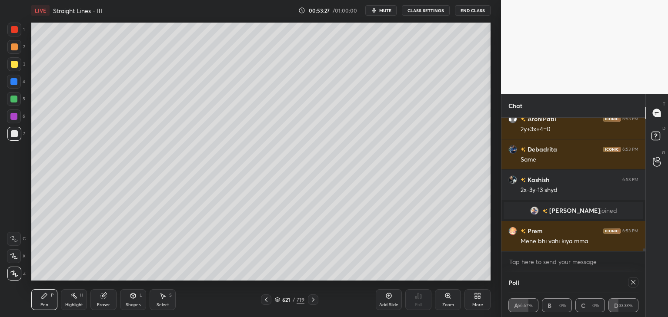
scroll to position [6765, 0]
click at [638, 283] on div at bounding box center [633, 282] width 10 height 10
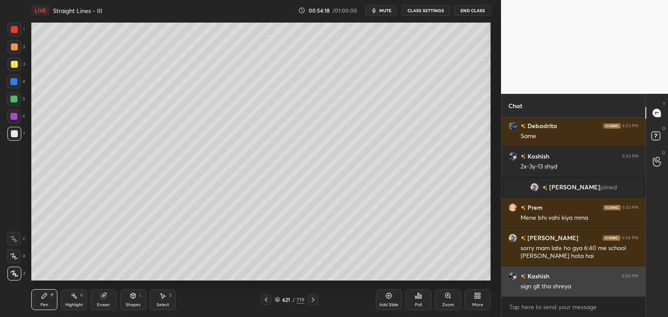
scroll to position [6818, 0]
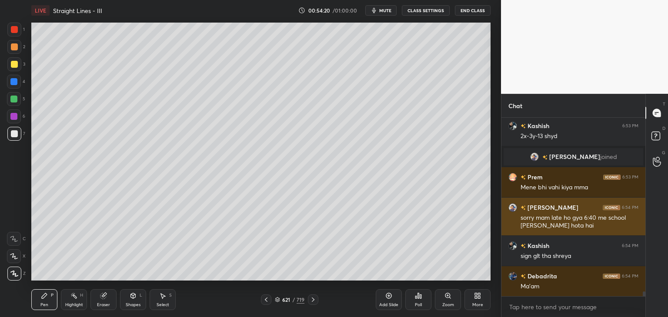
click at [511, 209] on img "grid" at bounding box center [512, 207] width 9 height 9
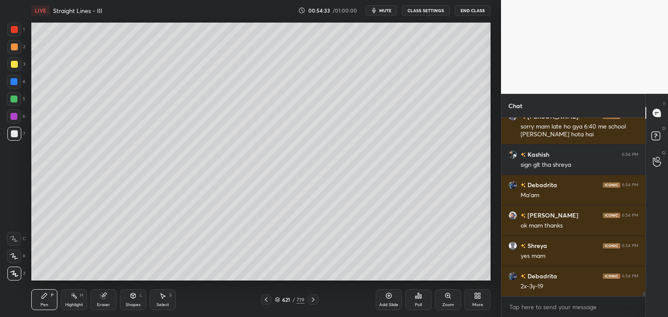
scroll to position [6940, 0]
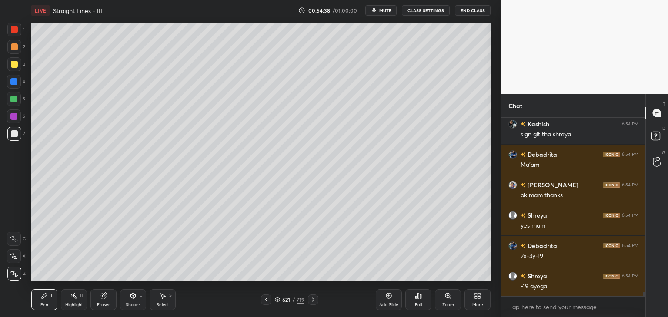
click at [109, 306] on div "Eraser" at bounding box center [103, 305] width 13 height 4
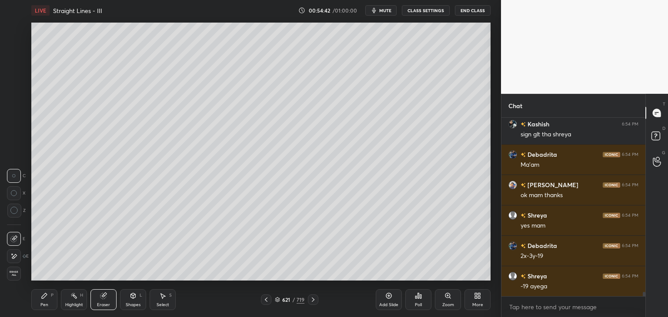
drag, startPoint x: 49, startPoint y: 301, endPoint x: 54, endPoint y: 297, distance: 6.2
click at [50, 302] on div "Pen P" at bounding box center [44, 300] width 26 height 21
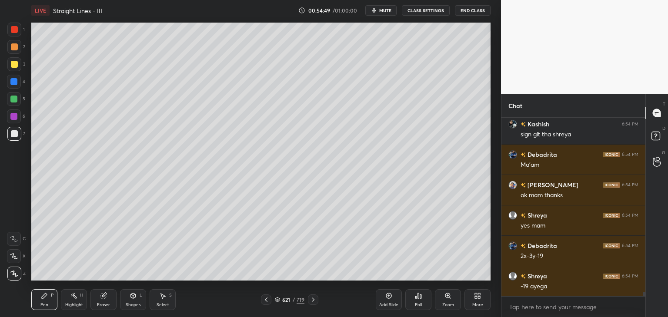
click at [101, 300] on div "Eraser" at bounding box center [103, 300] width 26 height 21
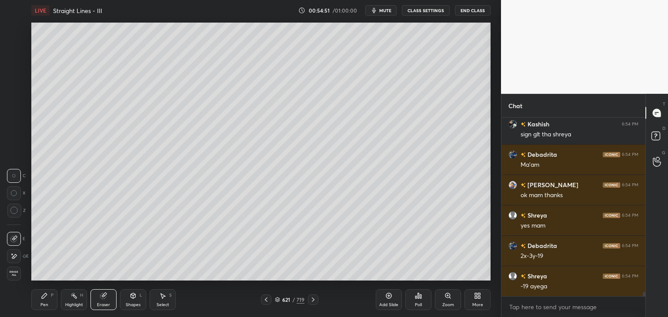
drag, startPoint x: 44, startPoint y: 305, endPoint x: 49, endPoint y: 302, distance: 5.8
click at [43, 304] on div "Pen" at bounding box center [44, 305] width 8 height 4
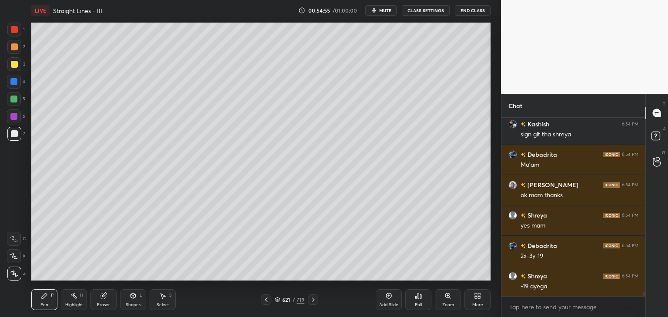
scroll to position [6971, 0]
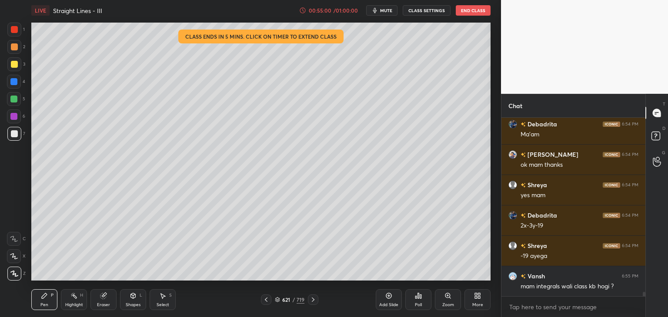
click at [390, 302] on div "Add Slide" at bounding box center [389, 300] width 26 height 21
click at [16, 63] on div at bounding box center [14, 64] width 7 height 7
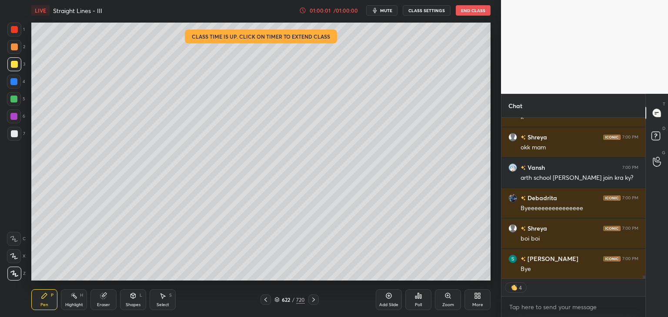
scroll to position [8446, 0]
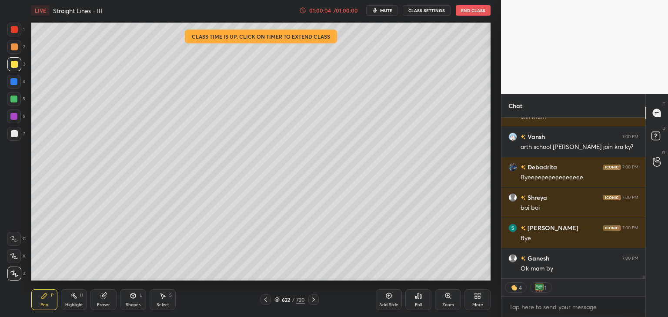
click at [466, 13] on button "End Class" at bounding box center [473, 10] width 35 height 10
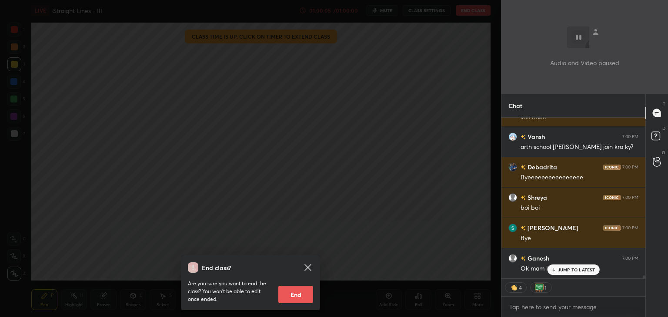
scroll to position [8476, 0]
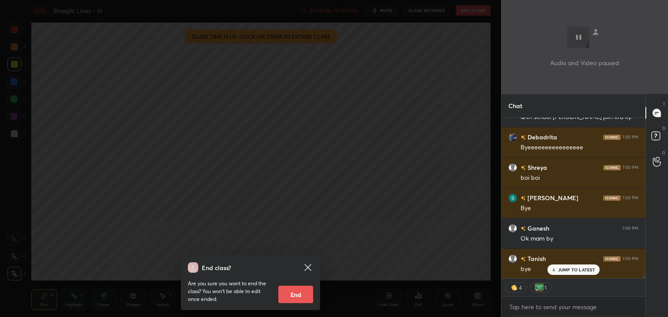
click at [289, 296] on button "End" at bounding box center [295, 294] width 35 height 17
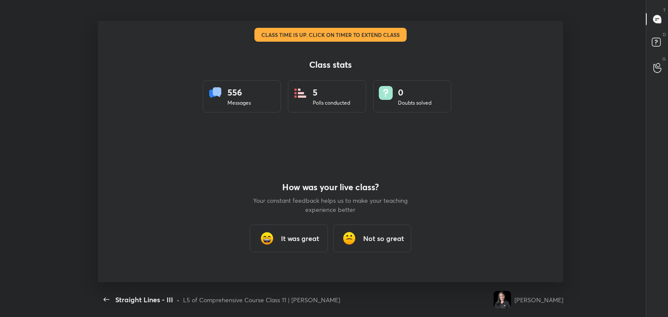
scroll to position [0, 0]
click at [290, 241] on h3 "It was great" at bounding box center [300, 238] width 38 height 10
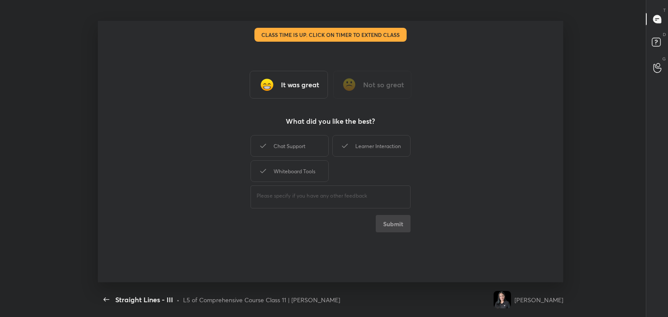
type textarea "x"
click at [302, 180] on div "Whiteboard Tools" at bounding box center [289, 171] width 78 height 22
click at [300, 150] on div "Chat Support" at bounding box center [289, 146] width 78 height 22
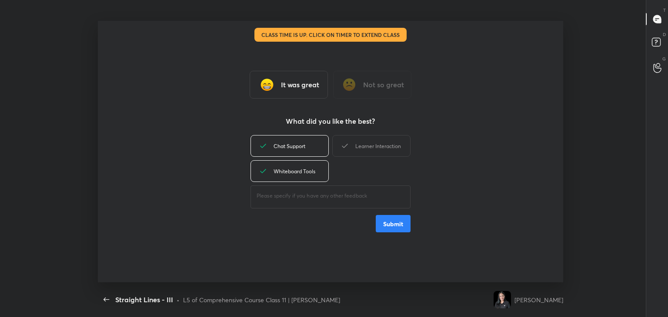
click at [413, 149] on div "It was great Not so great What did you like the best? Chat Support Learner Inte…" at bounding box center [331, 152] width 466 height 262
click at [388, 140] on div "Learner Interaction" at bounding box center [371, 146] width 78 height 22
